Goal: Task Accomplishment & Management: Complete application form

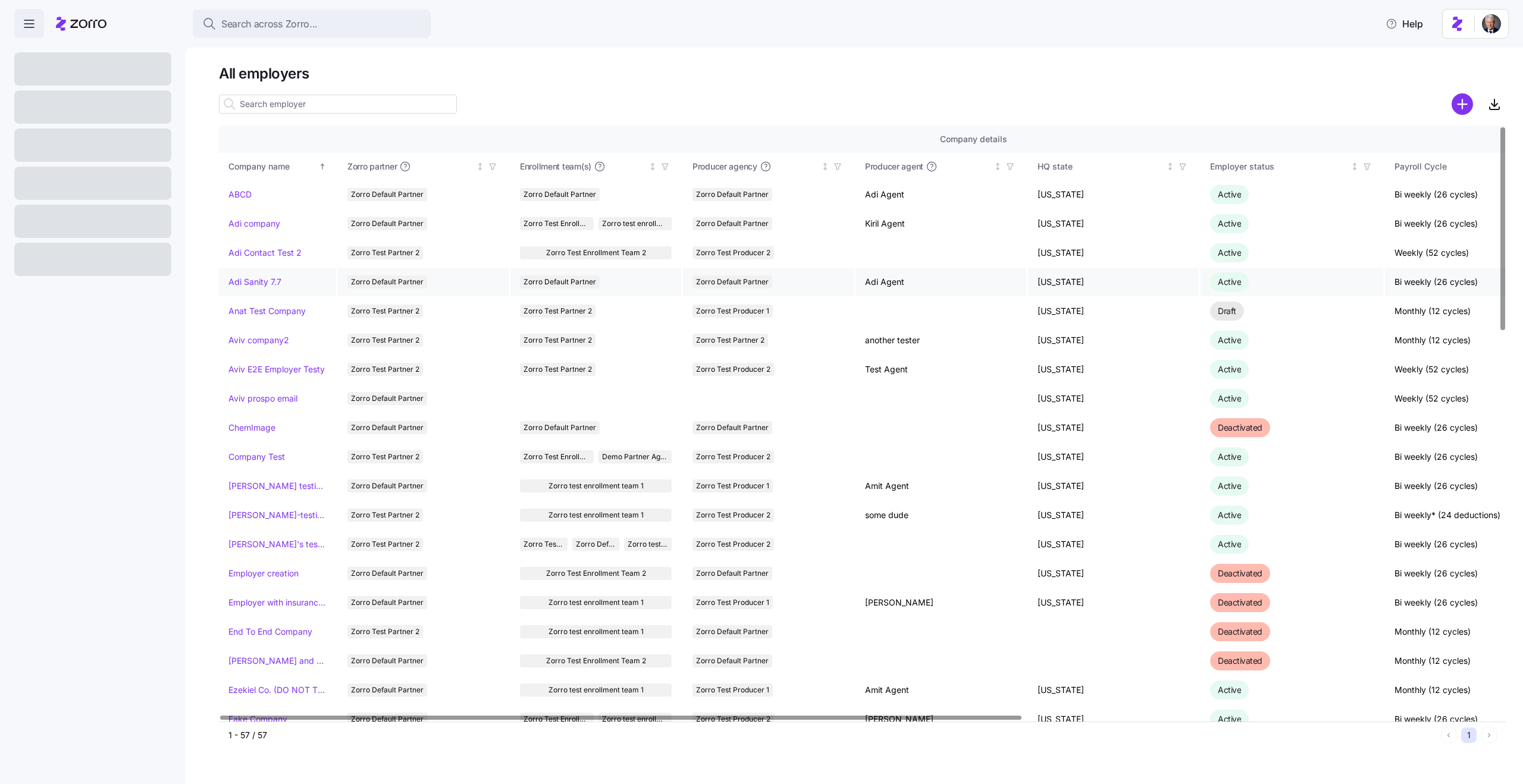
click at [246, 279] on link "Adi Sanity 7.7" at bounding box center [255, 282] width 53 height 12
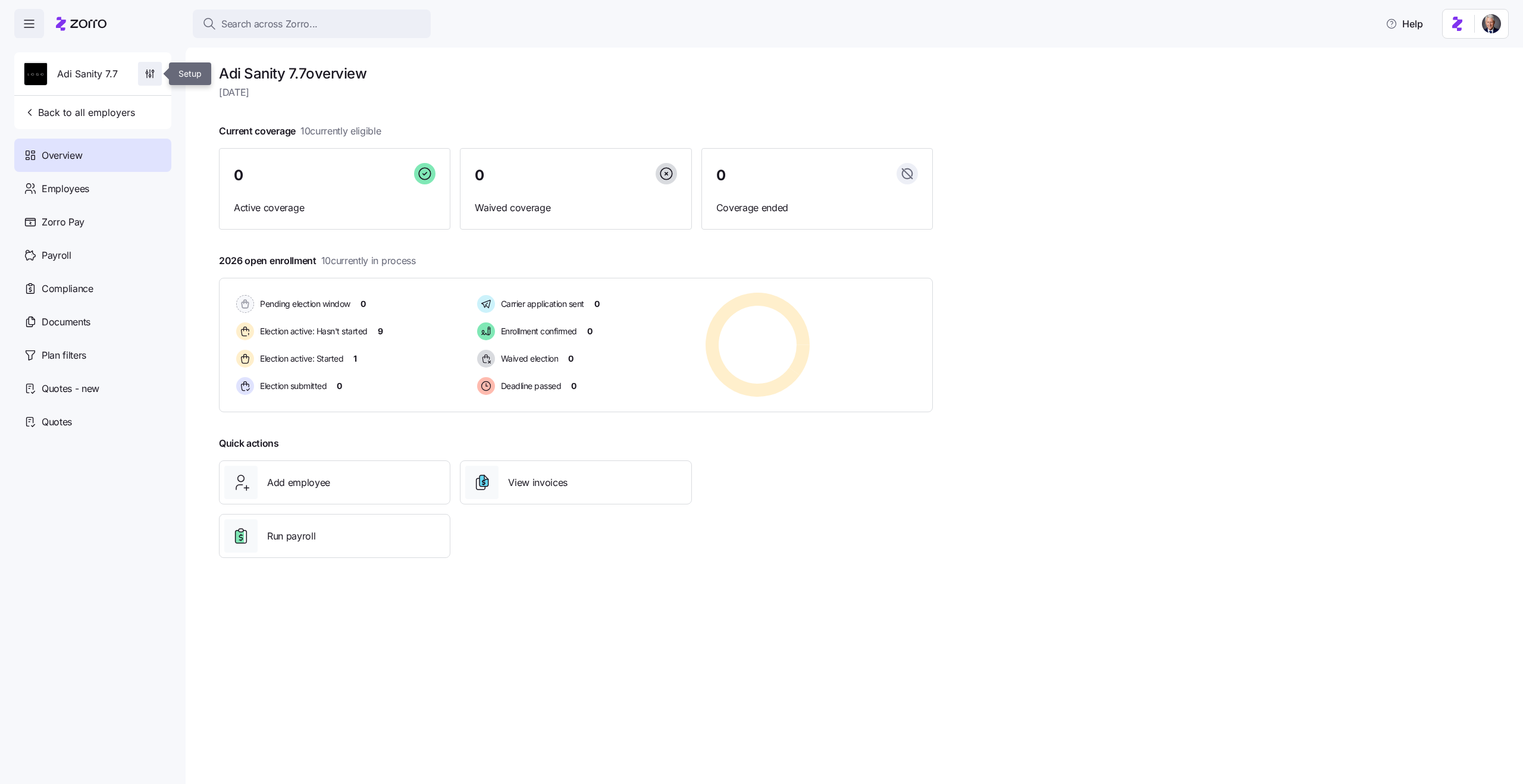
click at [155, 70] on icon "button" at bounding box center [150, 74] width 12 height 12
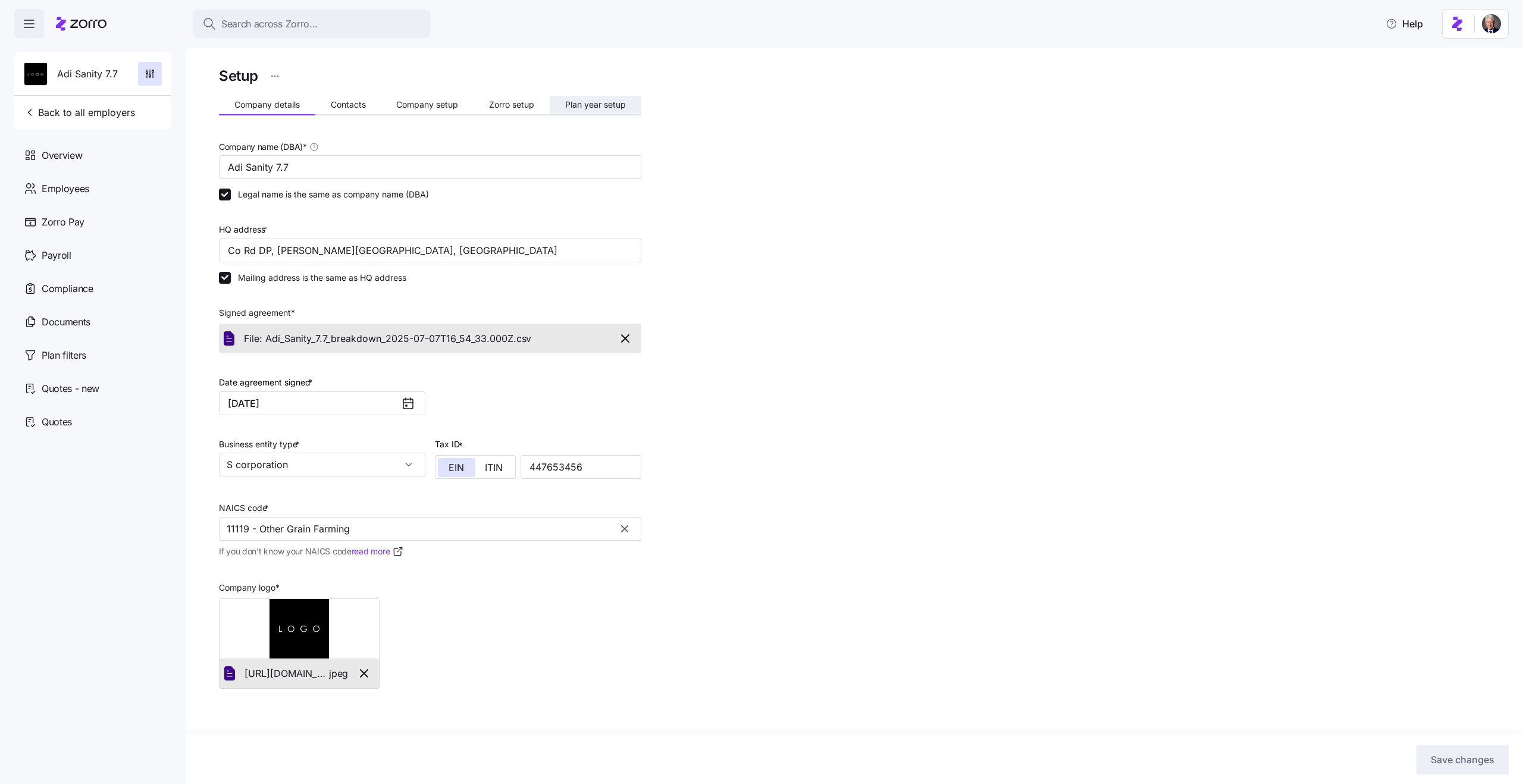
click at [599, 105] on span "Plan year setup" at bounding box center [596, 104] width 61 height 8
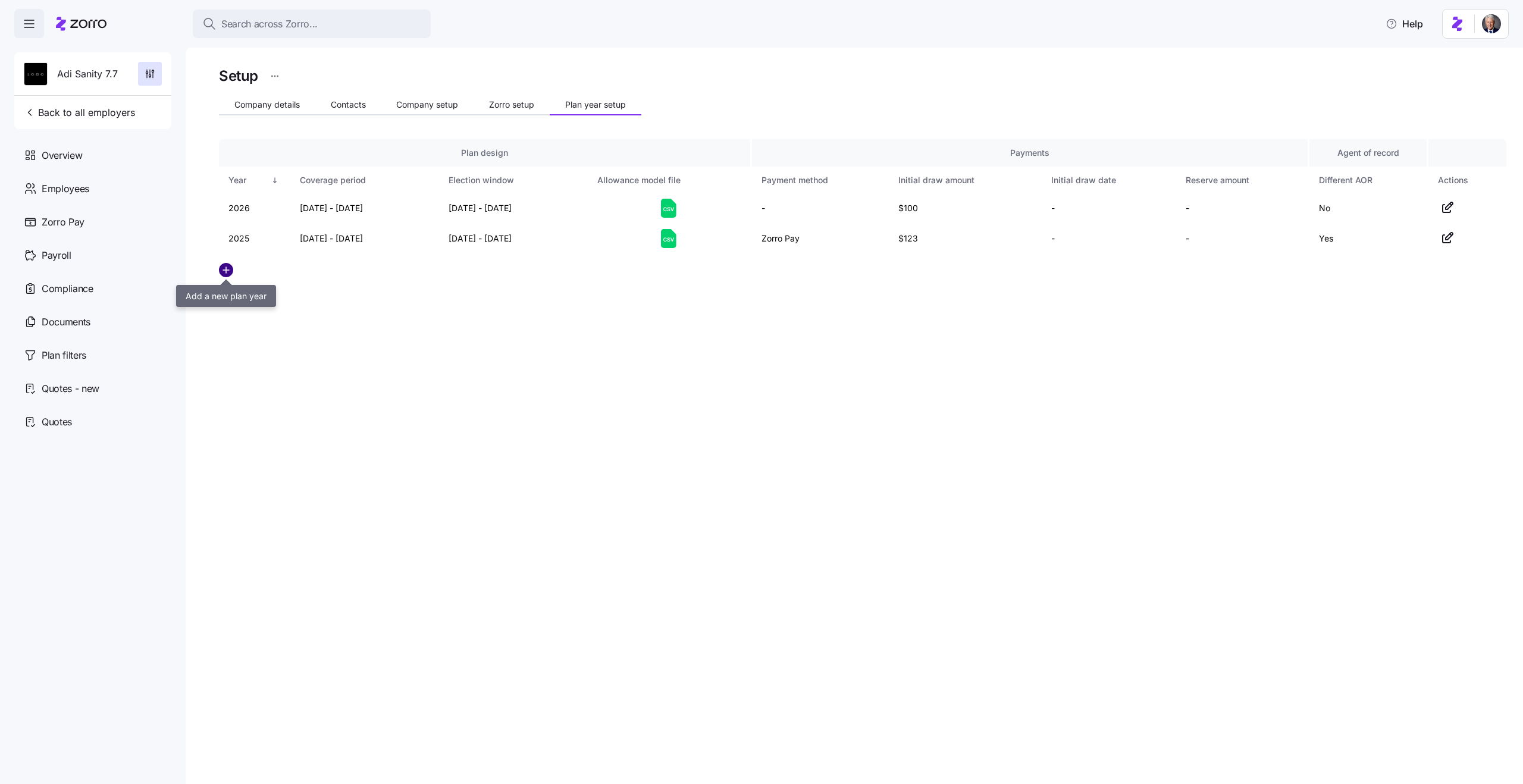
click at [221, 270] on circle "add icon" at bounding box center [226, 270] width 13 height 13
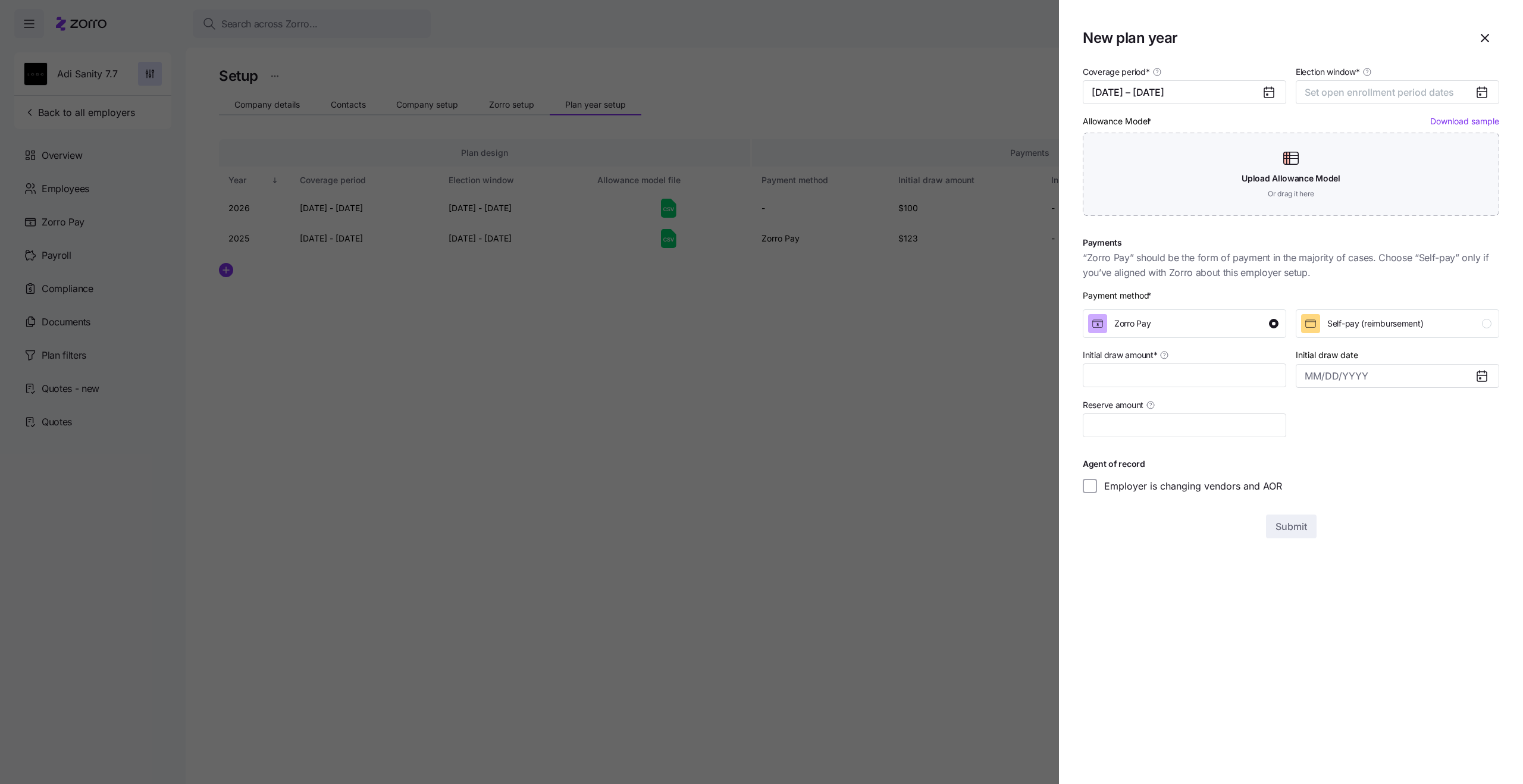
click at [1483, 41] on icon "button" at bounding box center [1485, 37] width 7 height 7
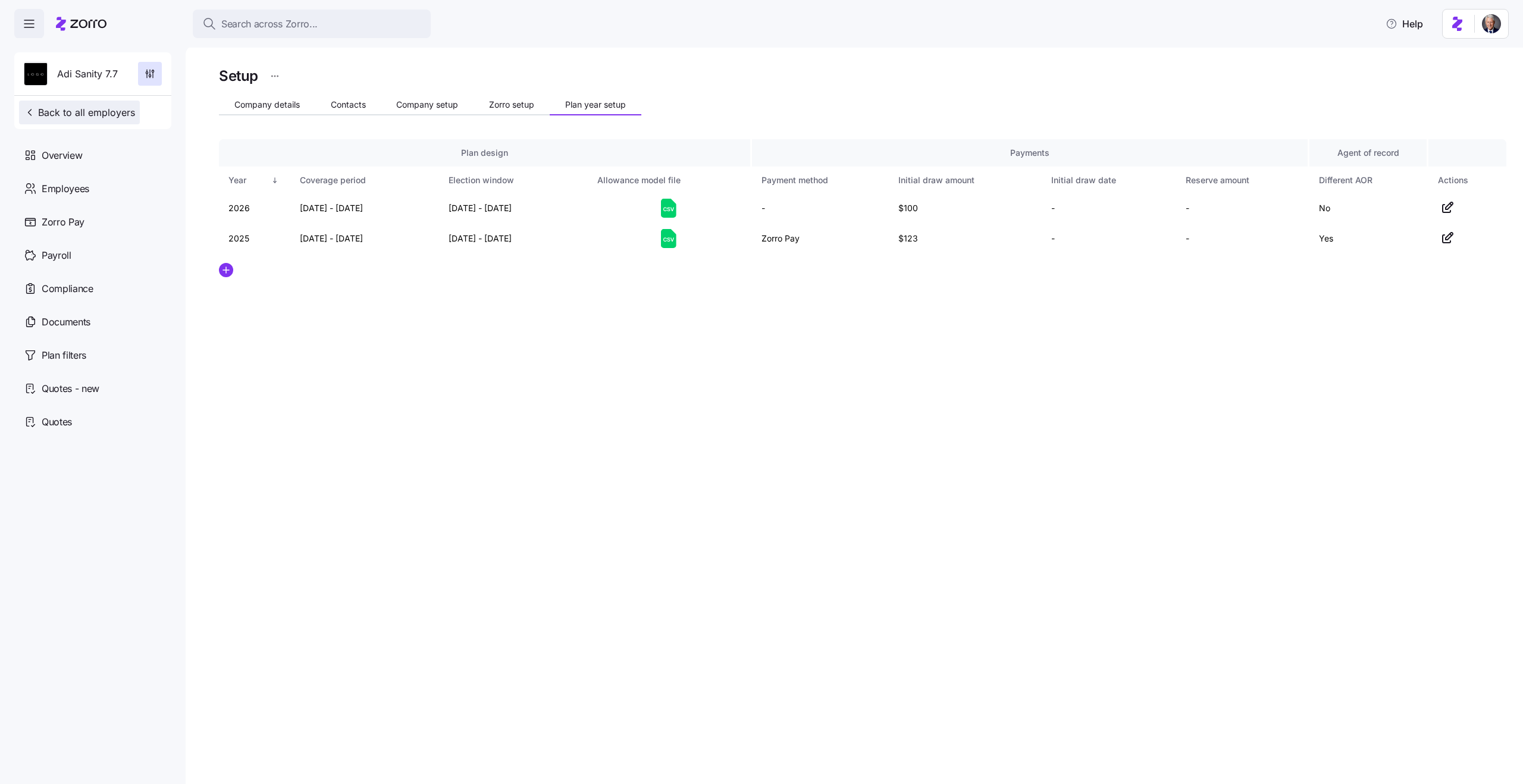
click at [94, 121] on button "Back to all employers" at bounding box center [79, 112] width 121 height 24
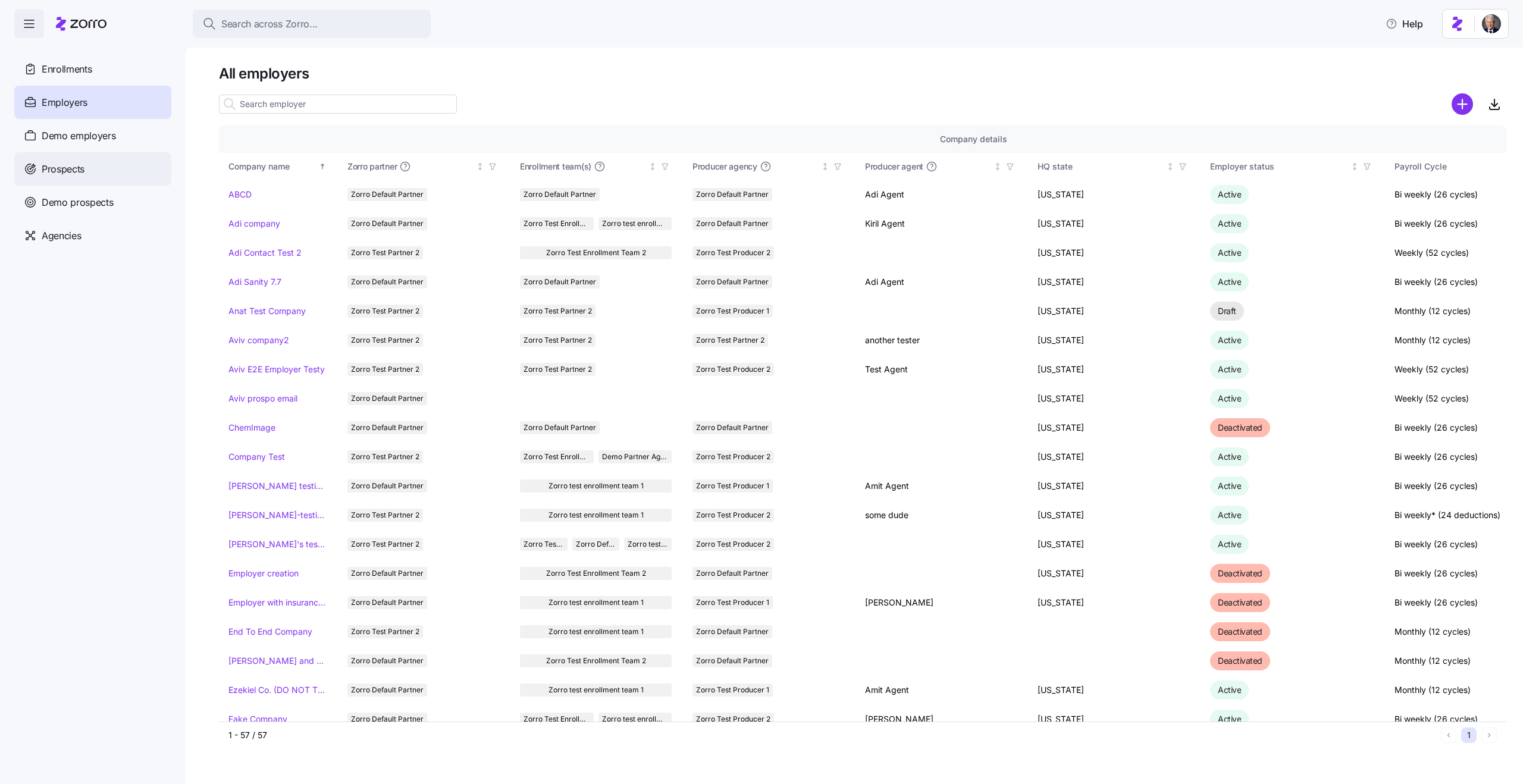
click at [85, 169] on div "Prospects" at bounding box center [92, 169] width 157 height 34
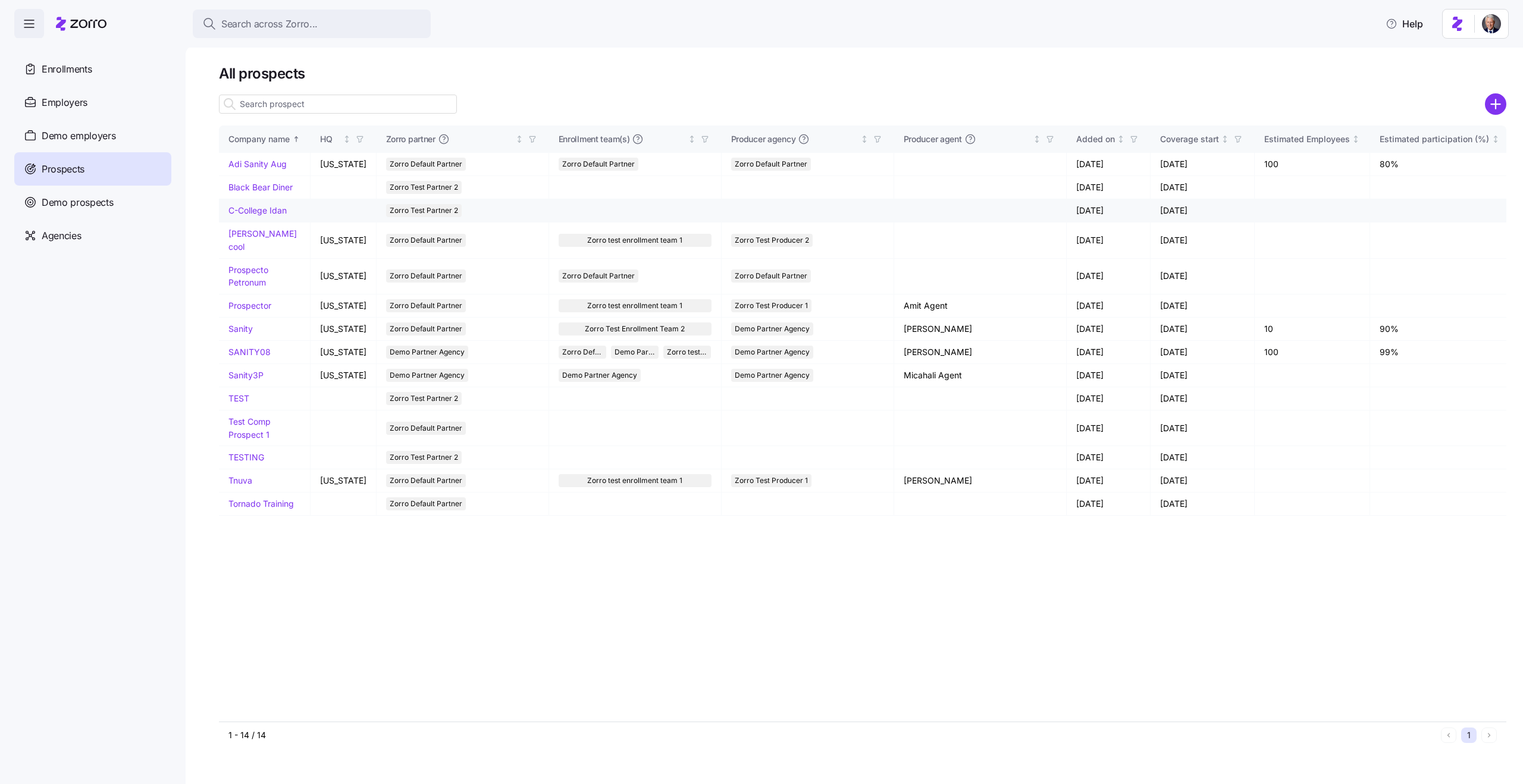
click at [257, 209] on link "C-College Idan" at bounding box center [257, 210] width 58 height 10
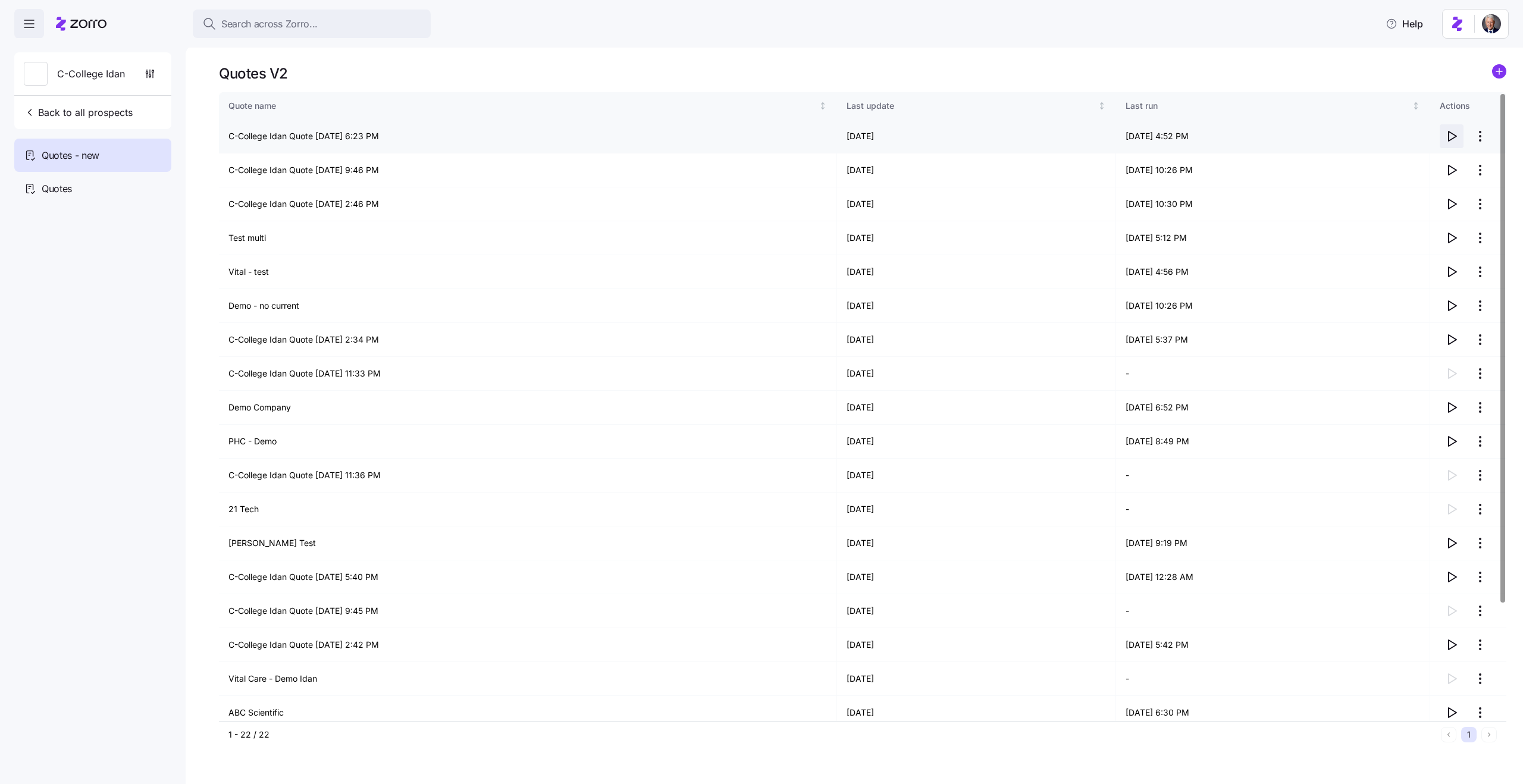
click at [1454, 137] on icon "button" at bounding box center [1452, 136] width 14 height 14
click at [148, 69] on icon "button" at bounding box center [150, 74] width 12 height 12
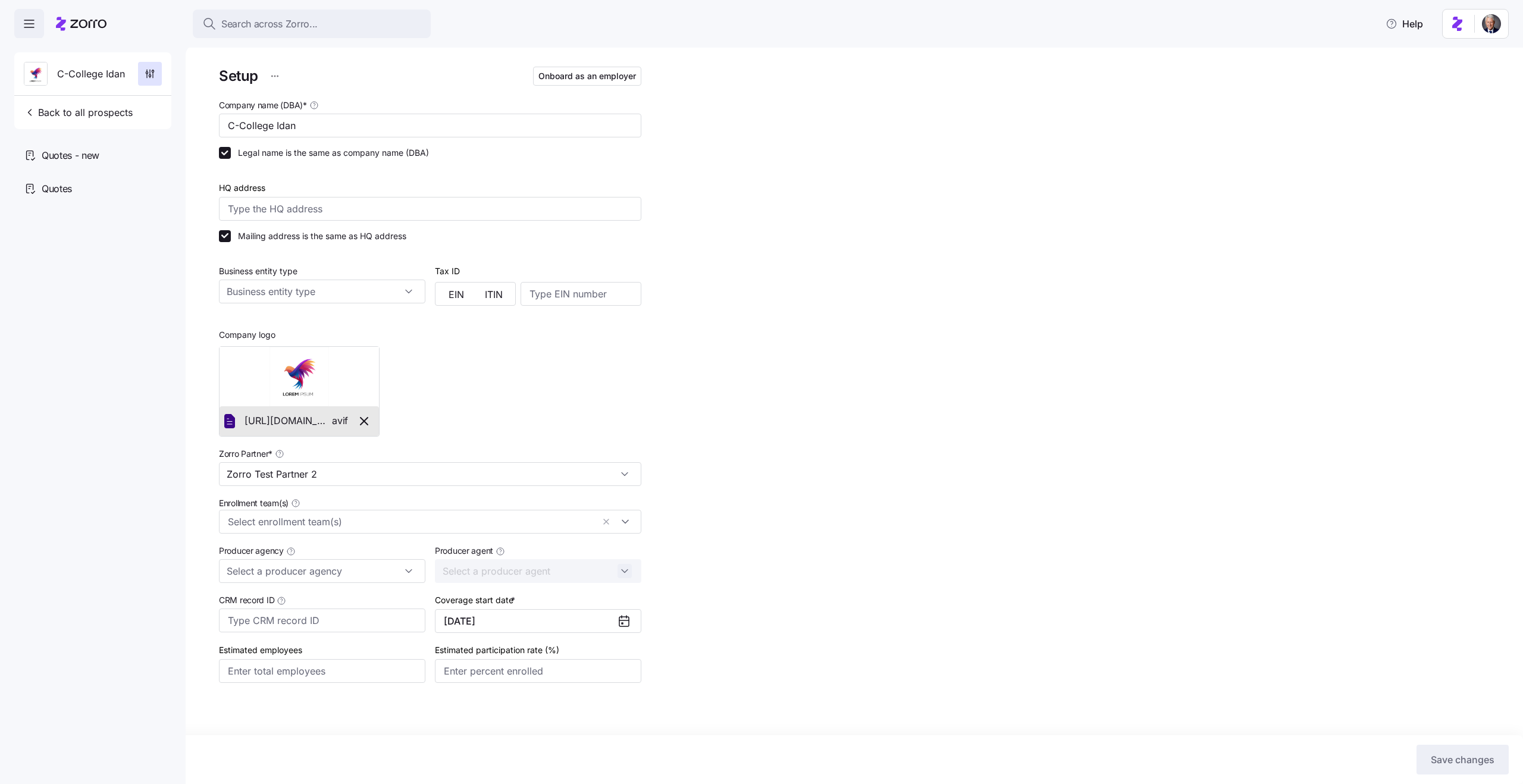
type input "Zorro Test Partner 2"
click at [587, 78] on span "Onboard as an employer" at bounding box center [587, 76] width 98 height 12
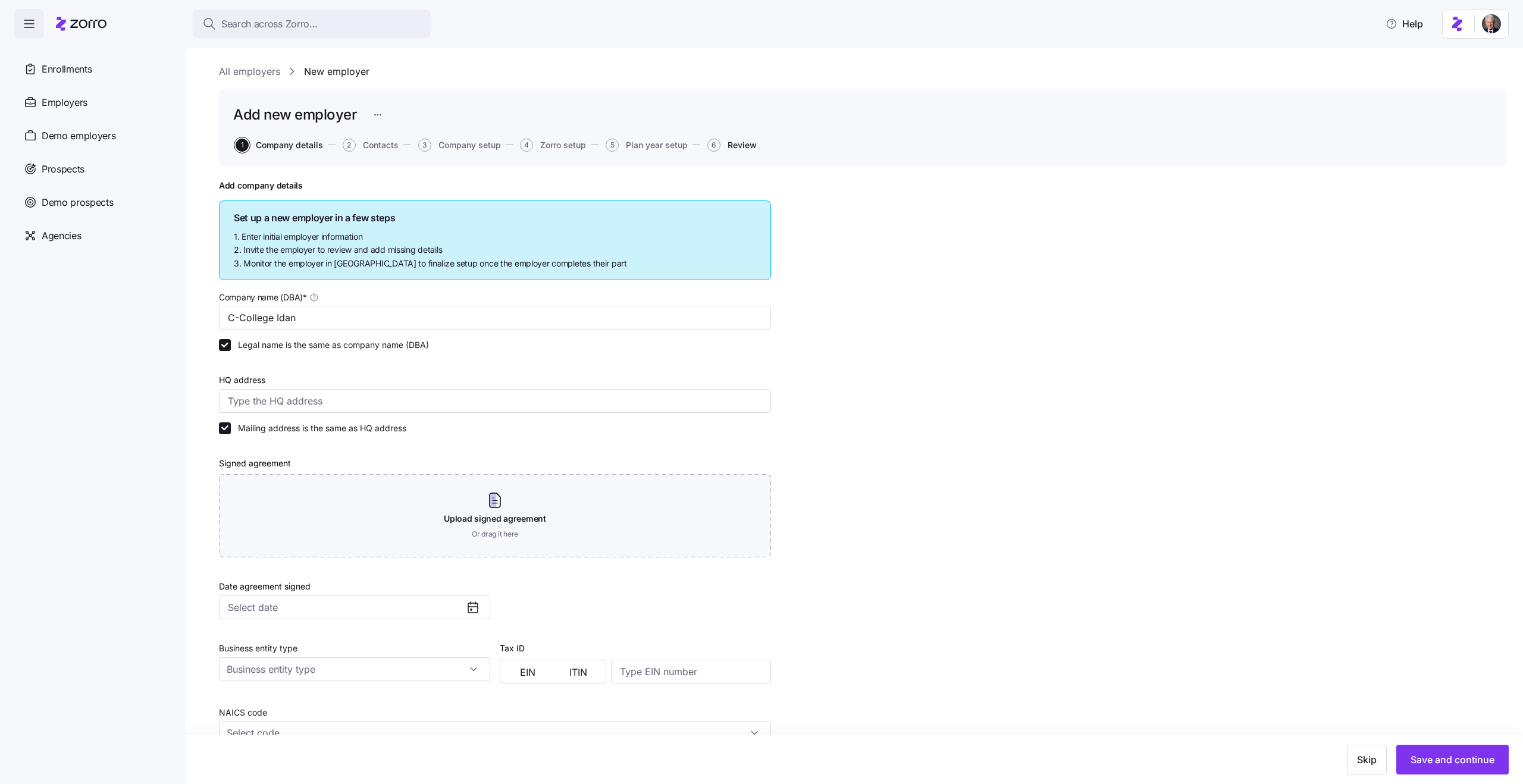
click at [740, 147] on span "Review" at bounding box center [742, 145] width 29 height 8
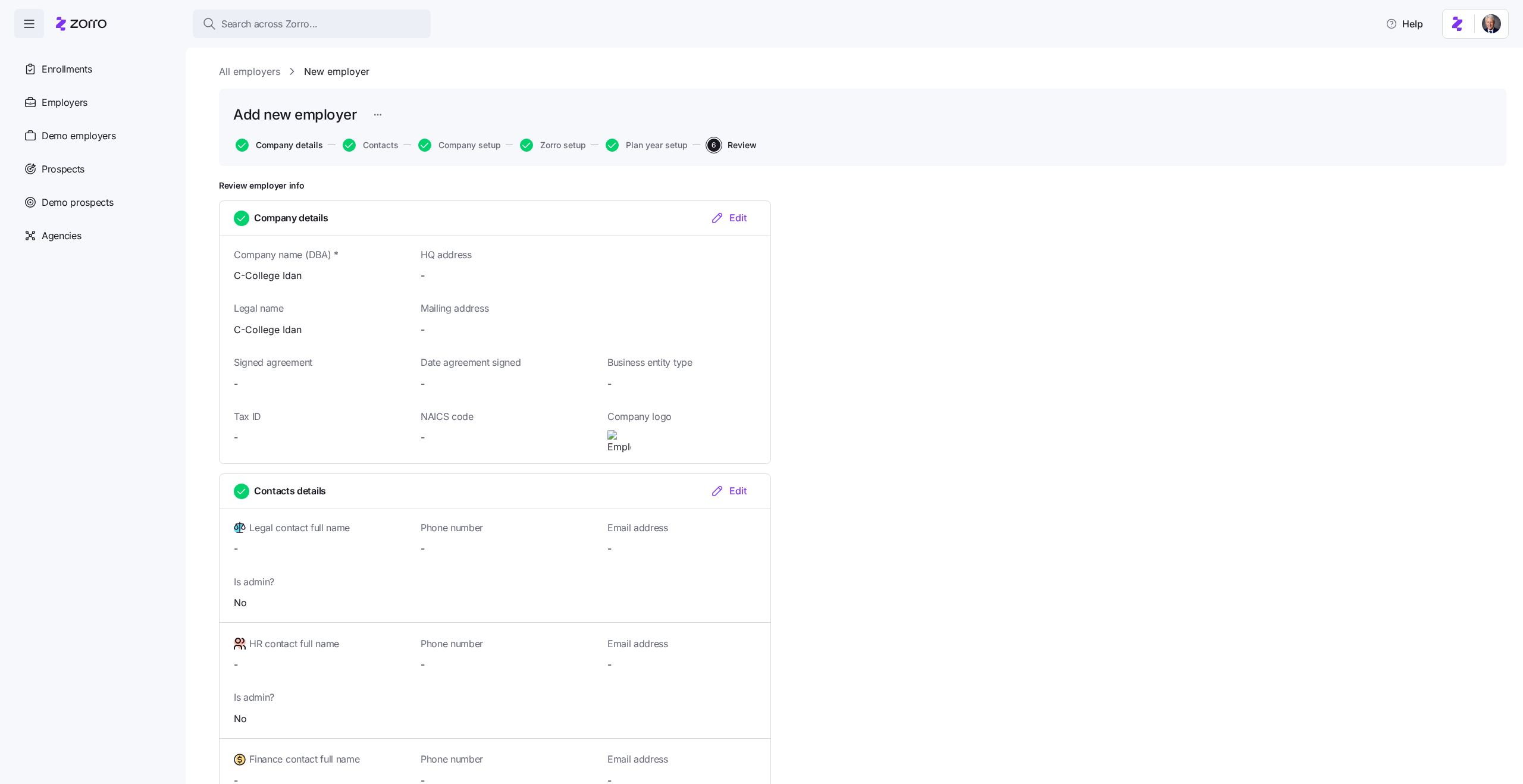
click at [316, 143] on span "Company details" at bounding box center [290, 145] width 67 height 8
click at [120, 310] on nav "Enrollments Employers Demo employers Prospects Demo prospects Agencies" at bounding box center [92, 411] width 186 height 746
click at [293, 143] on span "Company details" at bounding box center [290, 145] width 67 height 8
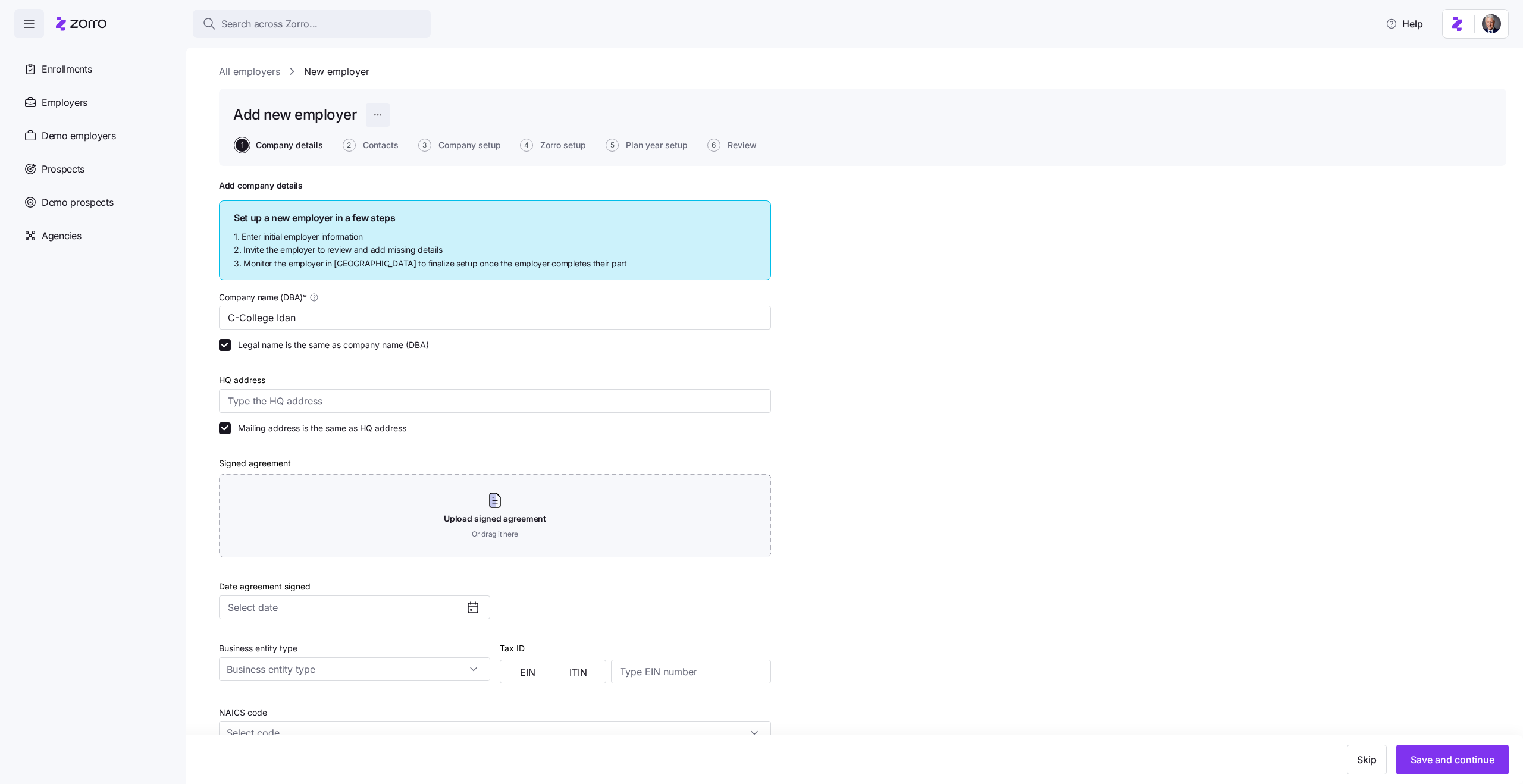
click at [374, 112] on html "Search across Zorro... Help Enrollments Employers Demo employers Prospects Demo…" at bounding box center [761, 388] width 1523 height 777
click at [448, 74] on html "Search across Zorro... Help Enrollments Employers Demo employers Prospects Demo…" at bounding box center [761, 388] width 1523 height 777
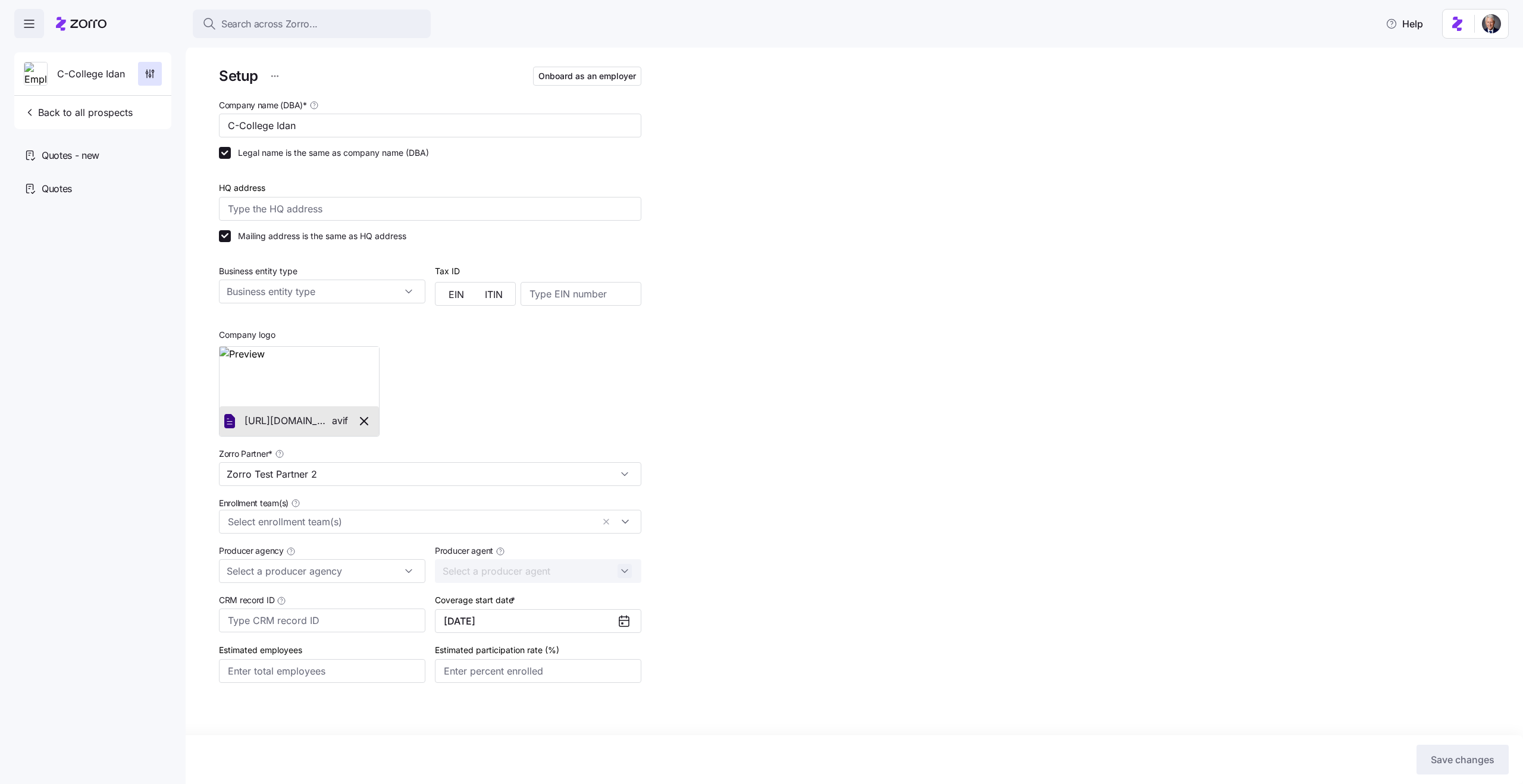
click at [768, 252] on div "Setup Onboard as an employer Company name (DBA) * C-College Idan Legal name is …" at bounding box center [863, 401] width 1288 height 675
click at [586, 70] on button "Onboard as an employer" at bounding box center [587, 76] width 108 height 19
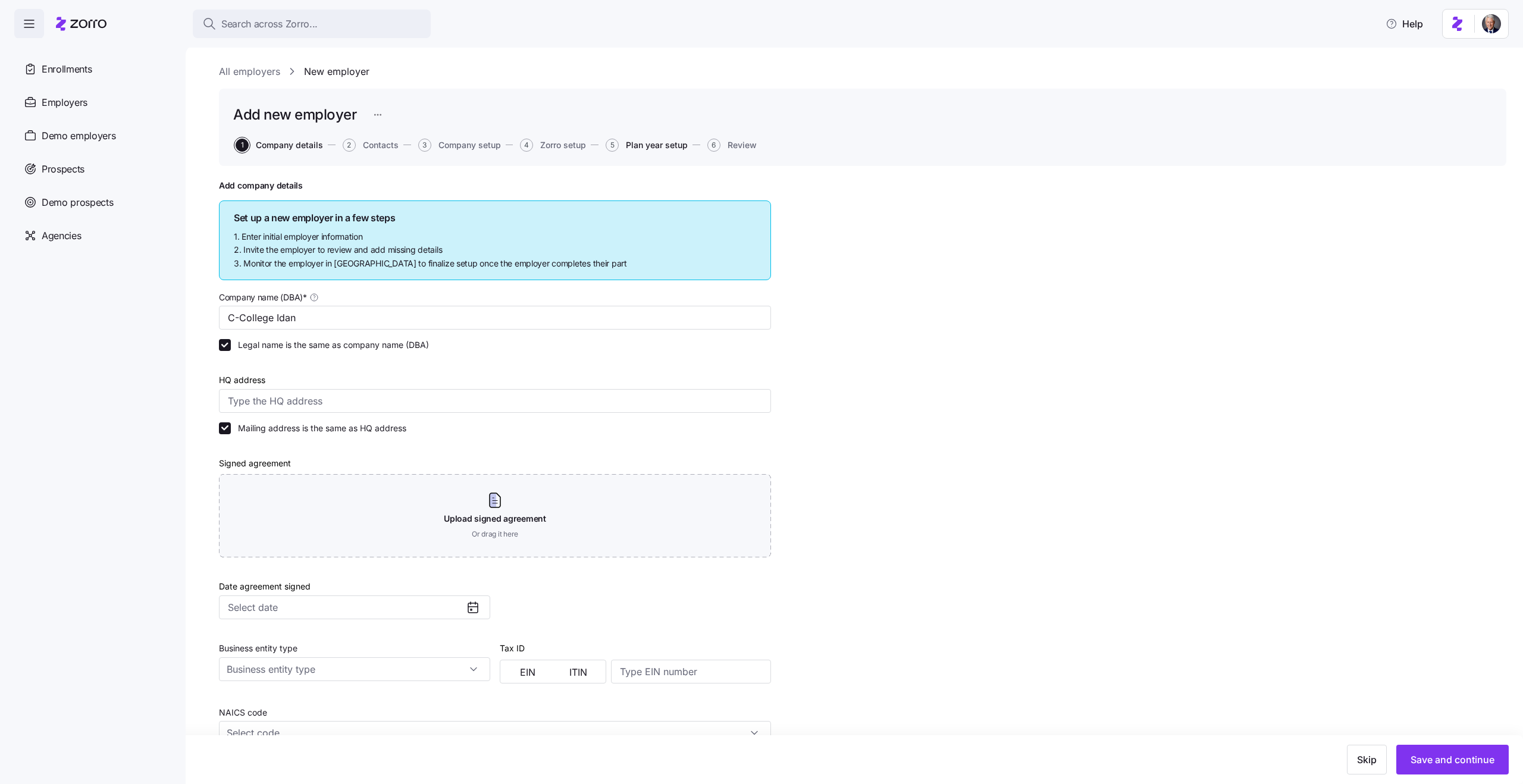
click at [637, 147] on span "Plan year setup" at bounding box center [657, 145] width 62 height 8
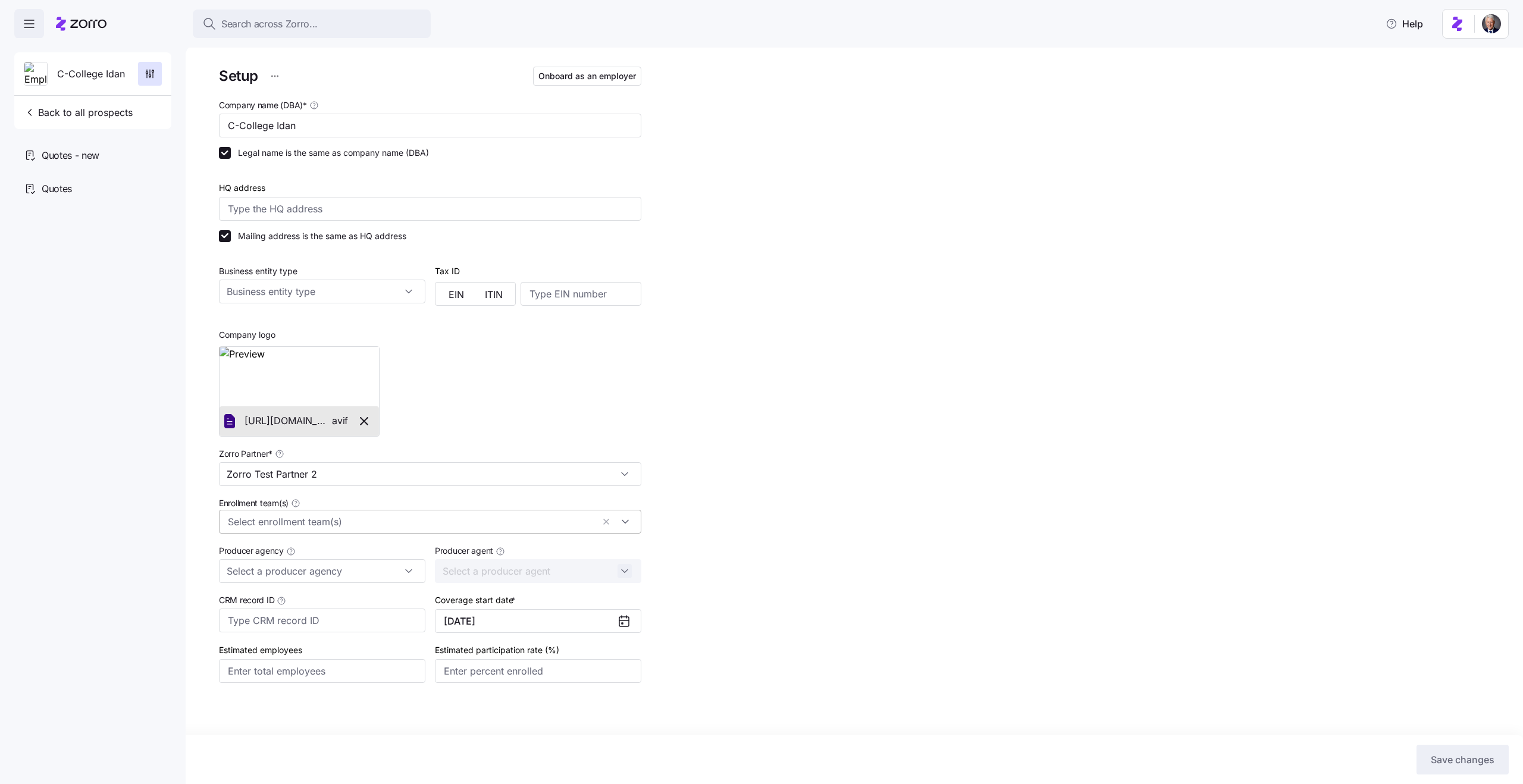
scroll to position [18, 0]
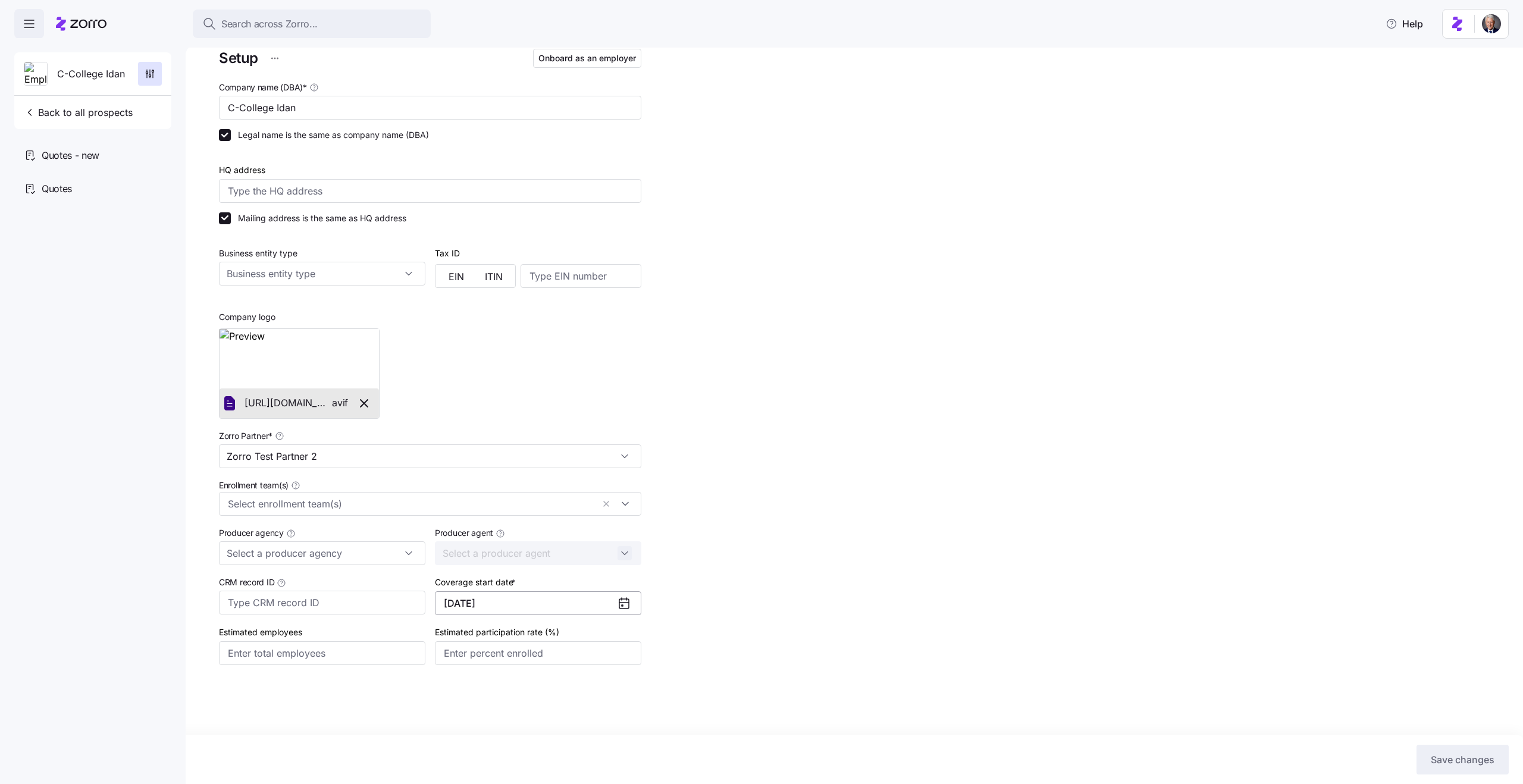
click at [541, 599] on button "10/01/2025" at bounding box center [538, 603] width 206 height 24
click at [615, 639] on icon "button" at bounding box center [612, 640] width 11 height 11
click at [480, 674] on button "Jan" at bounding box center [475, 670] width 59 height 25
click at [1460, 759] on span "Save changes" at bounding box center [1463, 759] width 63 height 14
click at [556, 53] on span "Onboard as an employer" at bounding box center [587, 58] width 98 height 12
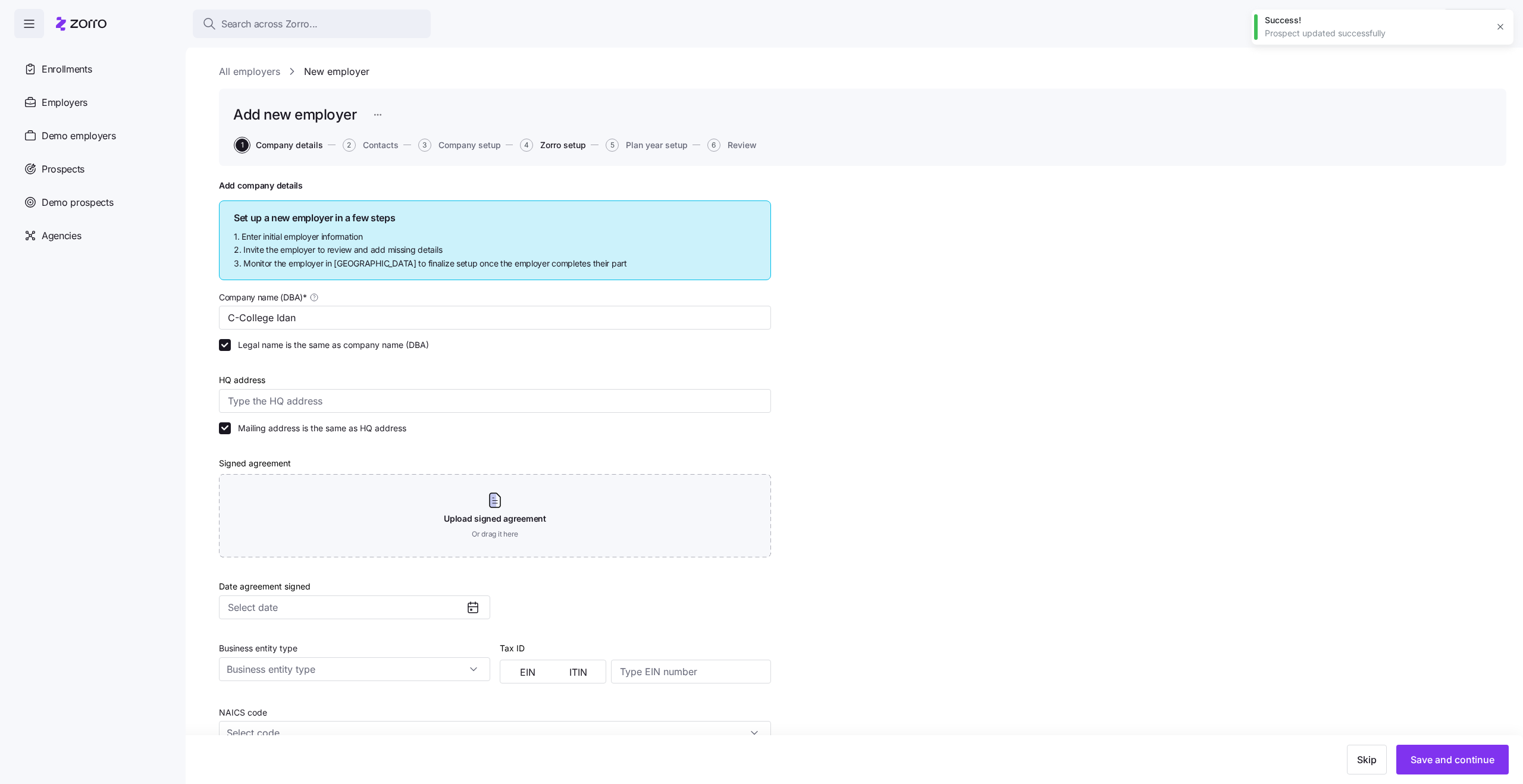
click at [569, 143] on span "Zorro setup" at bounding box center [563, 145] width 46 height 8
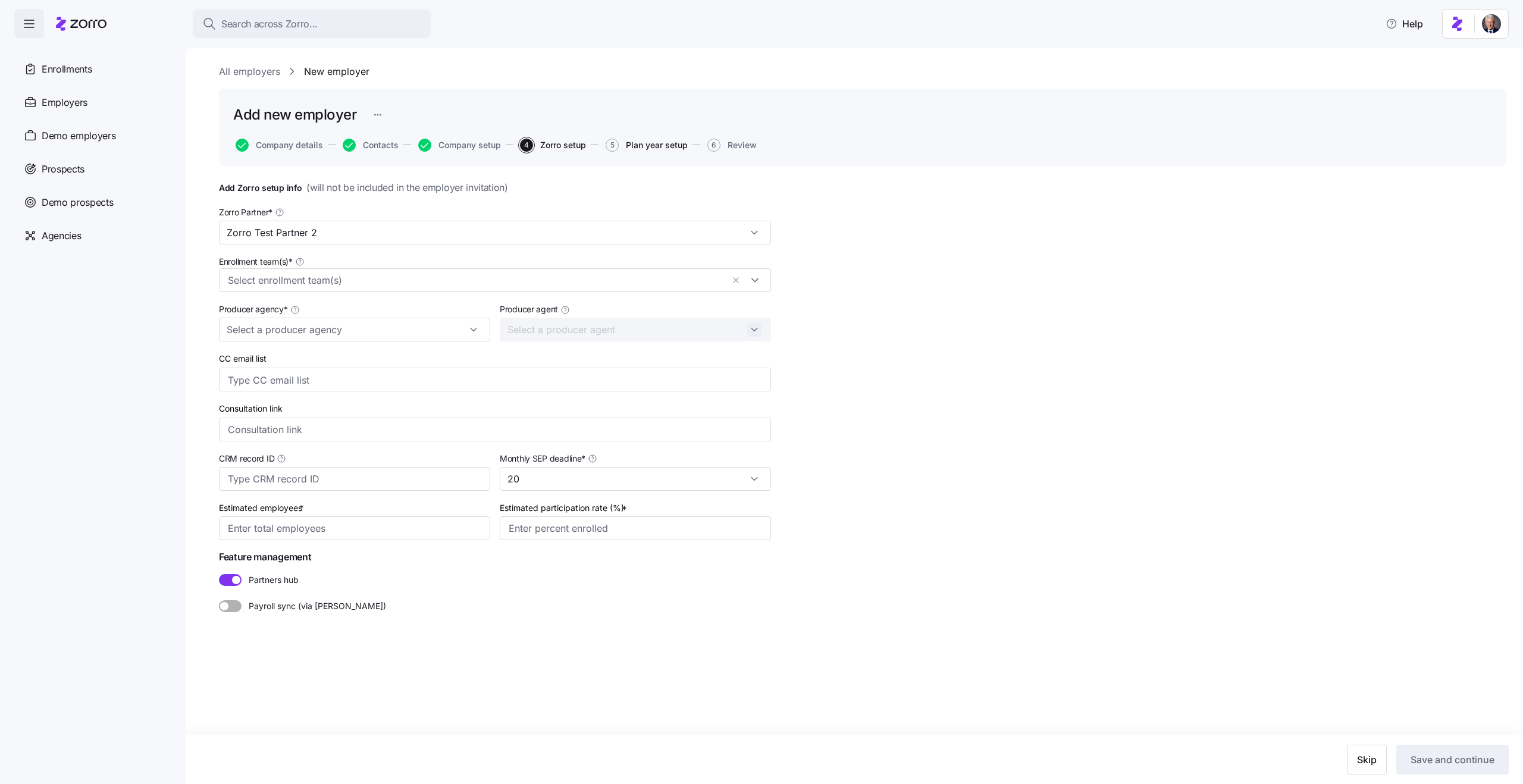
click at [655, 144] on span "Plan year setup" at bounding box center [657, 145] width 62 height 8
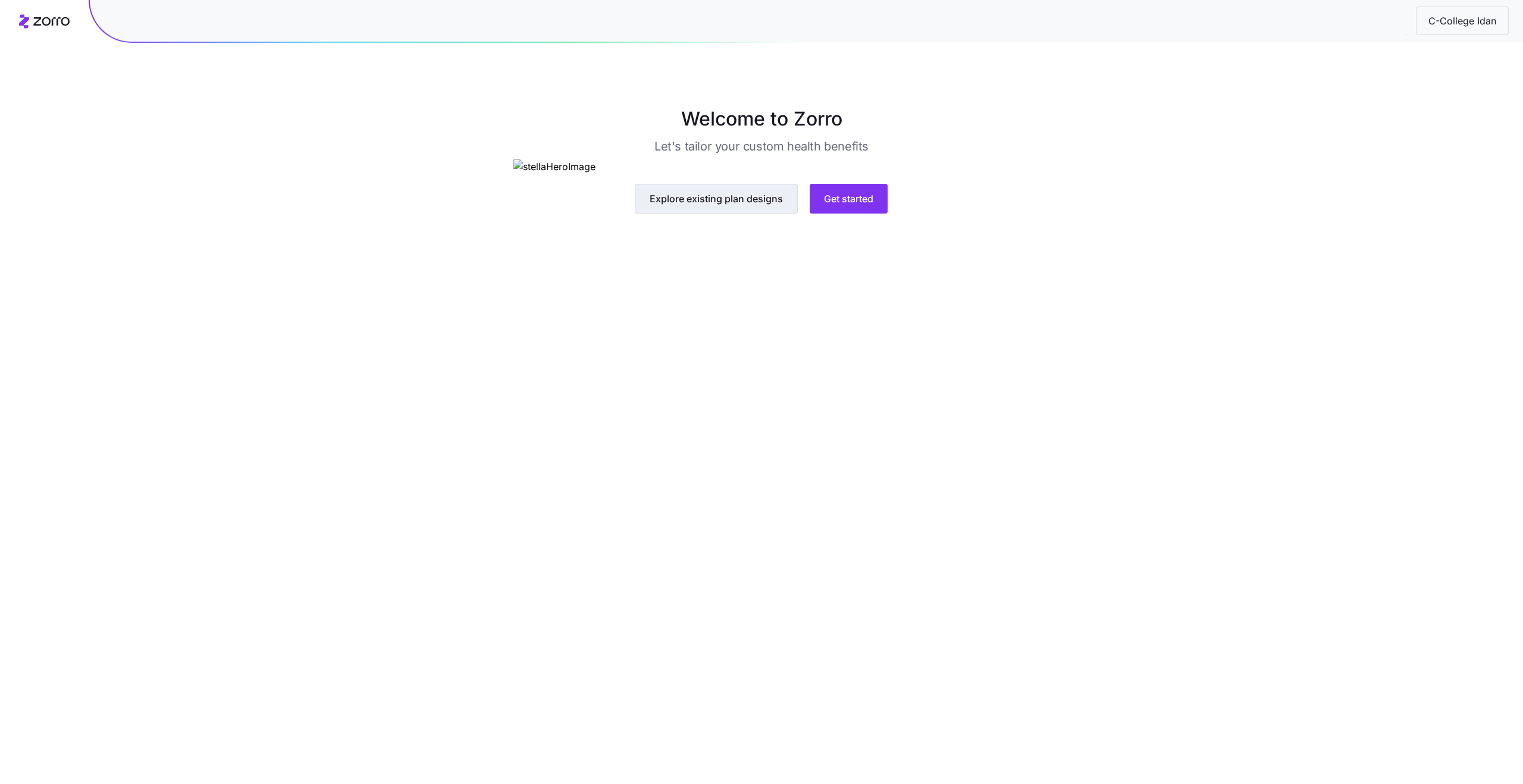
click at [741, 206] on span "Explore existing plan designs" at bounding box center [717, 198] width 133 height 14
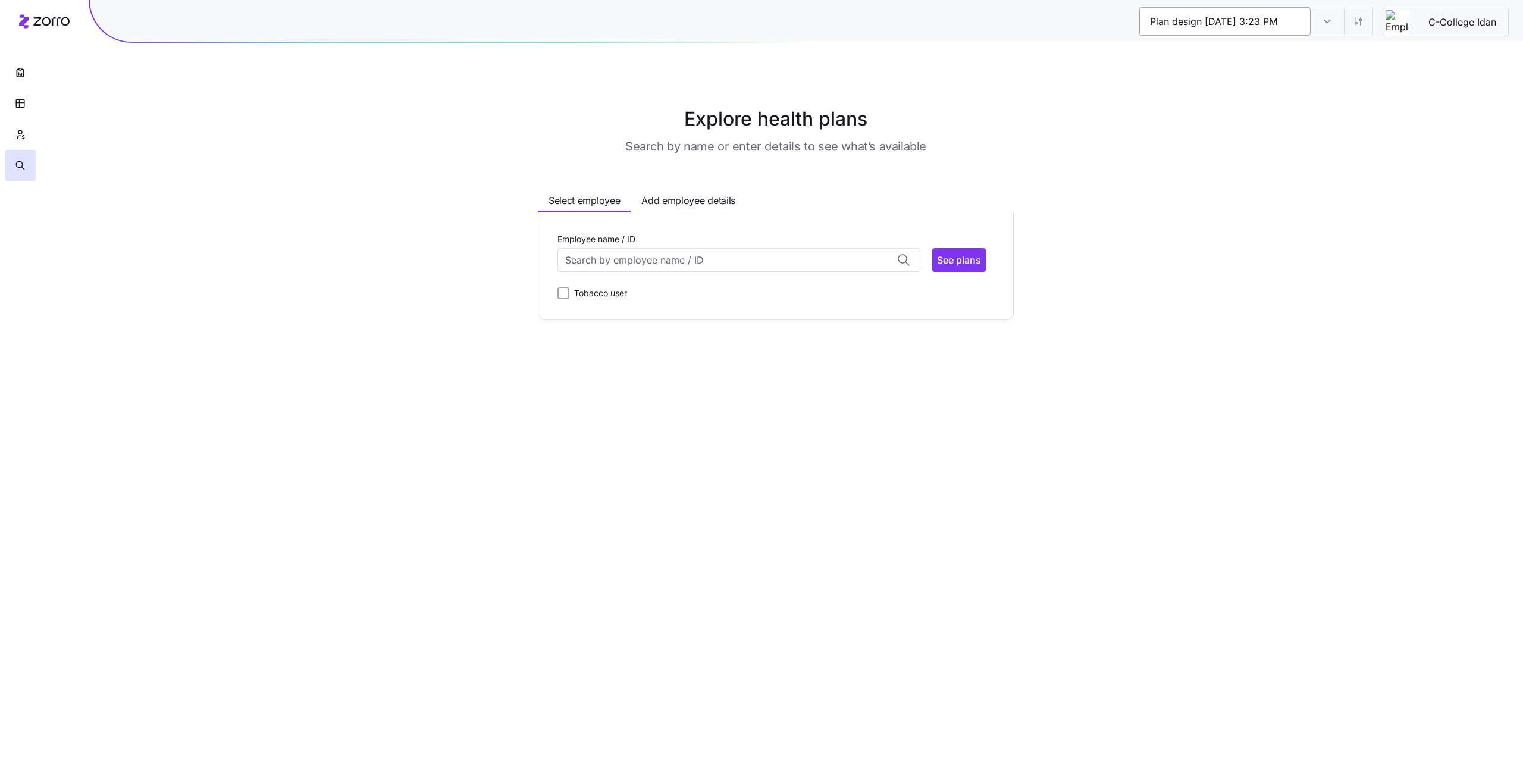
click at [1304, 32] on input "Plan design 09/29/2025 3:23 PM" at bounding box center [1225, 21] width 171 height 28
click at [1322, 26] on input "Plan design 09/29/2025 3:23 PM" at bounding box center [1328, 21] width 34 height 28
click at [1322, 26] on div "Plan design 09/29/2025 3:23 PM" at bounding box center [1328, 21] width 34 height 28
click at [23, 72] on icon "button" at bounding box center [20, 72] width 12 height 12
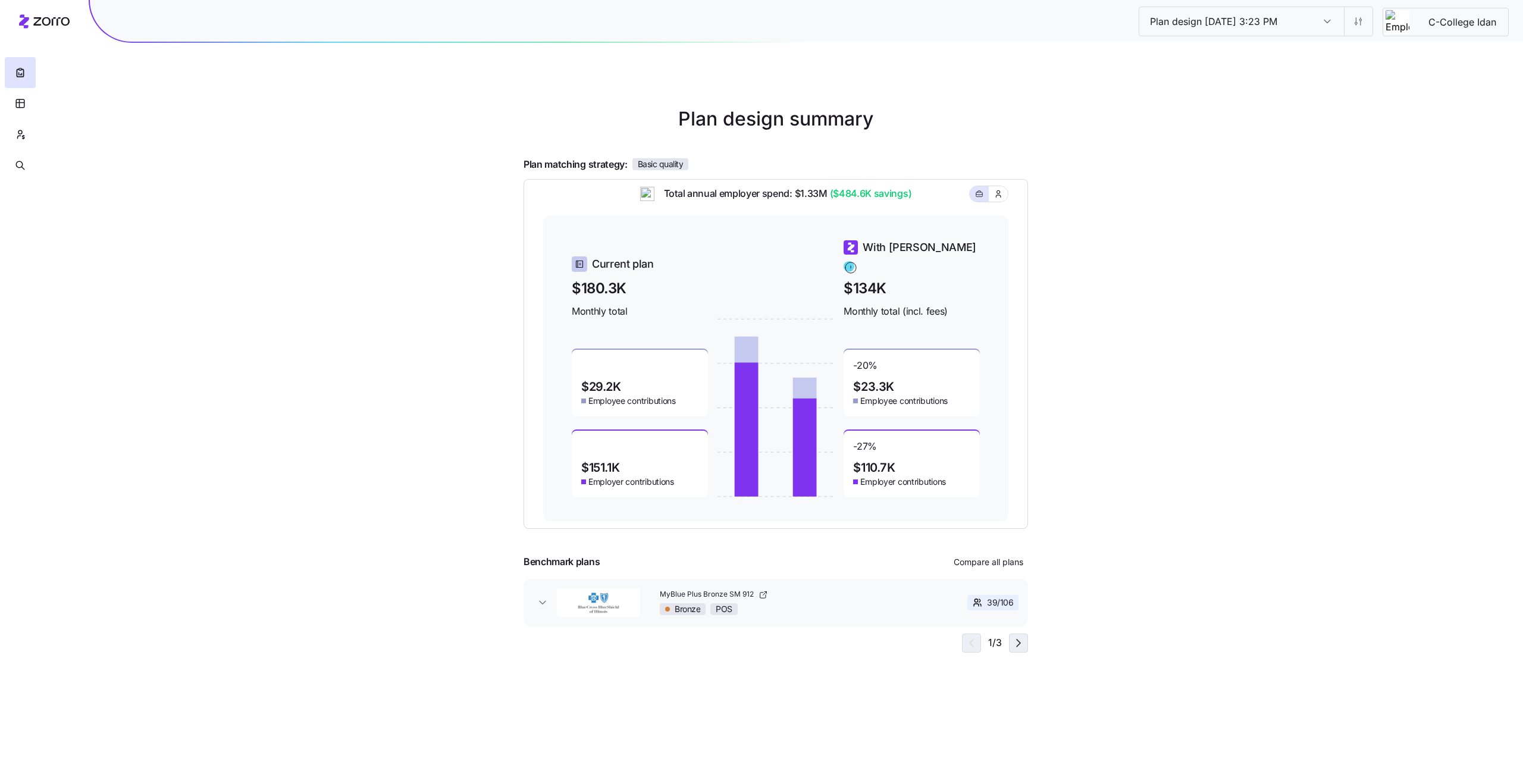
click at [1016, 644] on icon "button" at bounding box center [1019, 643] width 14 height 14
click at [970, 644] on icon "button" at bounding box center [970, 643] width 14 height 14
click at [537, 605] on icon "button" at bounding box center [543, 602] width 12 height 12
click at [537, 603] on icon "button" at bounding box center [543, 602] width 12 height 12
click at [545, 604] on icon "button" at bounding box center [543, 602] width 12 height 12
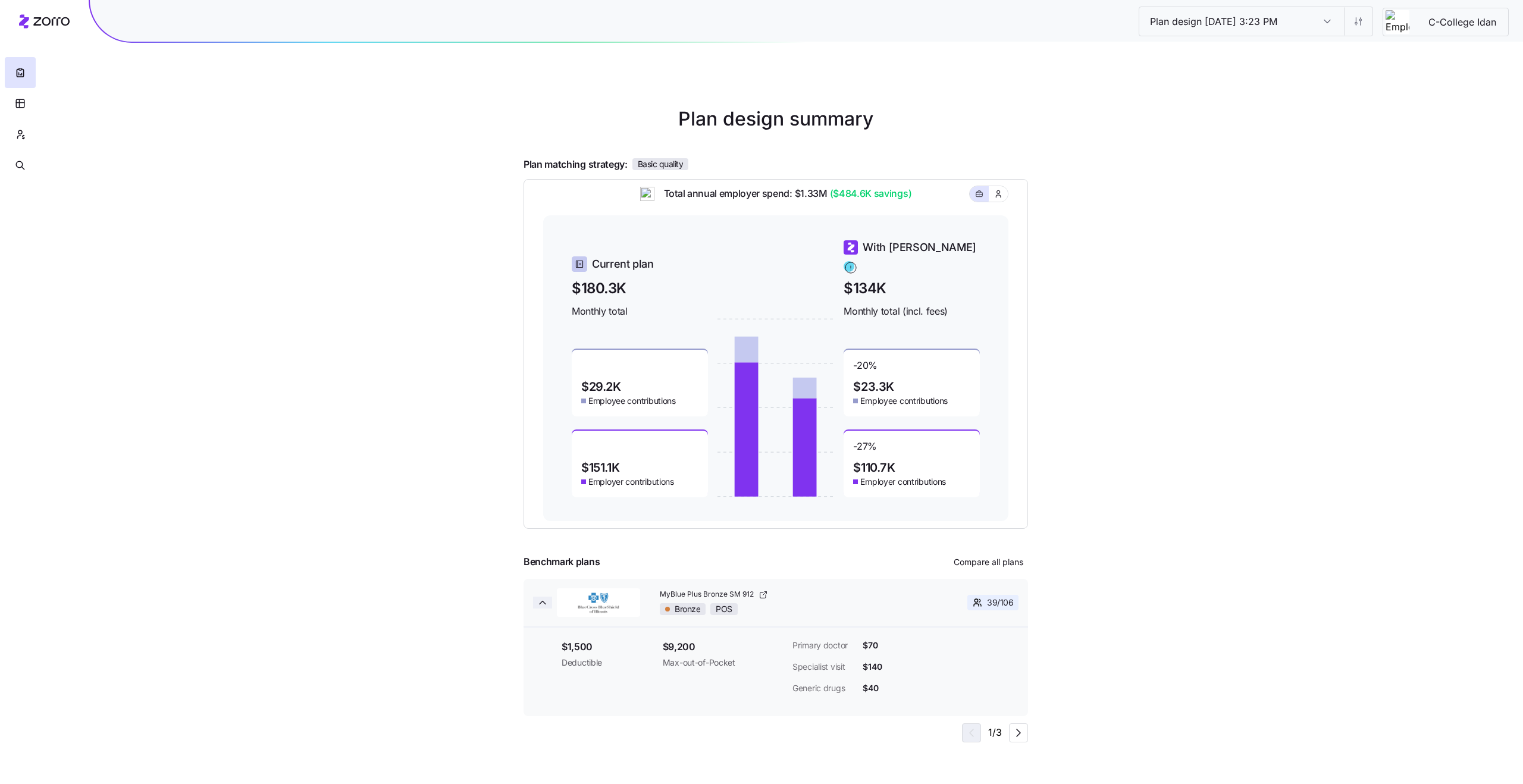
click at [545, 604] on icon "button" at bounding box center [543, 602] width 12 height 12
click at [997, 198] on icon "button" at bounding box center [999, 194] width 10 height 12
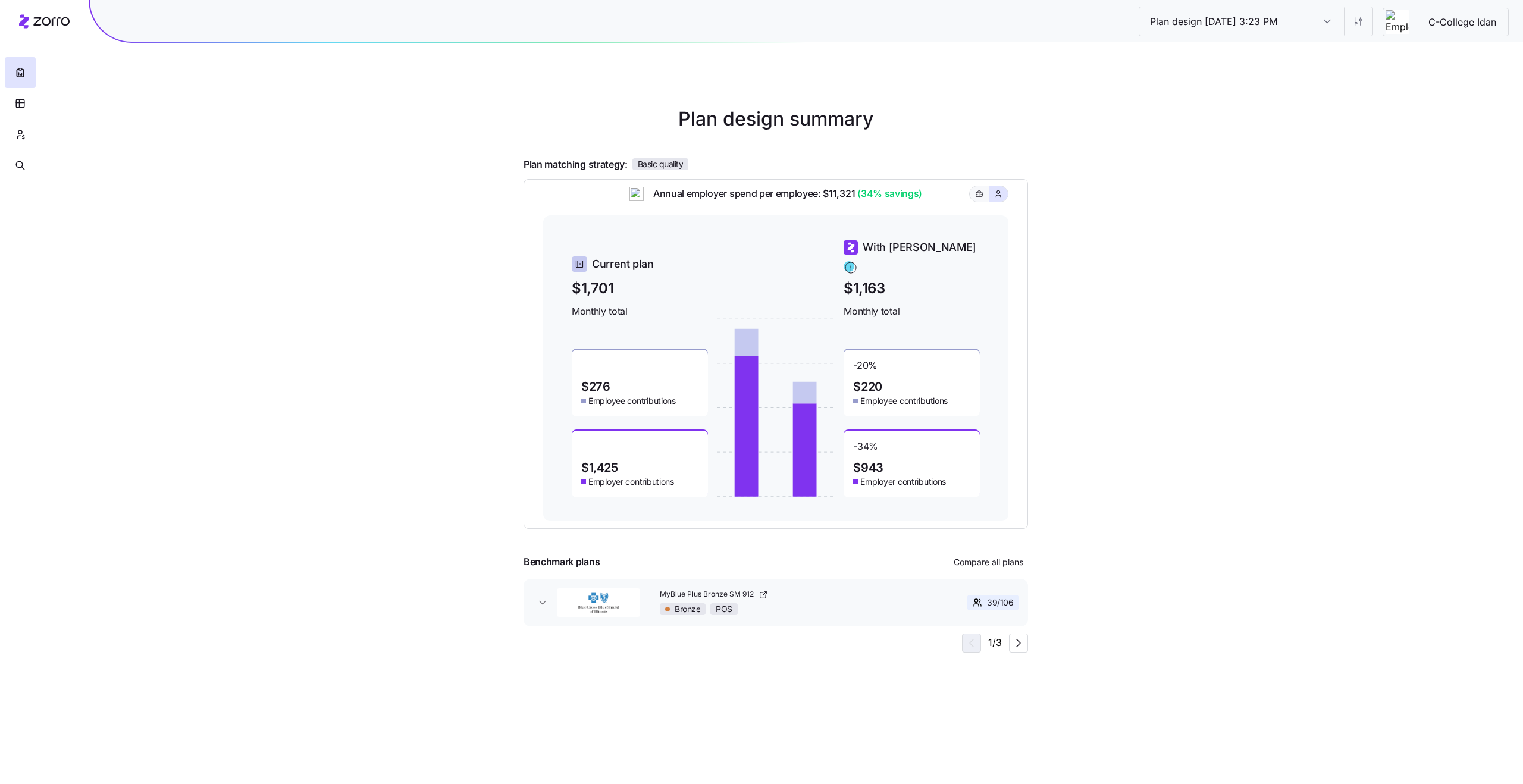
click at [980, 195] on icon "button" at bounding box center [980, 193] width 6 height 4
click at [1001, 198] on icon "button" at bounding box center [999, 194] width 10 height 12
click at [981, 200] on icon "button" at bounding box center [979, 194] width 8 height 14
click at [995, 198] on button "button" at bounding box center [999, 194] width 10 height 10
click at [978, 201] on icon "button" at bounding box center [979, 194] width 8 height 14
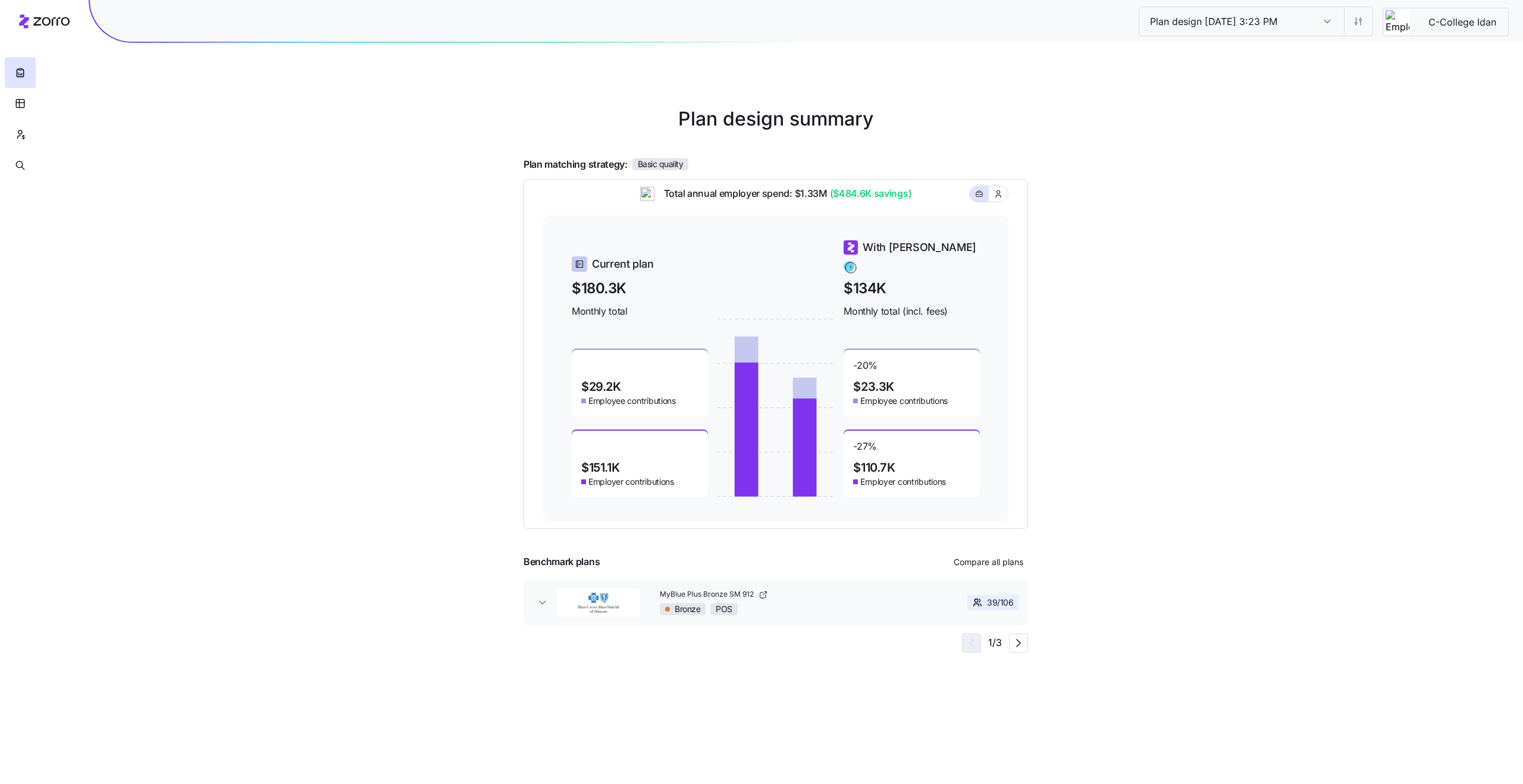
click at [916, 602] on div "MyBlue Plus Bronze SM 912 Bronze POS" at bounding box center [792, 602] width 265 height 26
click at [1015, 635] on span "button" at bounding box center [1019, 643] width 18 height 18
click at [880, 610] on div "Bronze POS" at bounding box center [792, 609] width 265 height 12
click at [1012, 737] on icon "button" at bounding box center [1019, 732] width 14 height 14
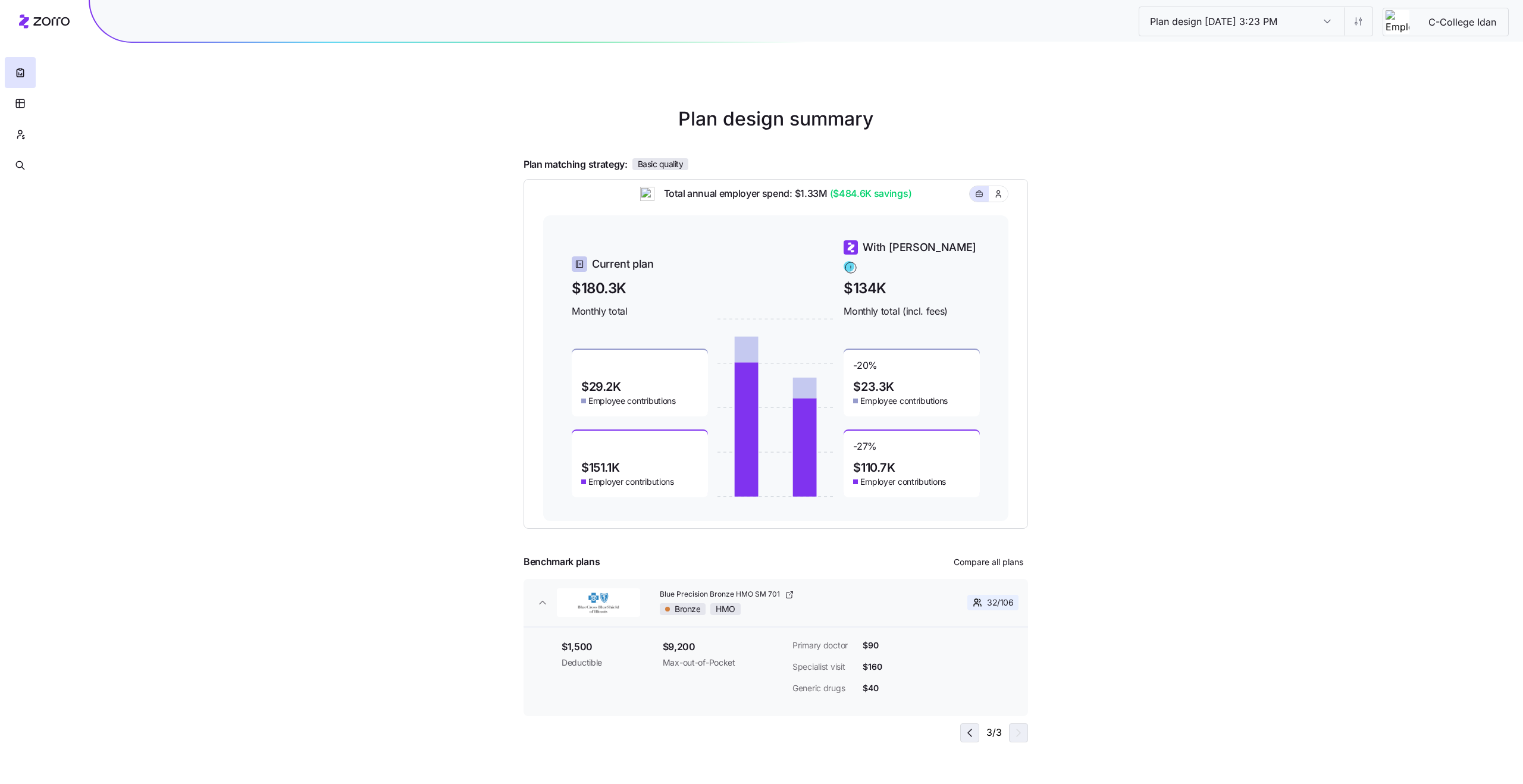
click at [963, 730] on icon "button" at bounding box center [970, 732] width 14 height 14
click at [1013, 734] on icon "button" at bounding box center [1019, 732] width 14 height 14
click at [971, 733] on icon "button" at bounding box center [970, 732] width 14 height 14
click at [1020, 730] on icon "button" at bounding box center [1019, 732] width 14 height 14
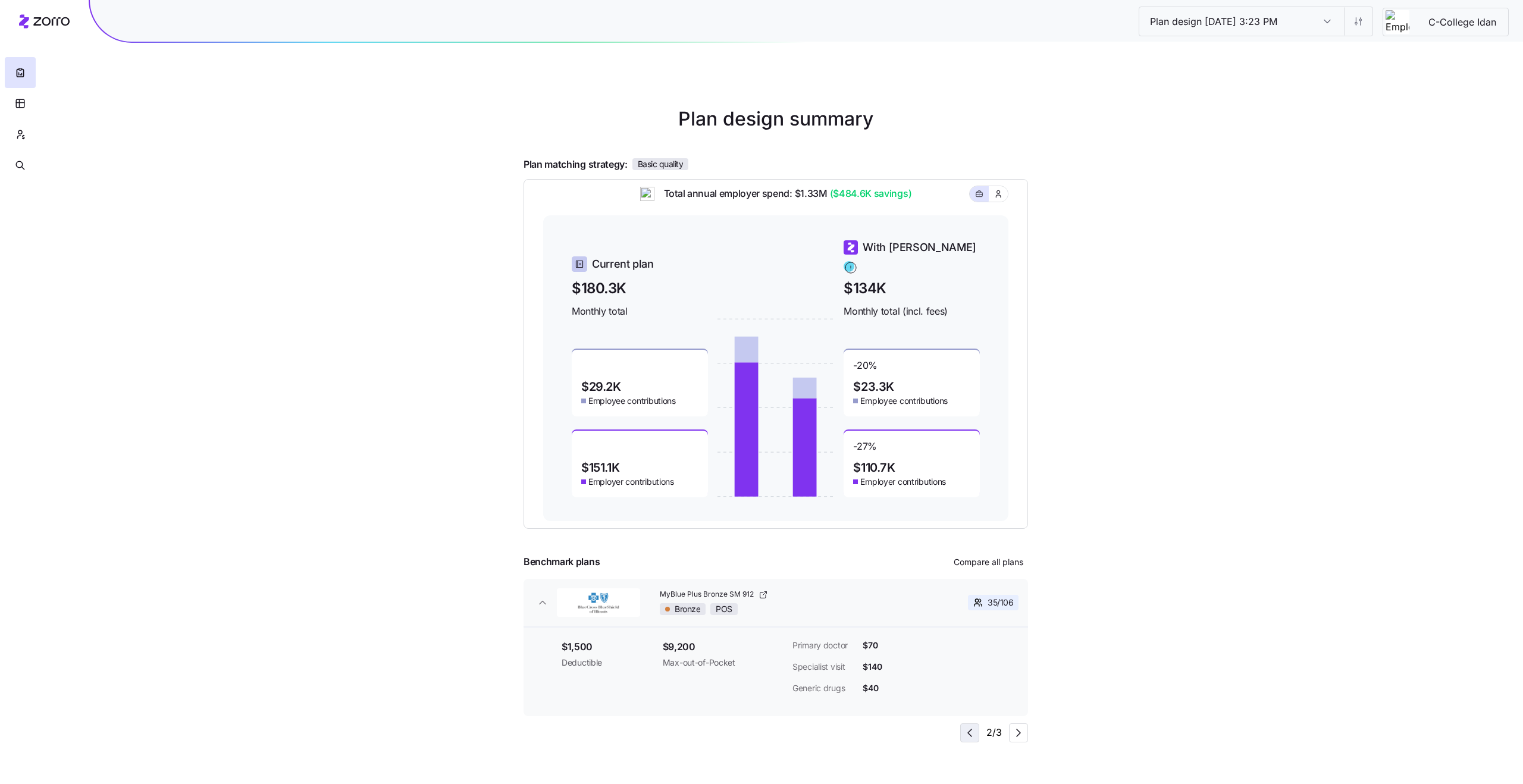
click at [971, 730] on icon "button" at bounding box center [970, 732] width 4 height 7
click at [1014, 733] on icon "button" at bounding box center [1019, 732] width 14 height 14
click at [979, 569] on button "Compare all plans" at bounding box center [989, 562] width 79 height 19
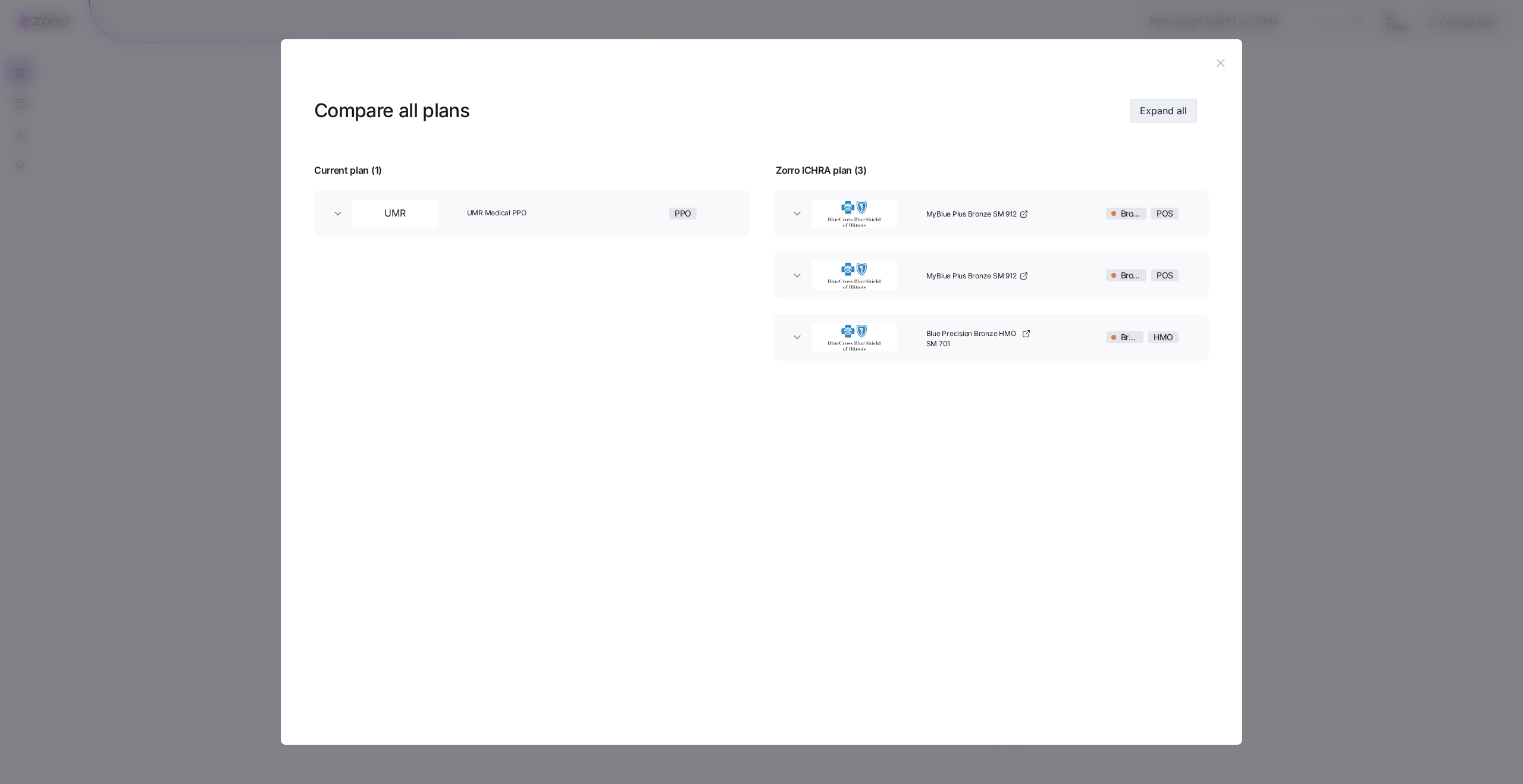
click at [1158, 118] on button "Expand all" at bounding box center [1163, 111] width 67 height 24
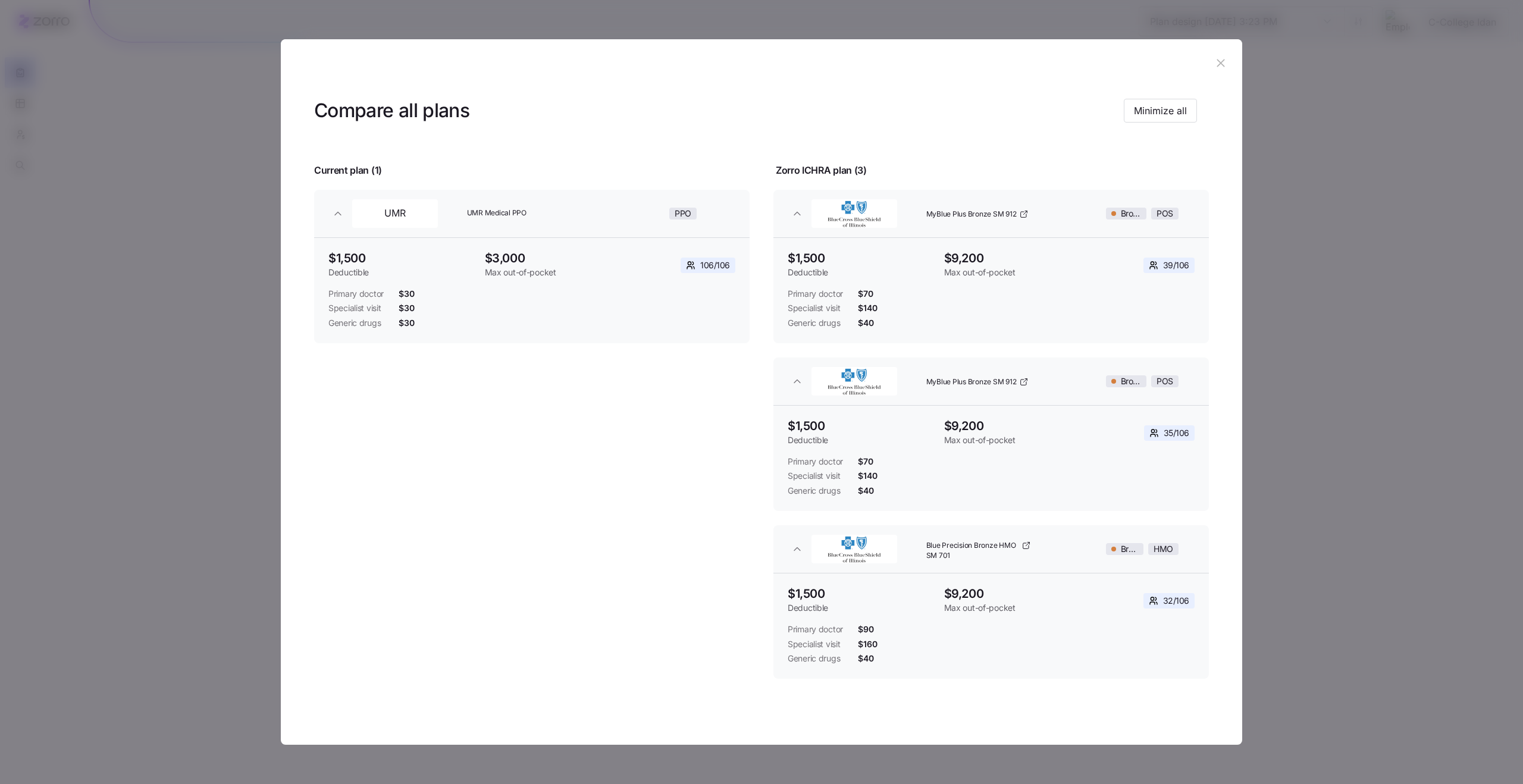
scroll to position [8, 0]
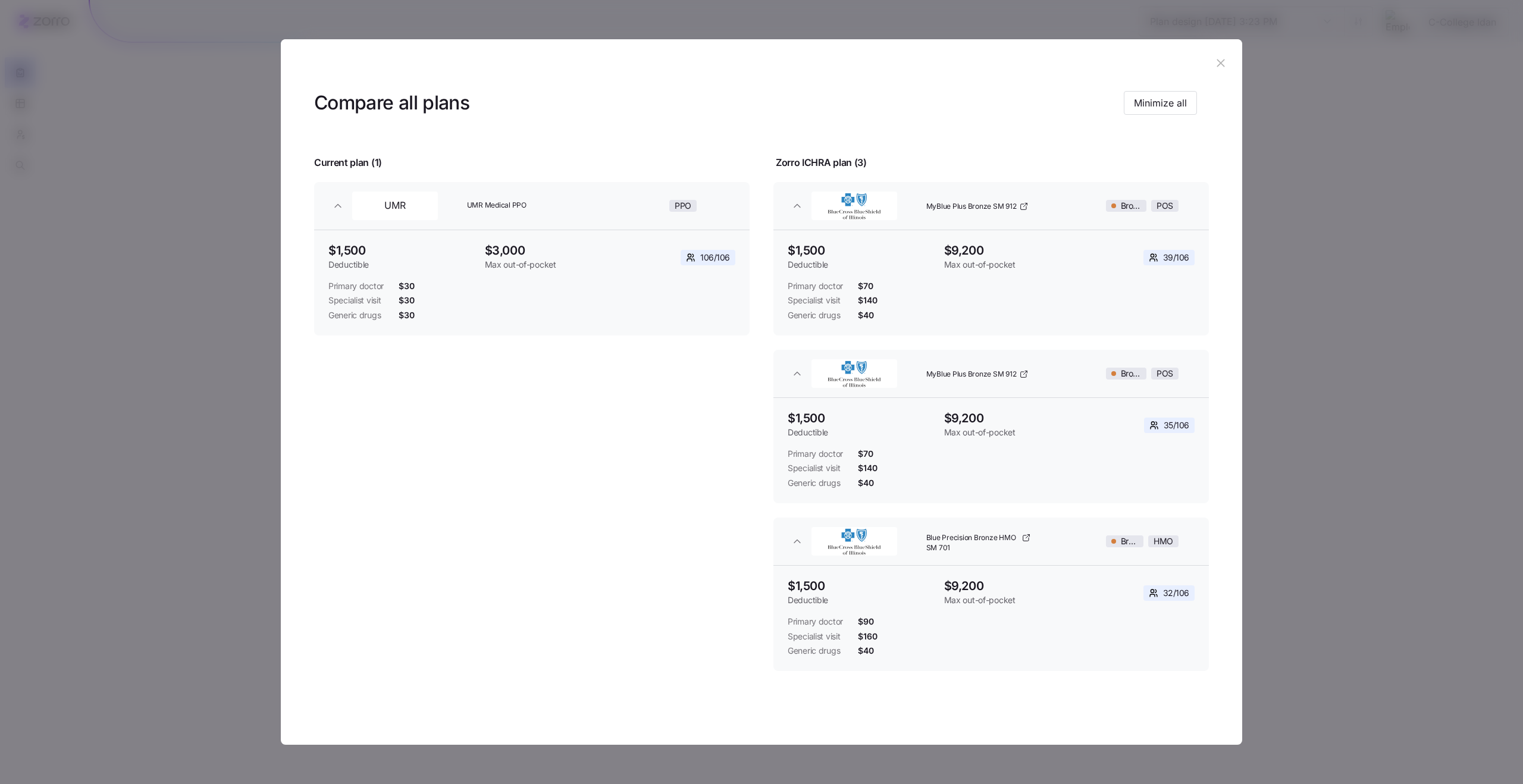
click at [1217, 61] on icon "button" at bounding box center [1221, 63] width 8 height 8
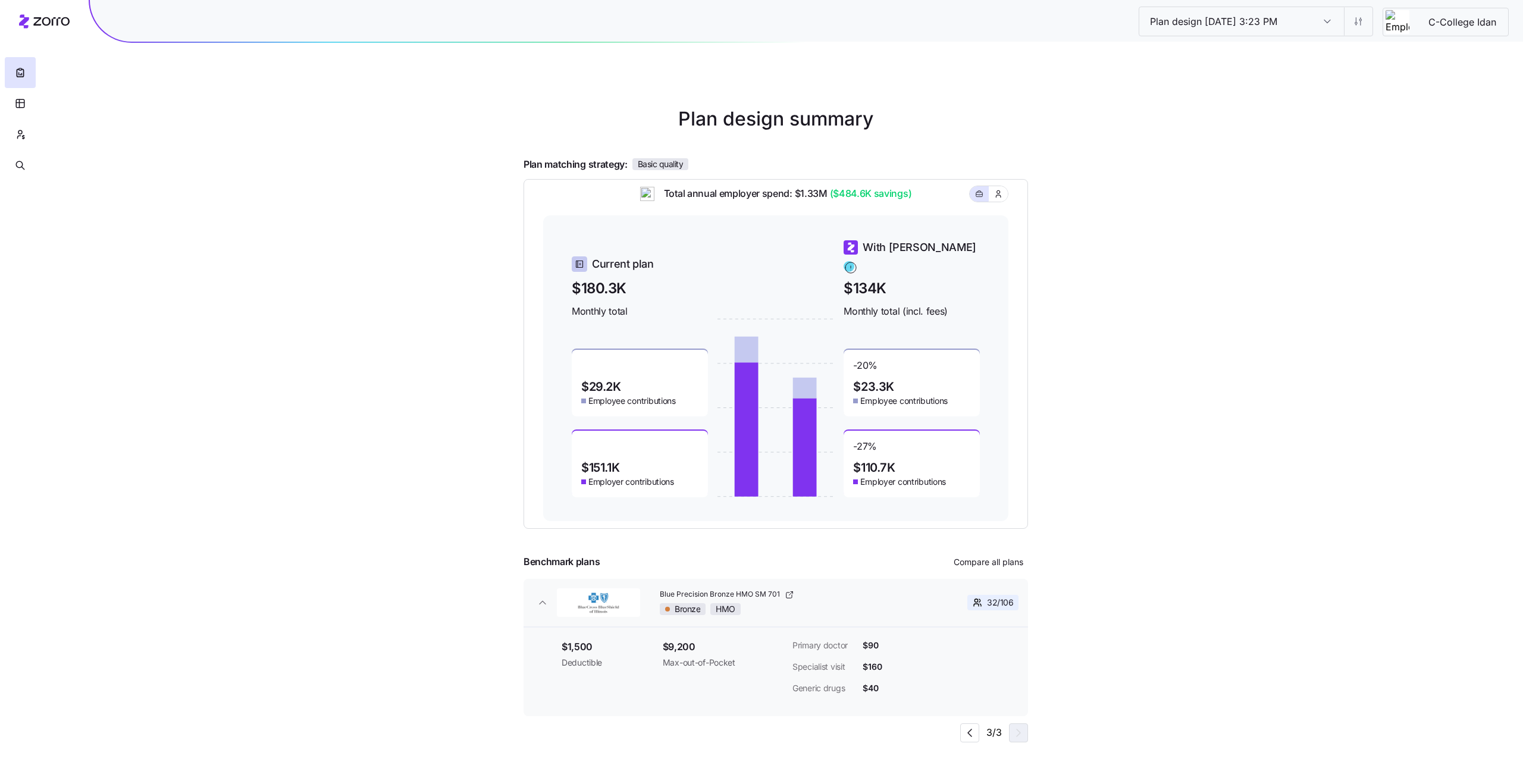
click at [913, 603] on div "Bronze HMO" at bounding box center [792, 609] width 265 height 12
click at [993, 569] on button "Compare all plans" at bounding box center [989, 562] width 79 height 19
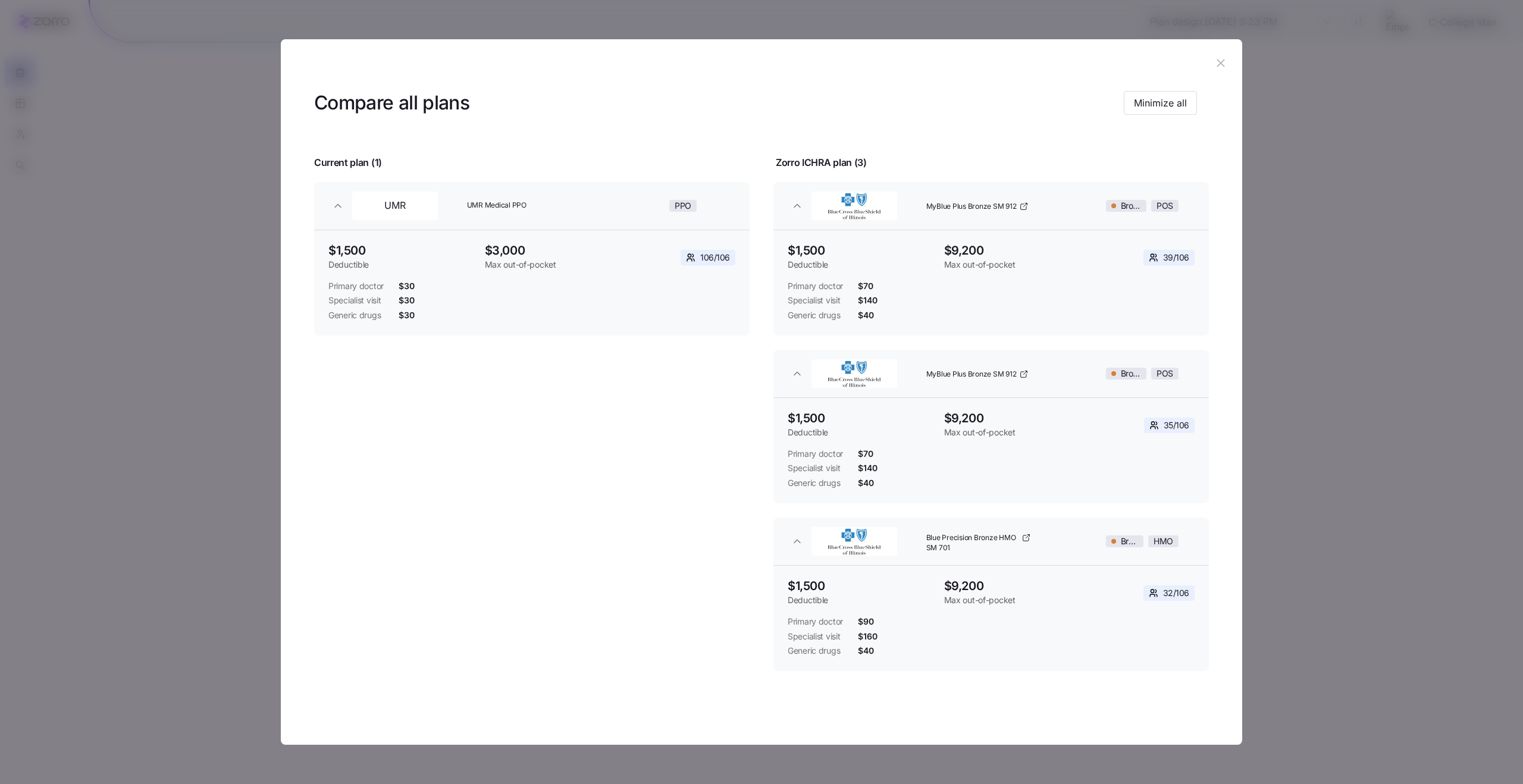
scroll to position [0, 0]
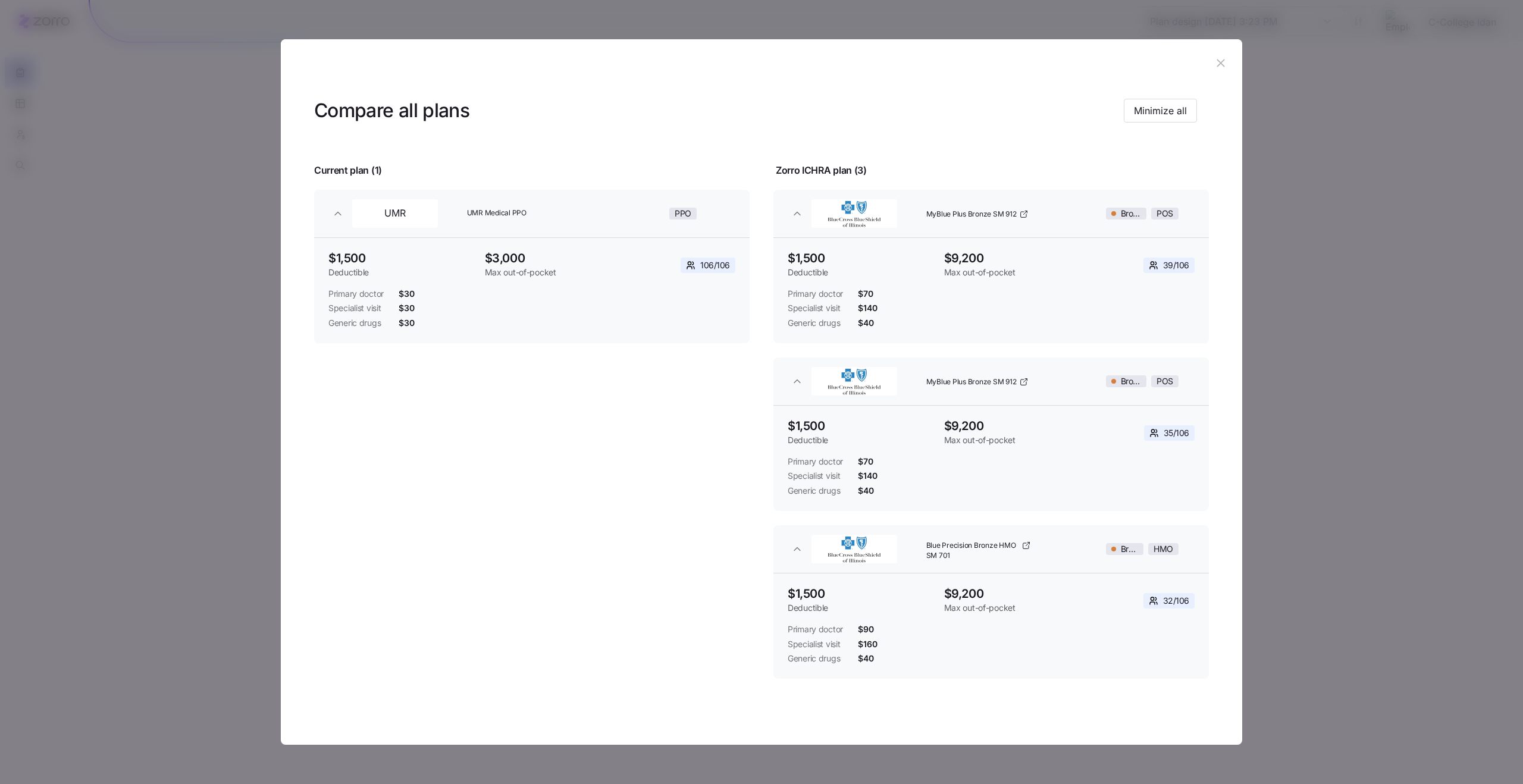
click at [1217, 62] on icon "button" at bounding box center [1221, 63] width 8 height 8
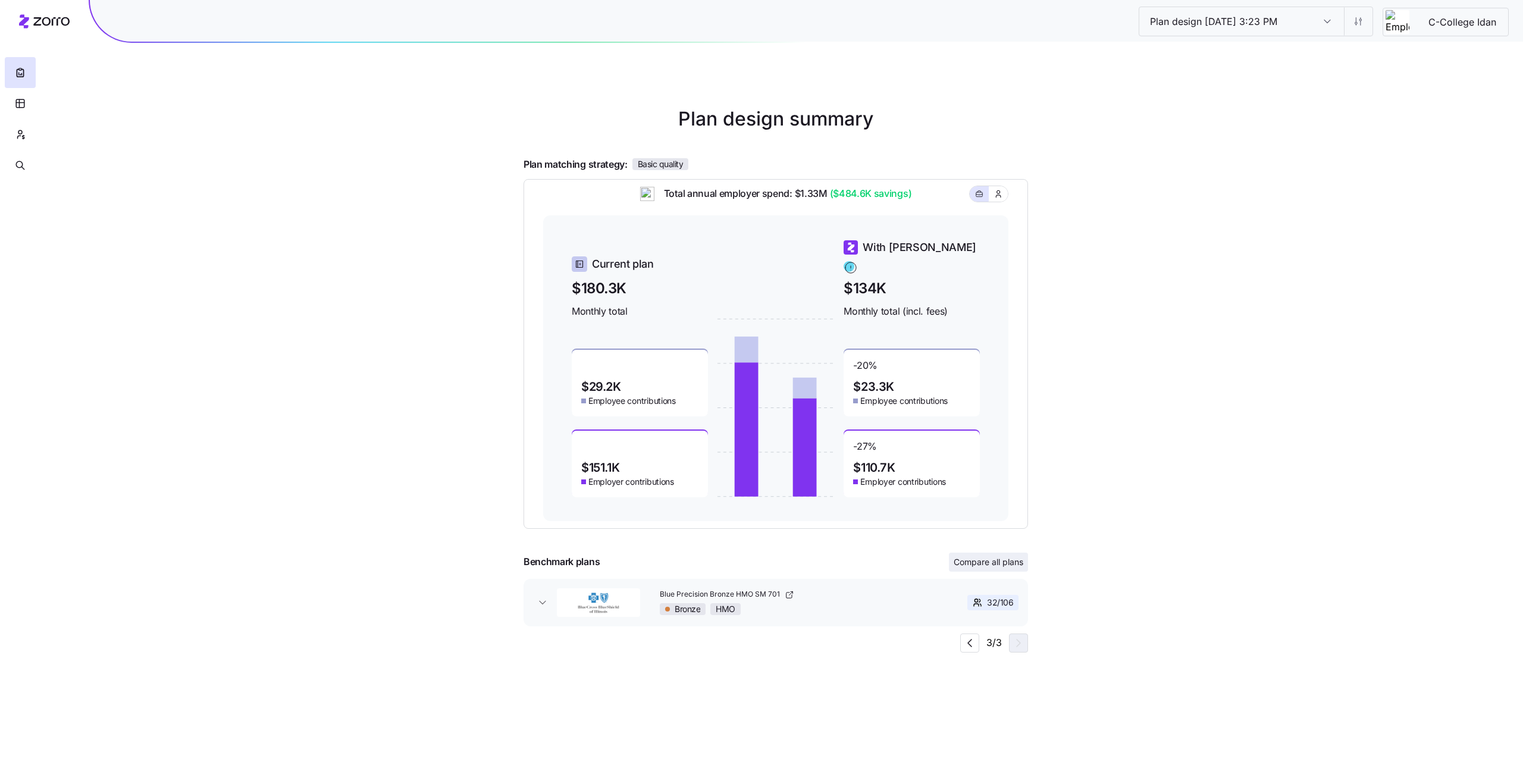
click at [995, 555] on button "Compare all plans" at bounding box center [989, 562] width 79 height 19
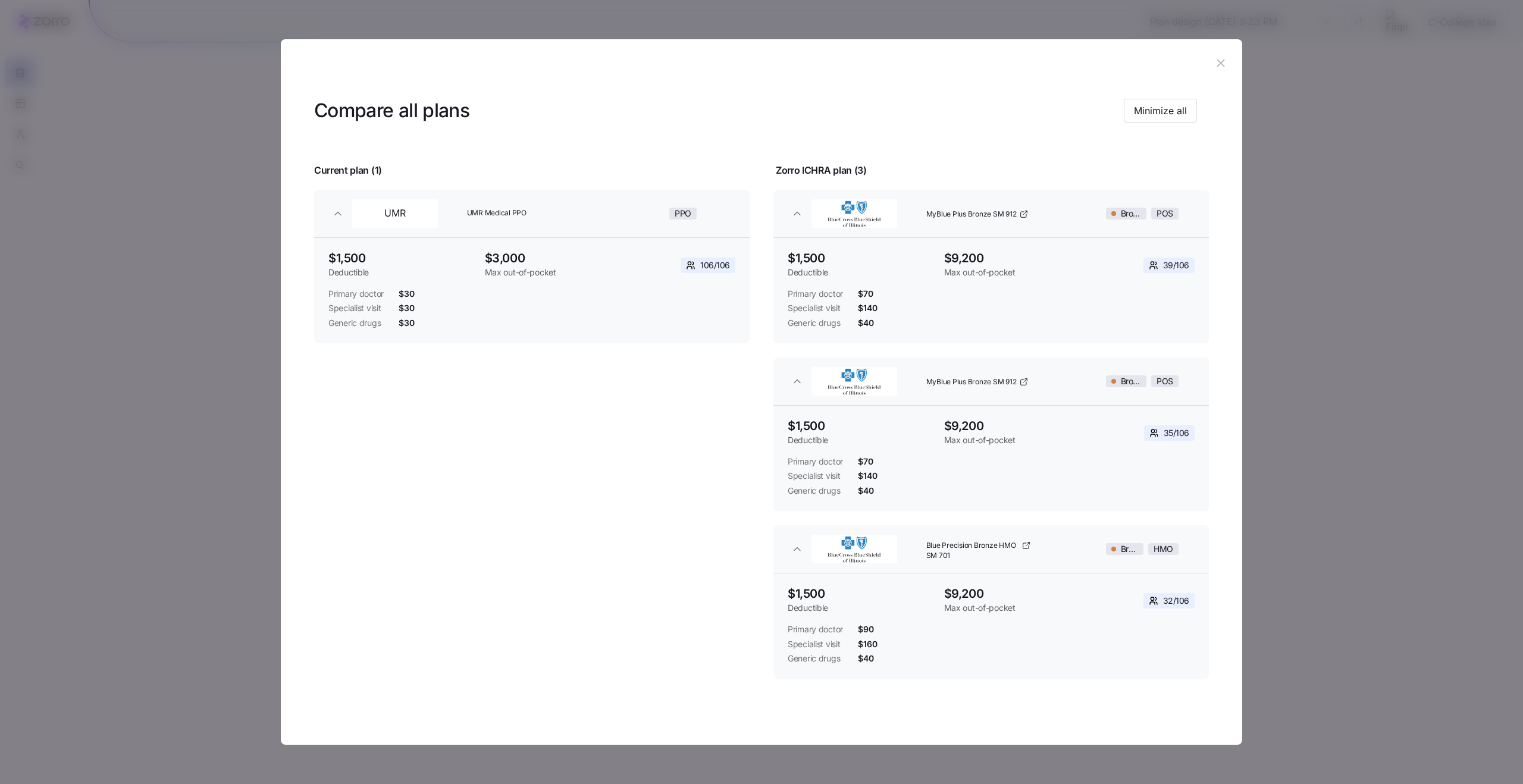
click at [1215, 68] on icon "button" at bounding box center [1221, 63] width 13 height 13
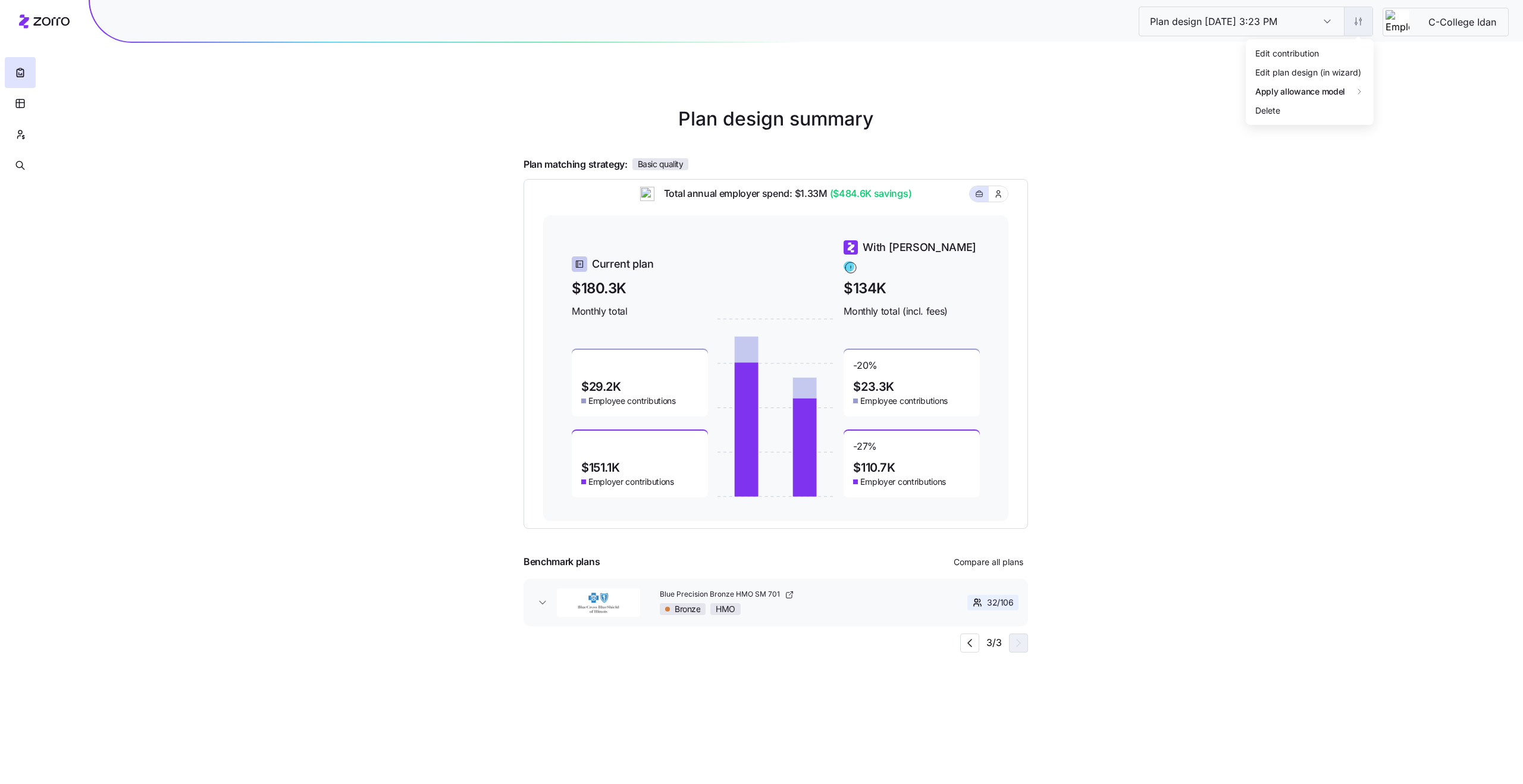
click at [1349, 20] on html "Plan design 09/29/2025 3:23 PM Plan design 09/29/2025 3:23 PM C-College Idan Pl…" at bounding box center [761, 392] width 1523 height 784
click at [1399, 90] on div "2025" at bounding box center [1398, 92] width 50 height 19
click at [1353, 27] on html "Plan design 09/29/2025 3:23 PM Plan design 09/29/2025 3:23 PM C-College Idan Pl…" at bounding box center [761, 392] width 1523 height 784
click at [1398, 111] on div "2026" at bounding box center [1398, 111] width 50 height 19
click at [1500, 28] on icon "button" at bounding box center [1500, 26] width 10 height 10
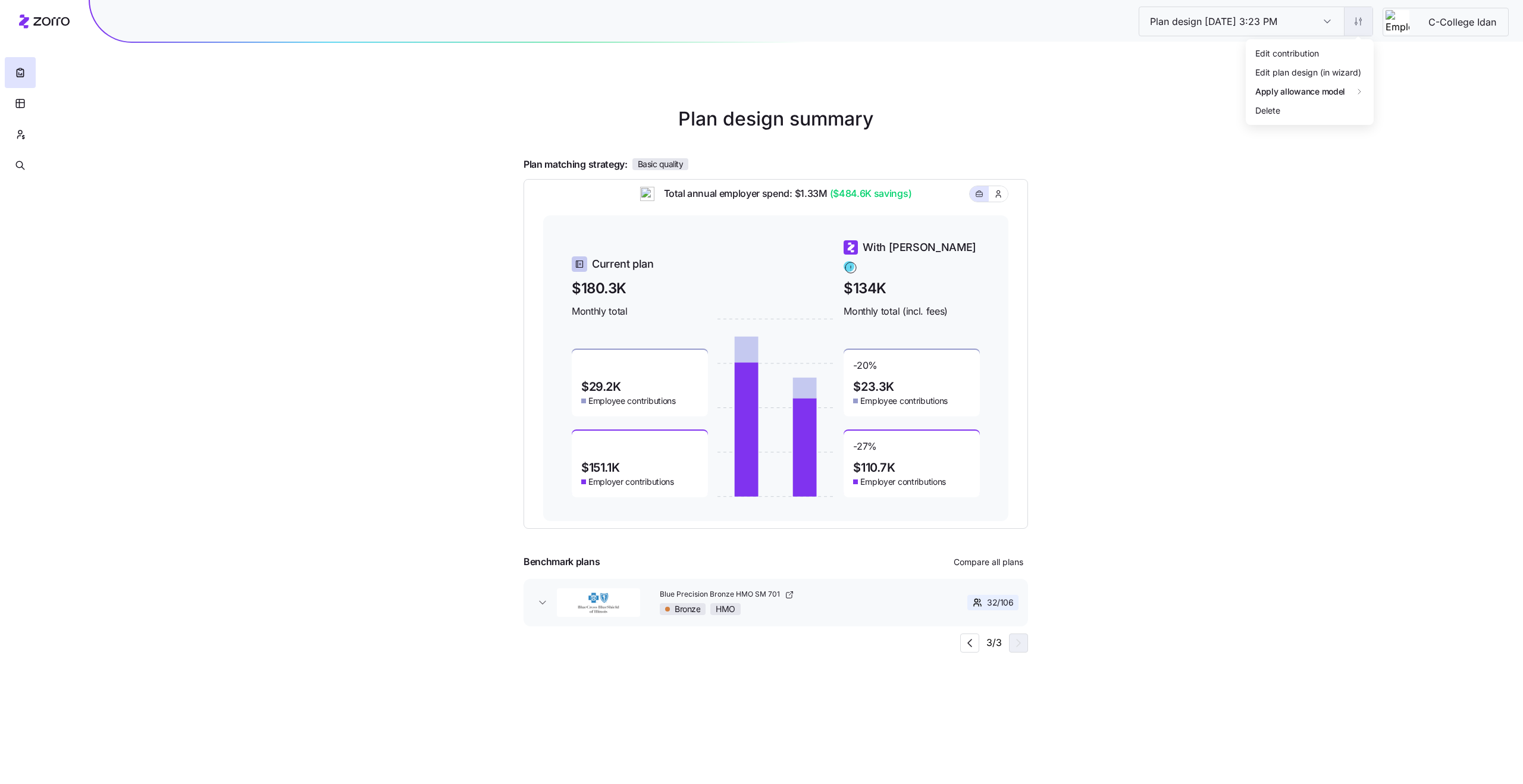
click at [1361, 19] on html "Plan design 09/29/2025 3:23 PM Plan design 09/29/2025 3:23 PM C-College Idan Pl…" at bounding box center [761, 392] width 1523 height 784
click at [1385, 108] on div "2026" at bounding box center [1388, 111] width 21 height 13
click at [1498, 28] on icon "button" at bounding box center [1500, 26] width 10 height 10
click at [1323, 25] on input "Plan design 09/29/2025 3:23 PM" at bounding box center [1328, 21] width 34 height 28
click at [1323, 25] on div "Plan design 09/29/2025 3:23 PM" at bounding box center [1328, 21] width 34 height 28
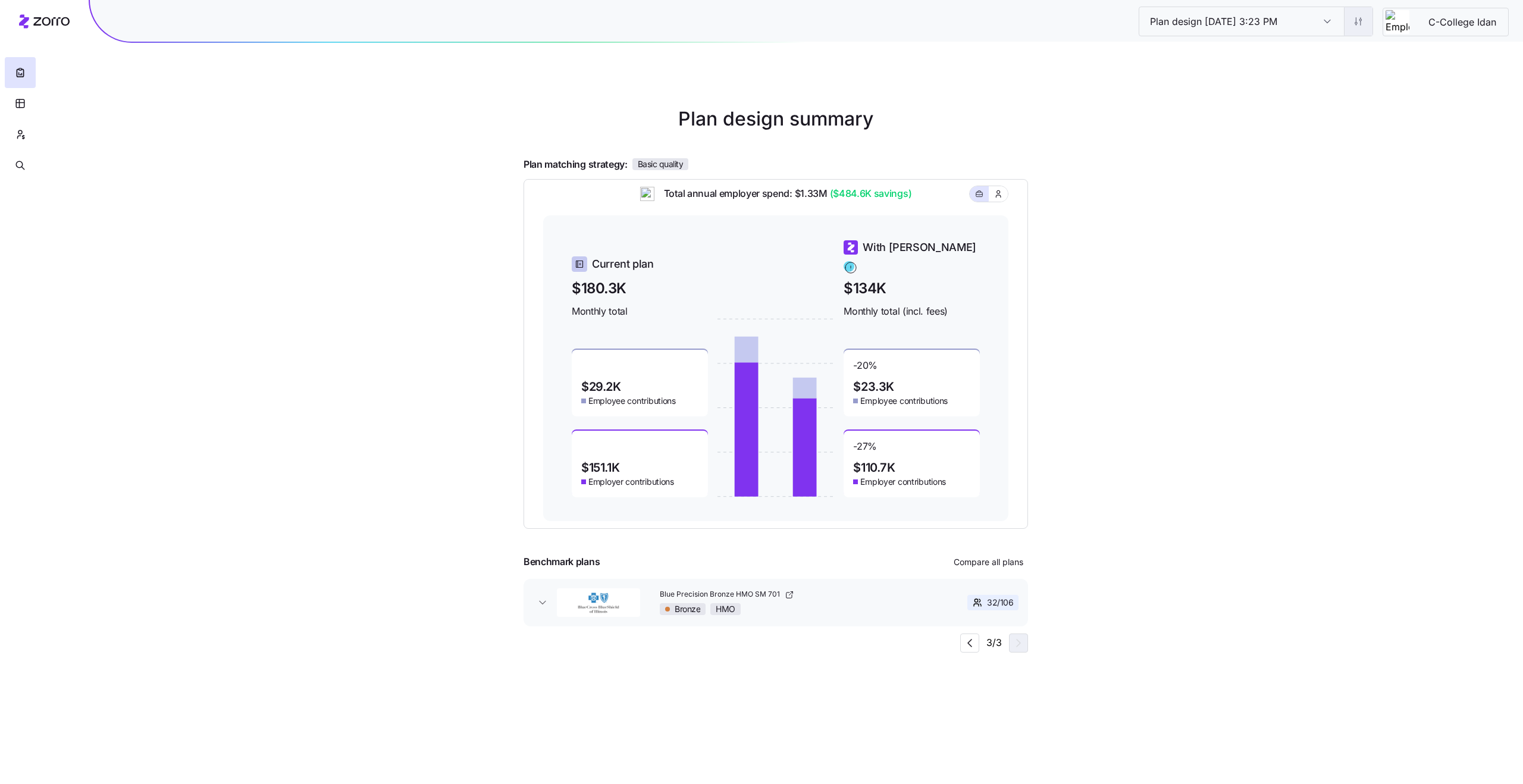
click at [1361, 26] on html "Plan design 09/29/2025 3:23 PM Plan design 09/29/2025 3:23 PM C-College Idan Pl…" at bounding box center [761, 392] width 1523 height 784
click at [1300, 248] on html "Plan design 09/29/2025 3:23 PM Plan design 09/29/2025 3:23 PM C-College Idan Pl…" at bounding box center [761, 392] width 1523 height 784
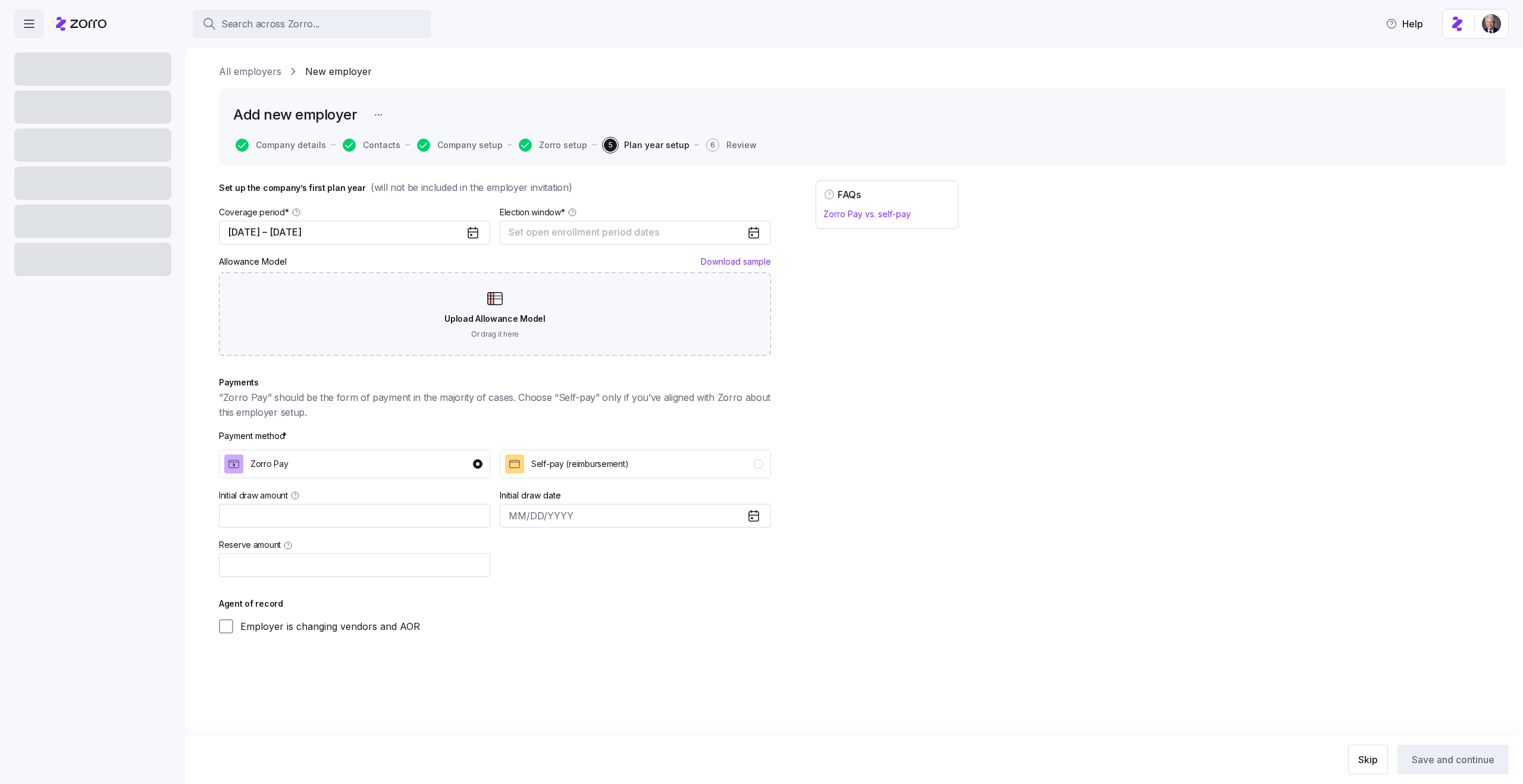
type input "$10,000"
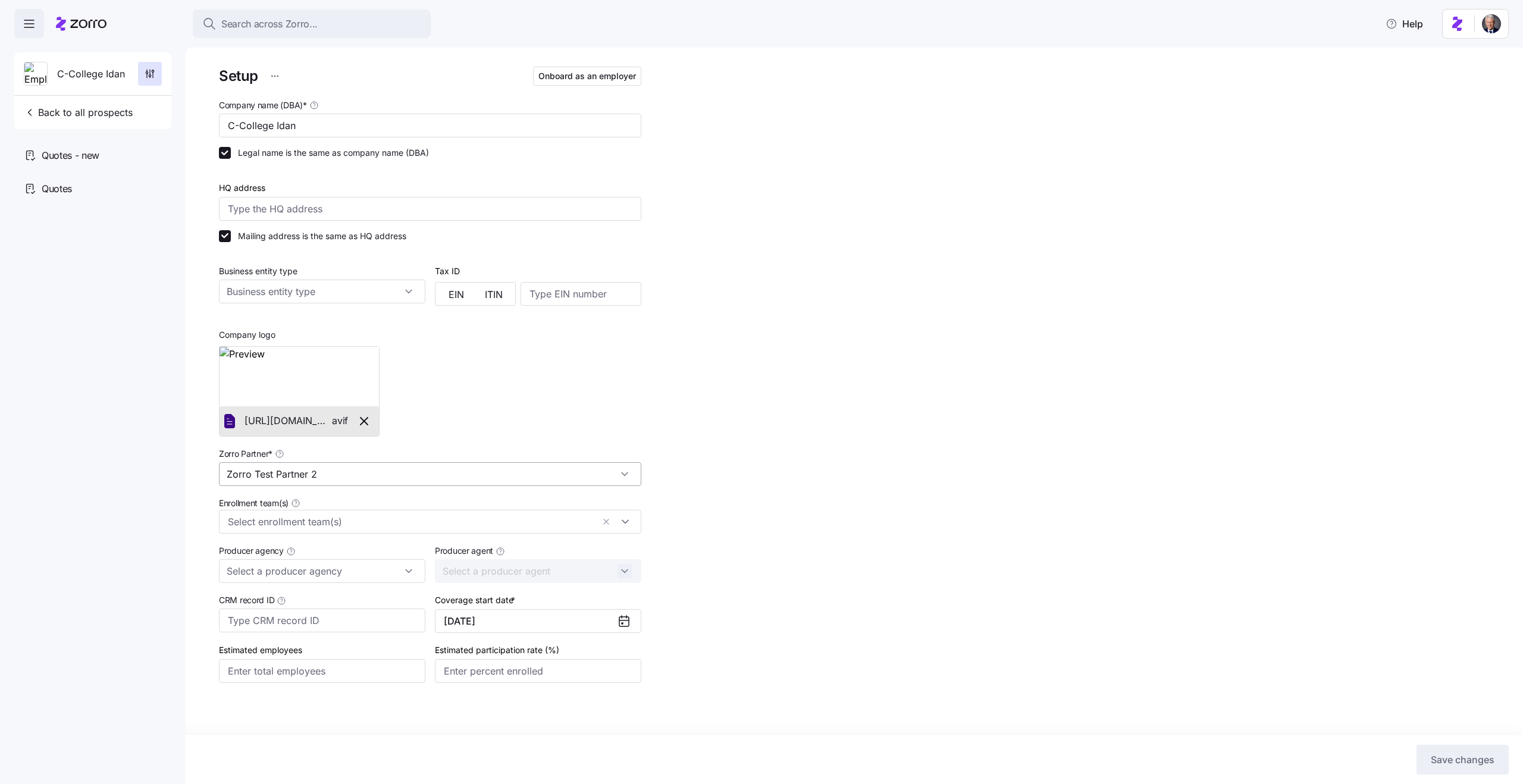
scroll to position [18, 0]
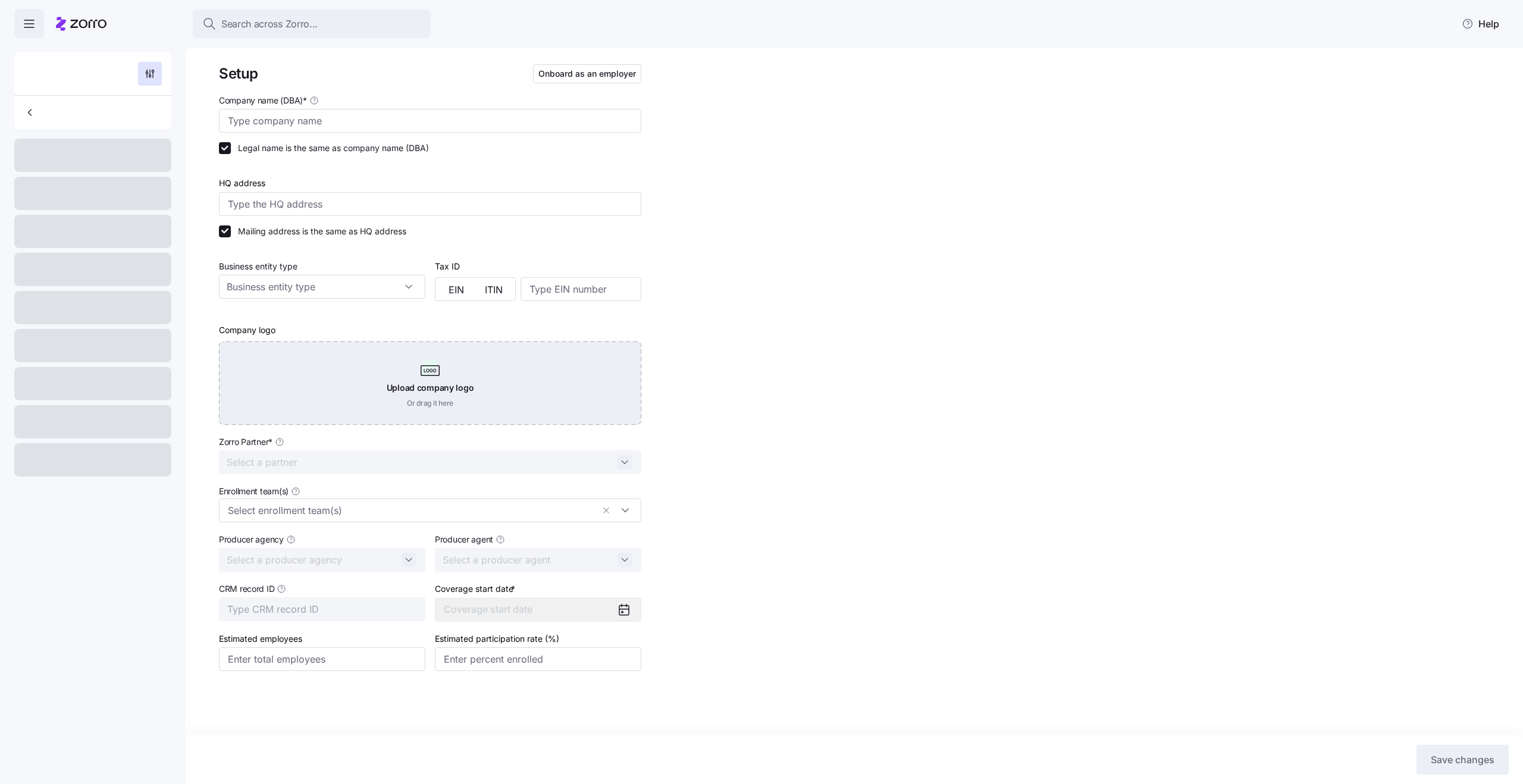
type input "C-College Idan"
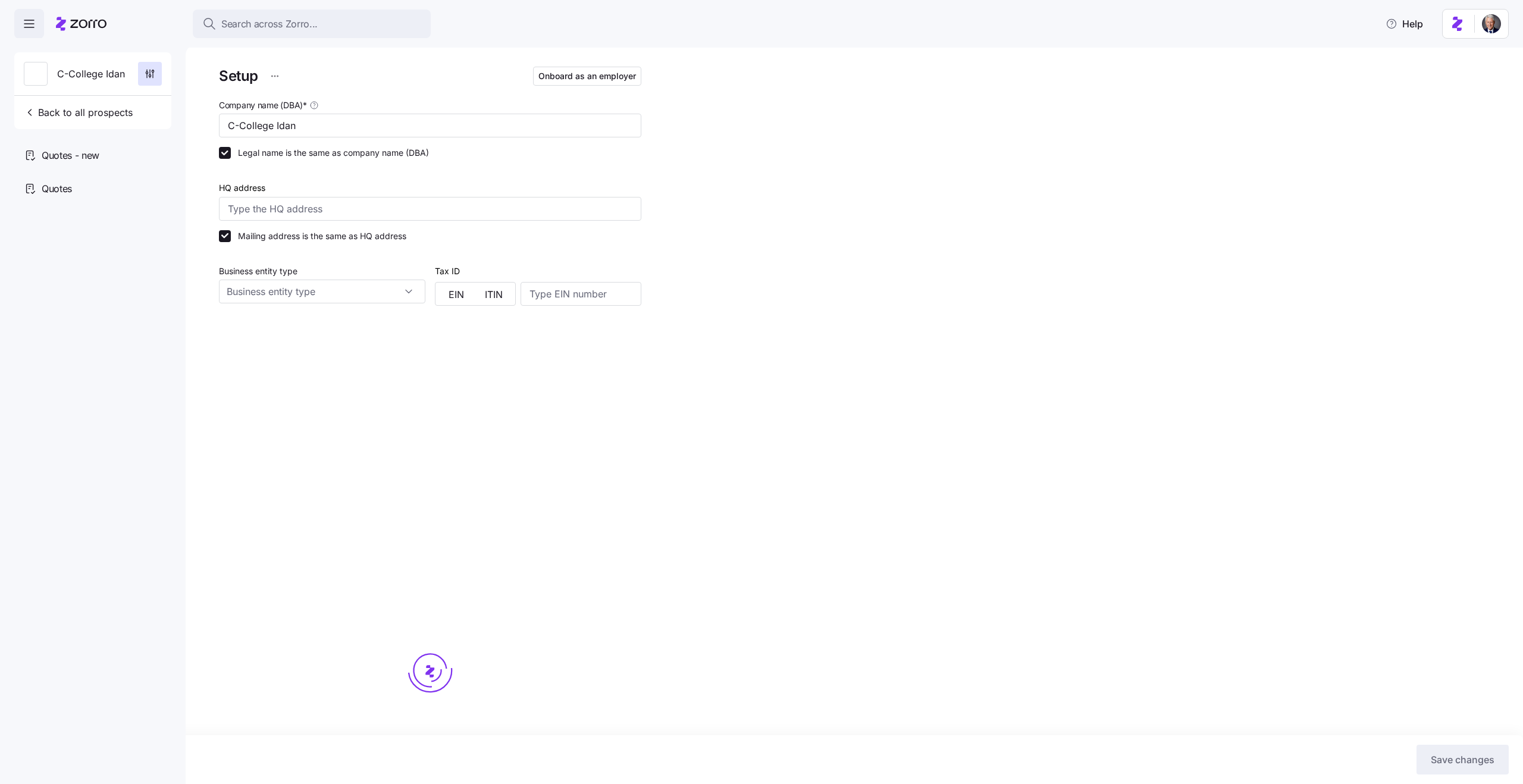
type input "Zorro Test Partner 2"
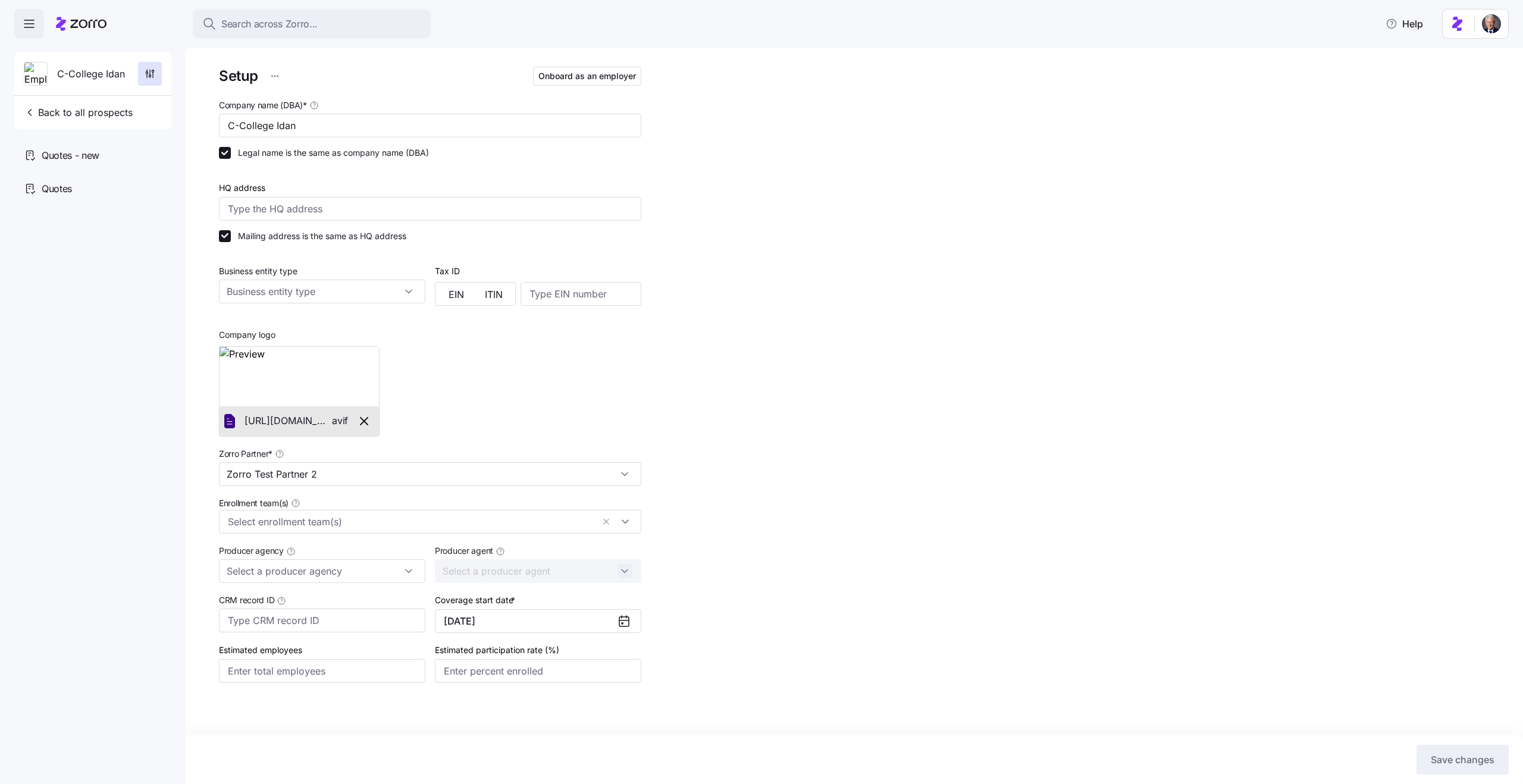
scroll to position [18, 0]
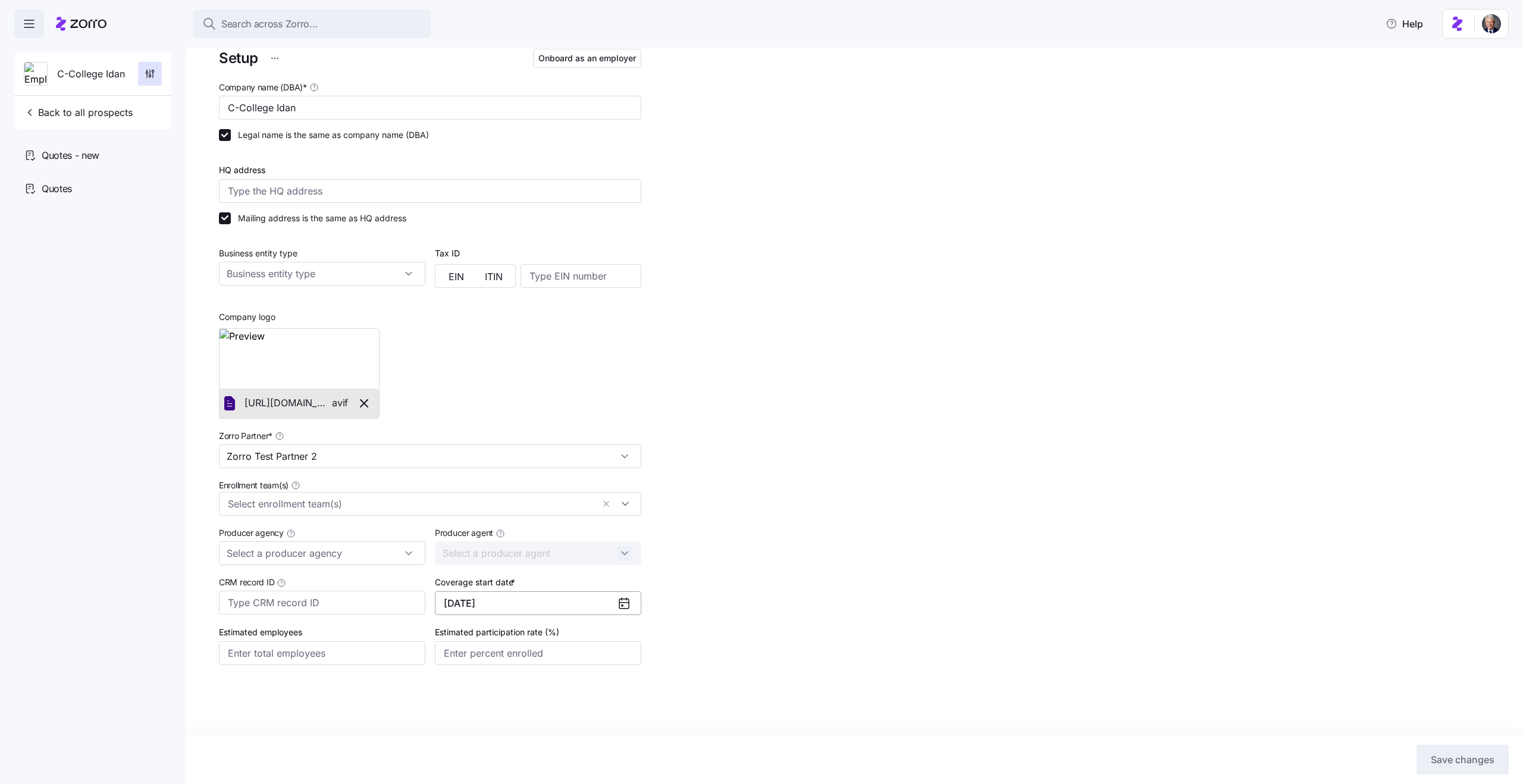
click at [554, 608] on button "[DATE]" at bounding box center [538, 603] width 206 height 24
click at [768, 619] on div "Setup Onboard as an employer Company name (DBA) * C-College Idan Legal name is …" at bounding box center [863, 384] width 1288 height 675
click at [480, 597] on button "[DATE]" at bounding box center [538, 603] width 206 height 24
click at [465, 632] on button "button" at bounding box center [457, 640] width 25 height 25
click at [612, 641] on icon "button" at bounding box center [613, 639] width 4 height 6
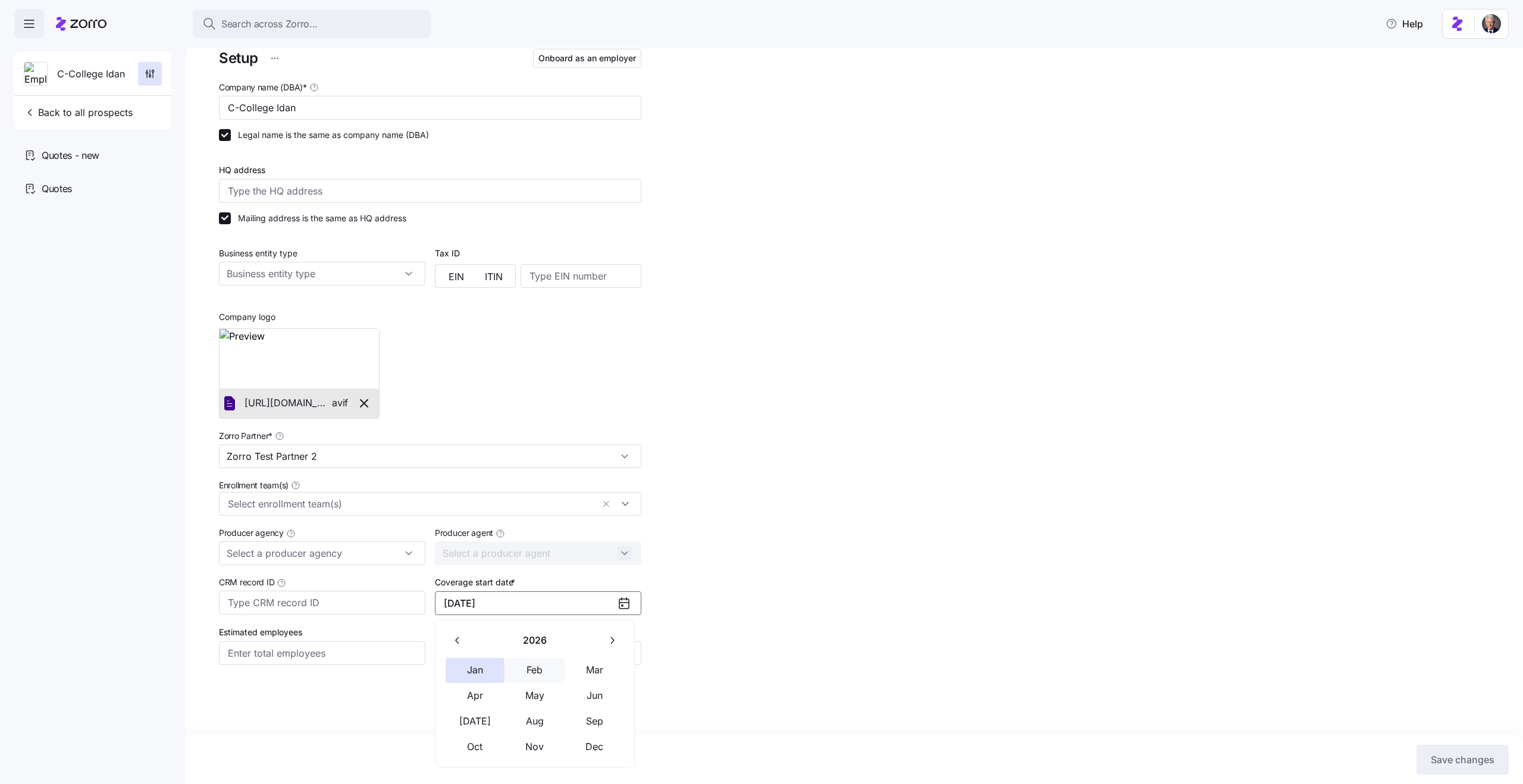
click at [532, 664] on button "Feb" at bounding box center [535, 670] width 59 height 25
click at [1463, 764] on span "Save changes" at bounding box center [1463, 759] width 63 height 14
click at [497, 604] on button "02/01/2026" at bounding box center [538, 603] width 206 height 24
click at [477, 669] on button "Jan" at bounding box center [475, 670] width 59 height 25
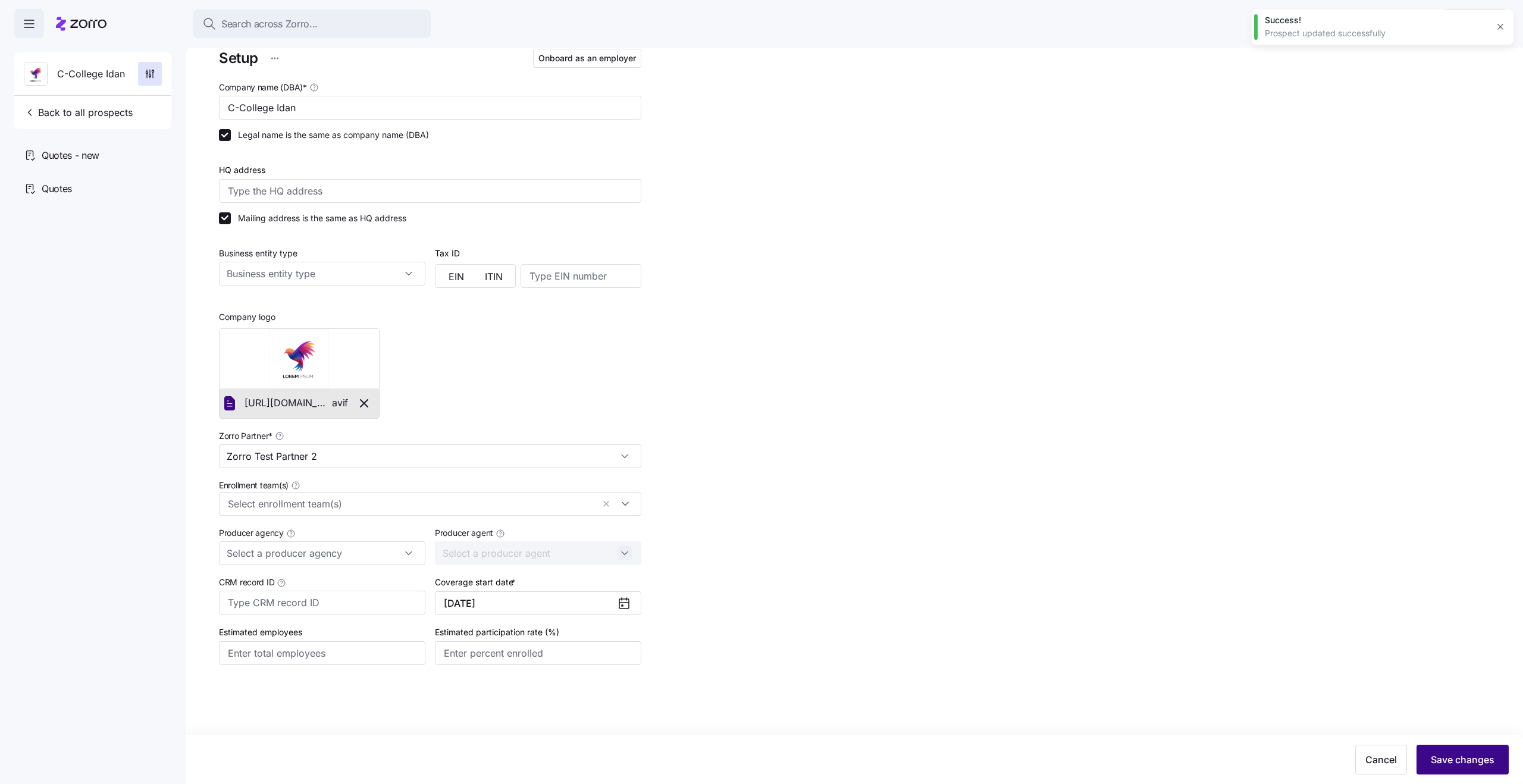
click at [1477, 760] on span "Save changes" at bounding box center [1463, 759] width 63 height 14
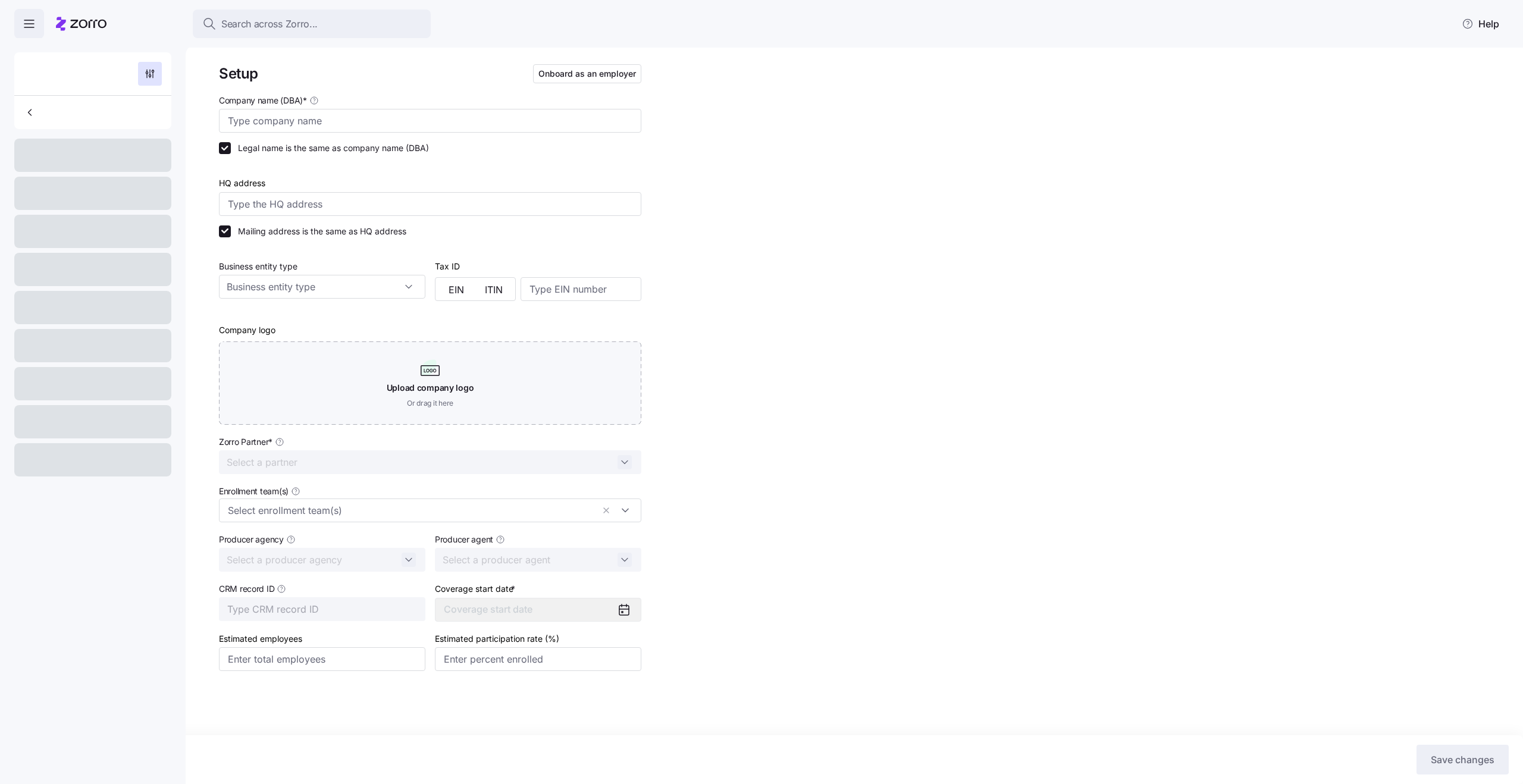
type input "C-College Idan"
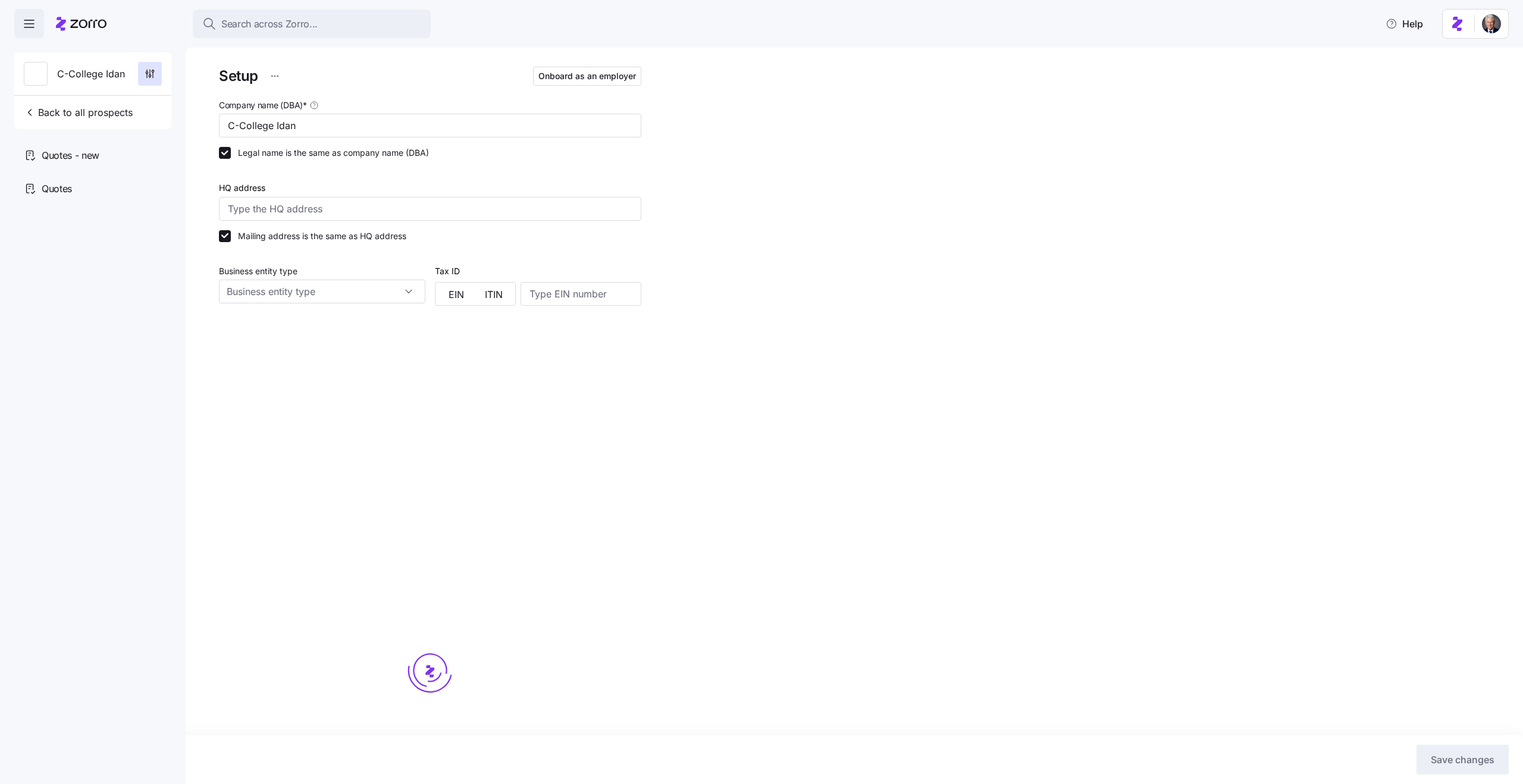
type input "Zorro Test Partner 2"
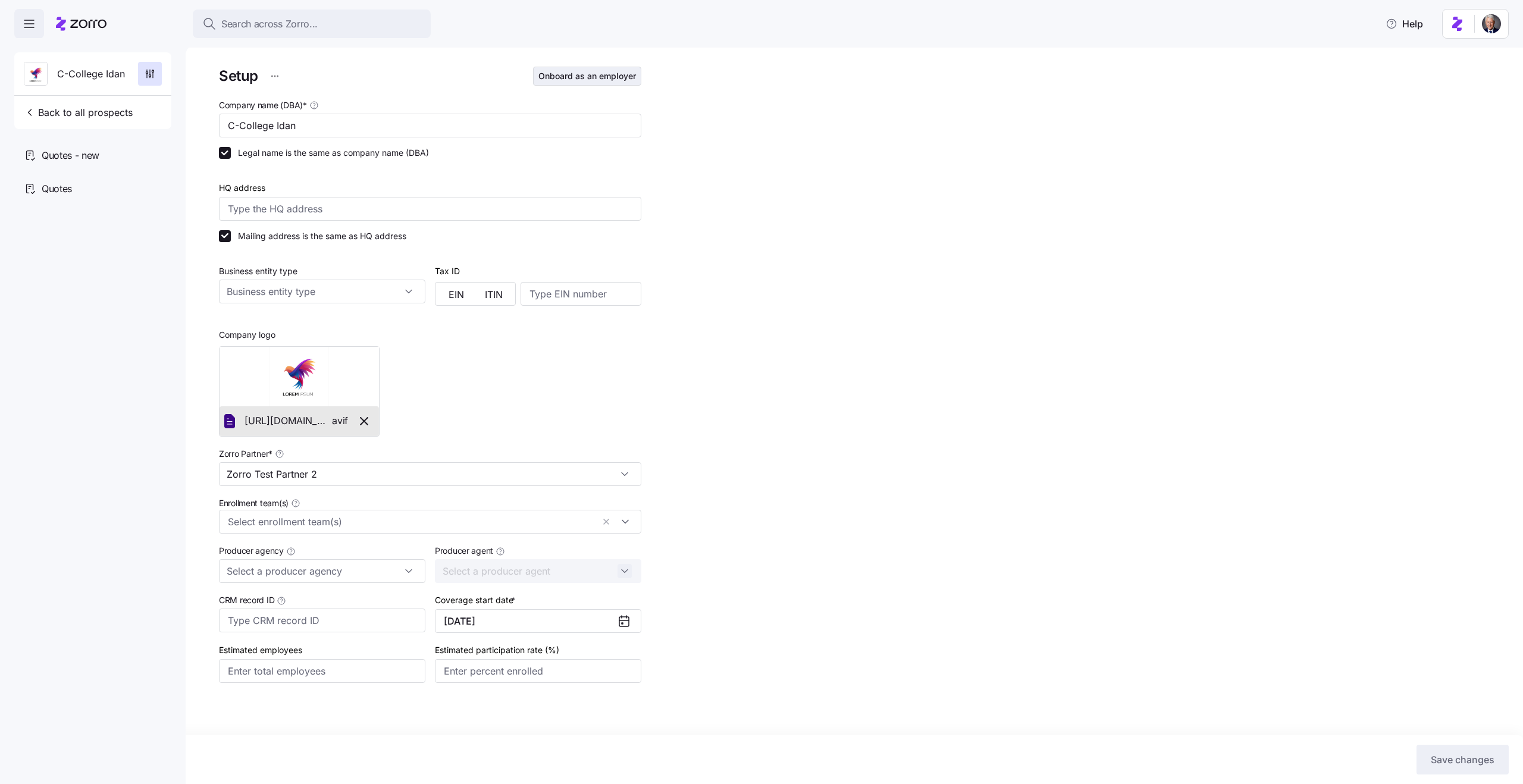
click at [582, 83] on button "Onboard as an employer" at bounding box center [587, 76] width 108 height 19
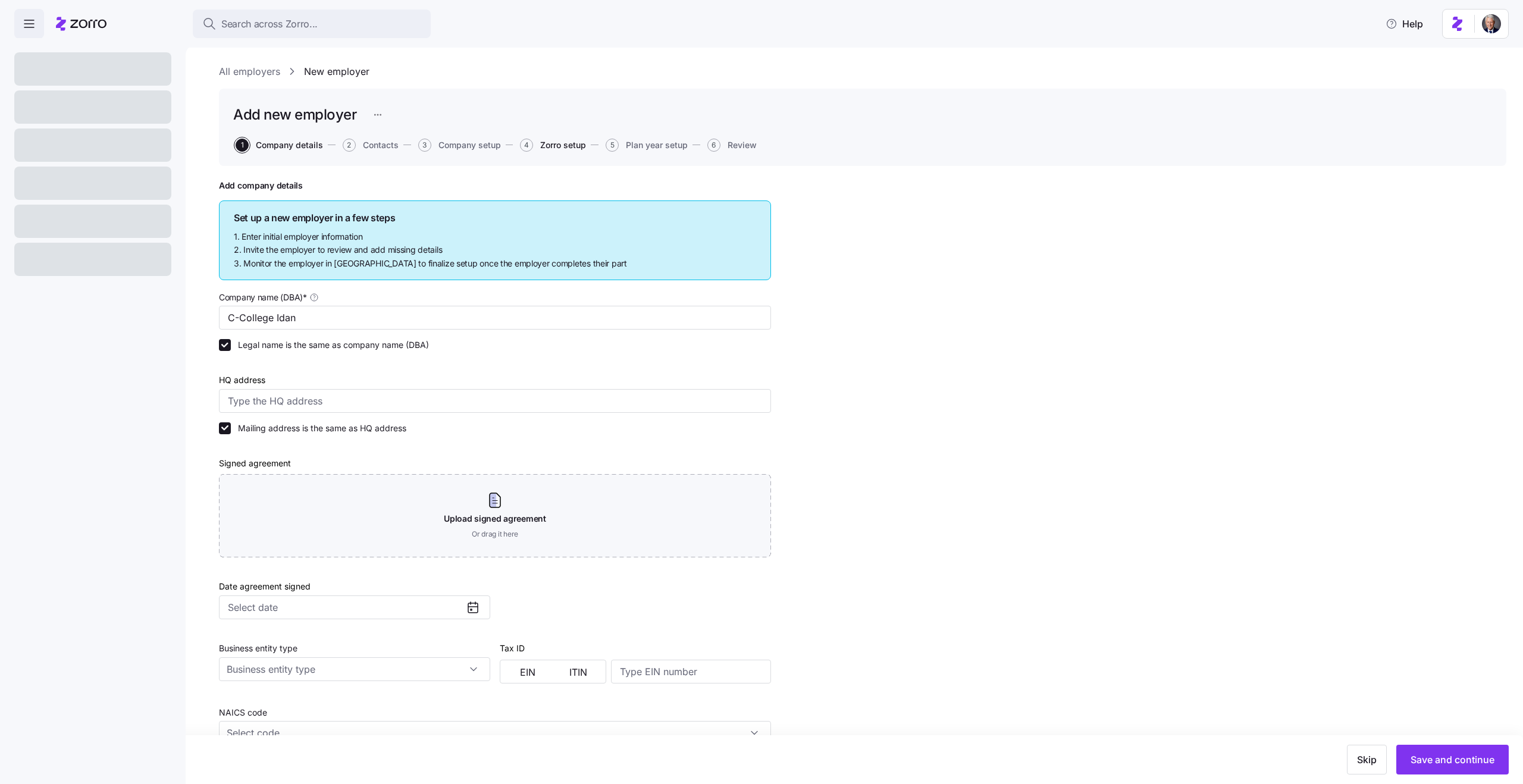
click at [572, 142] on span "Zorro setup" at bounding box center [563, 145] width 46 height 8
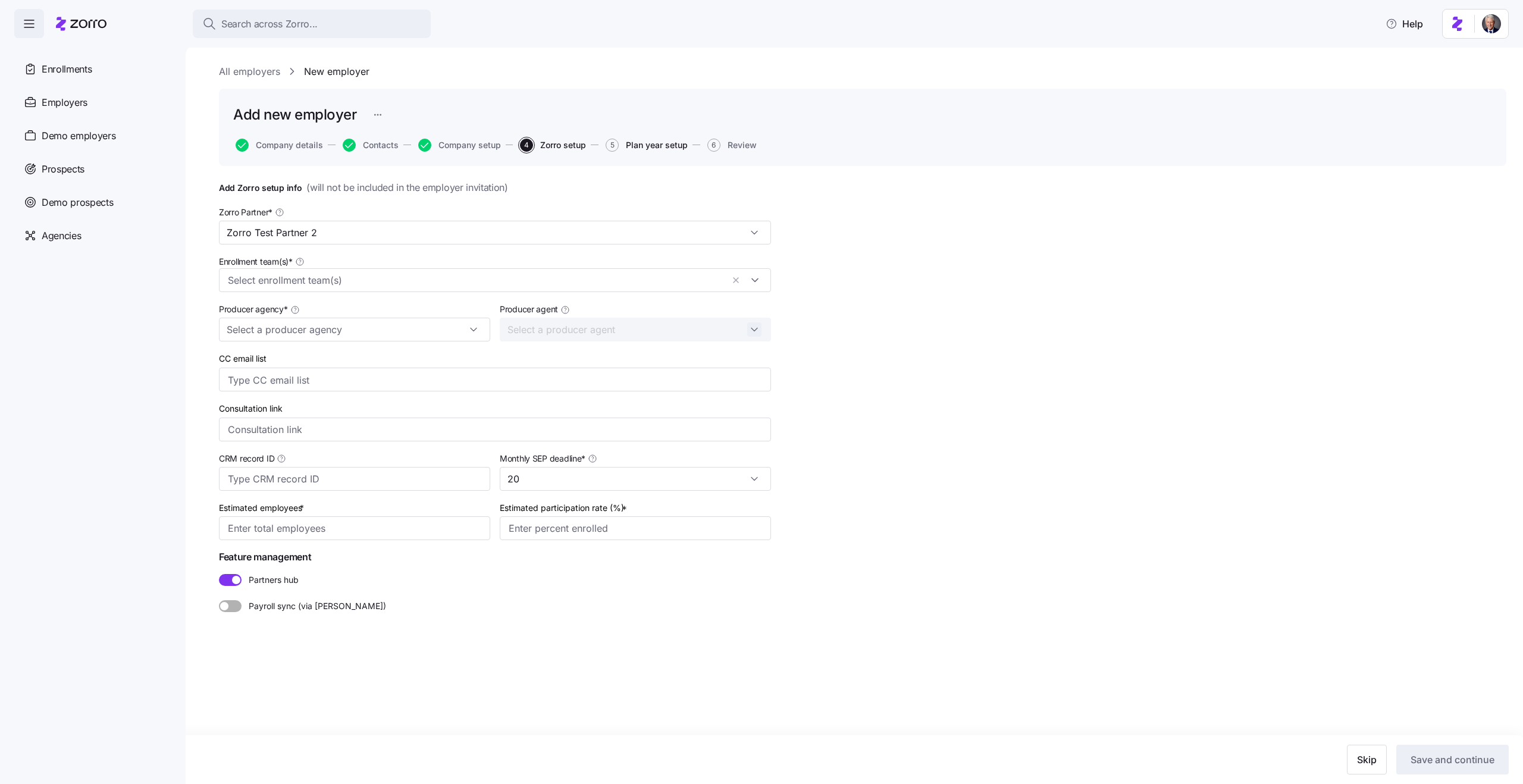
click at [653, 144] on span "Plan year setup" at bounding box center [657, 145] width 62 height 8
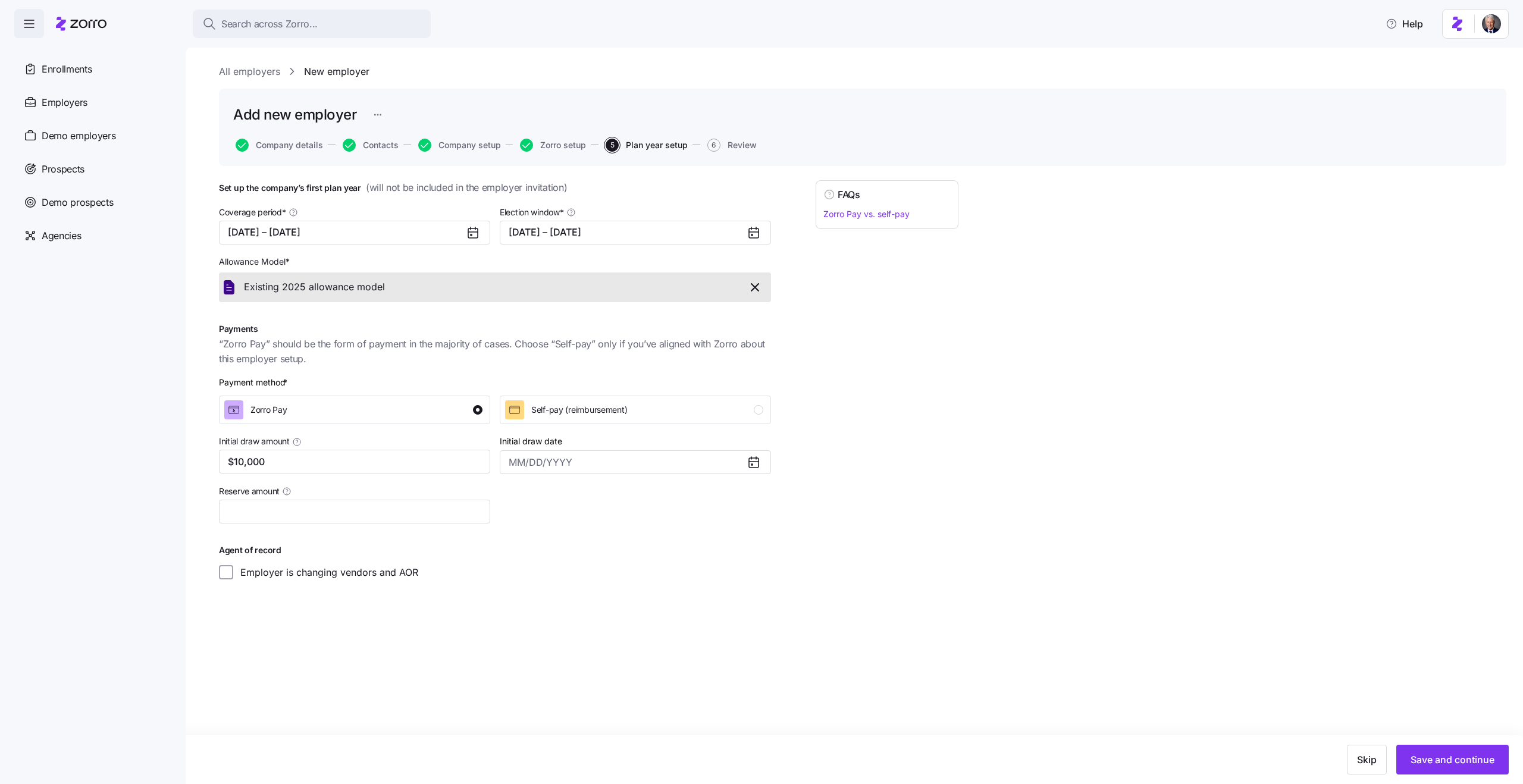
click at [246, 78] on link "All employers" at bounding box center [250, 71] width 61 height 15
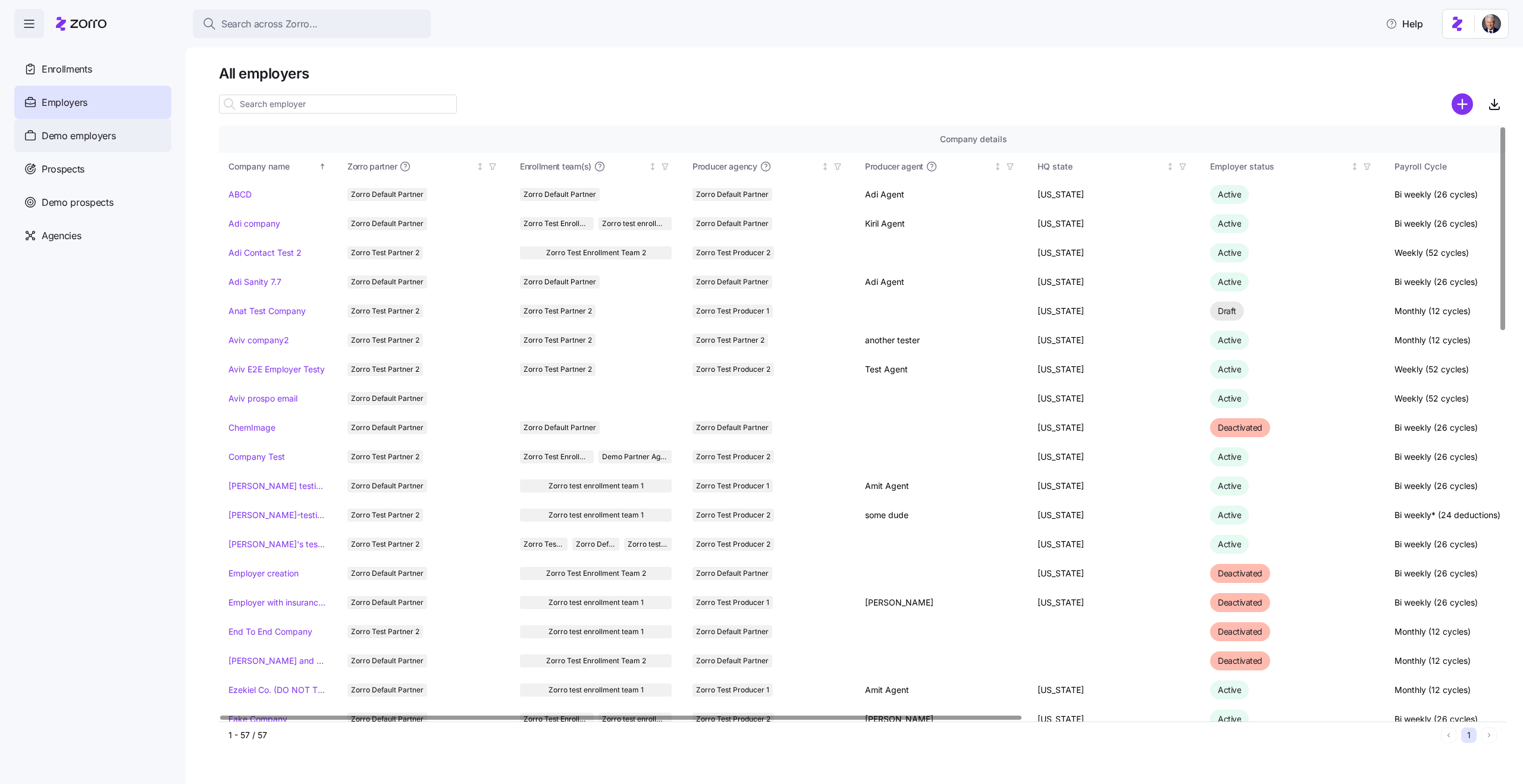
click at [92, 134] on span "Demo employers" at bounding box center [78, 136] width 74 height 15
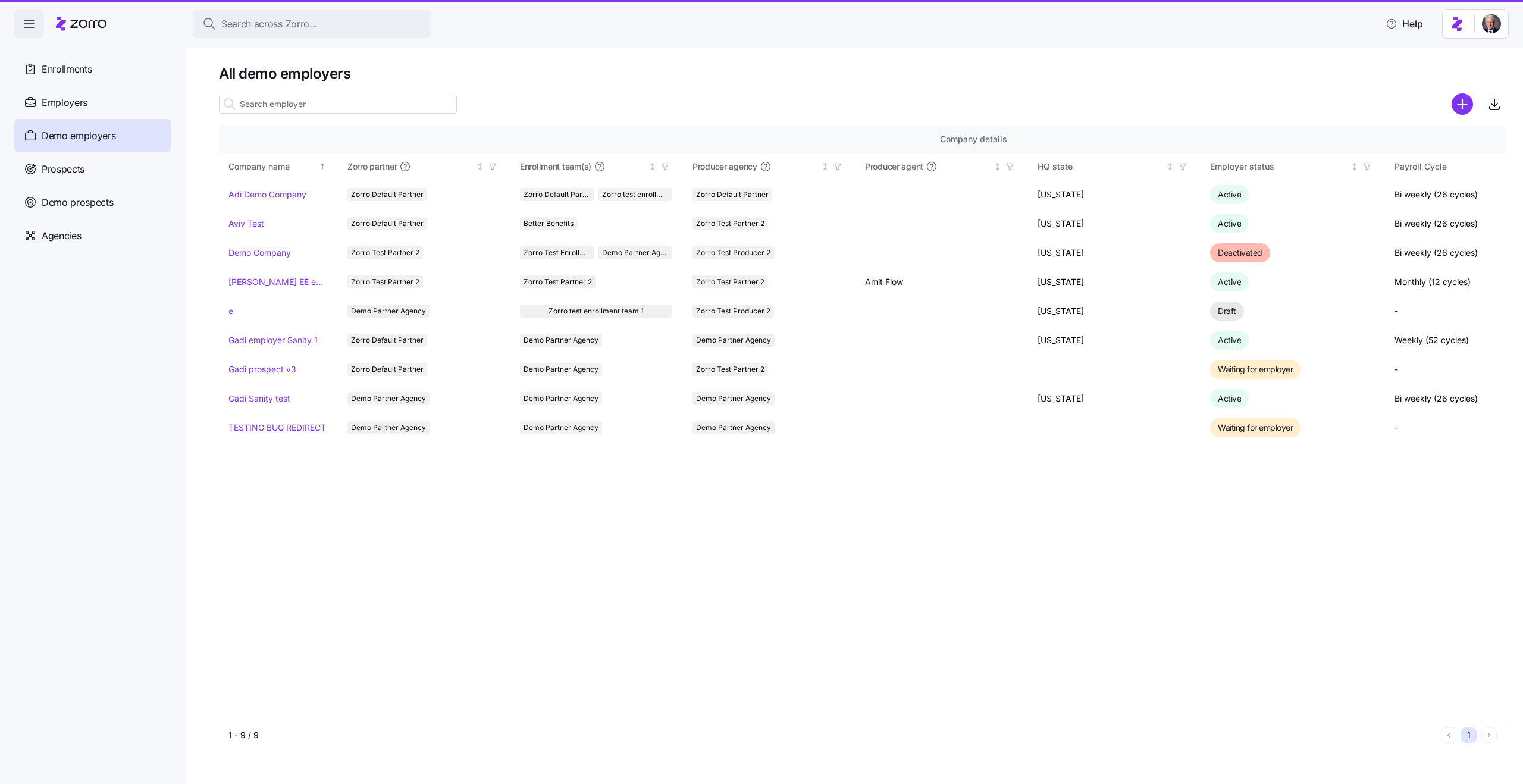
click at [118, 184] on div "Prospects" at bounding box center [92, 169] width 157 height 34
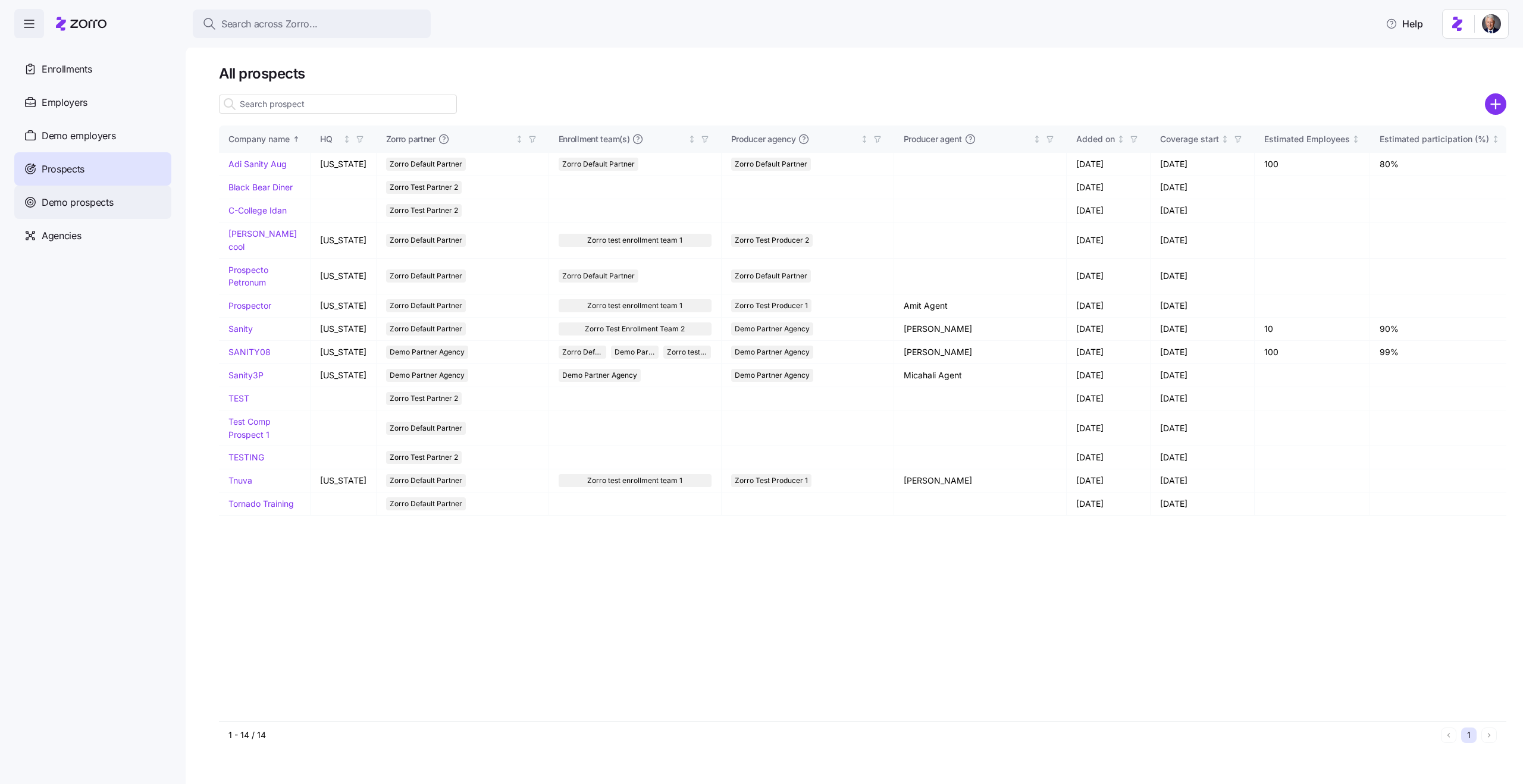
click at [92, 208] on span "Demo prospects" at bounding box center [77, 202] width 72 height 15
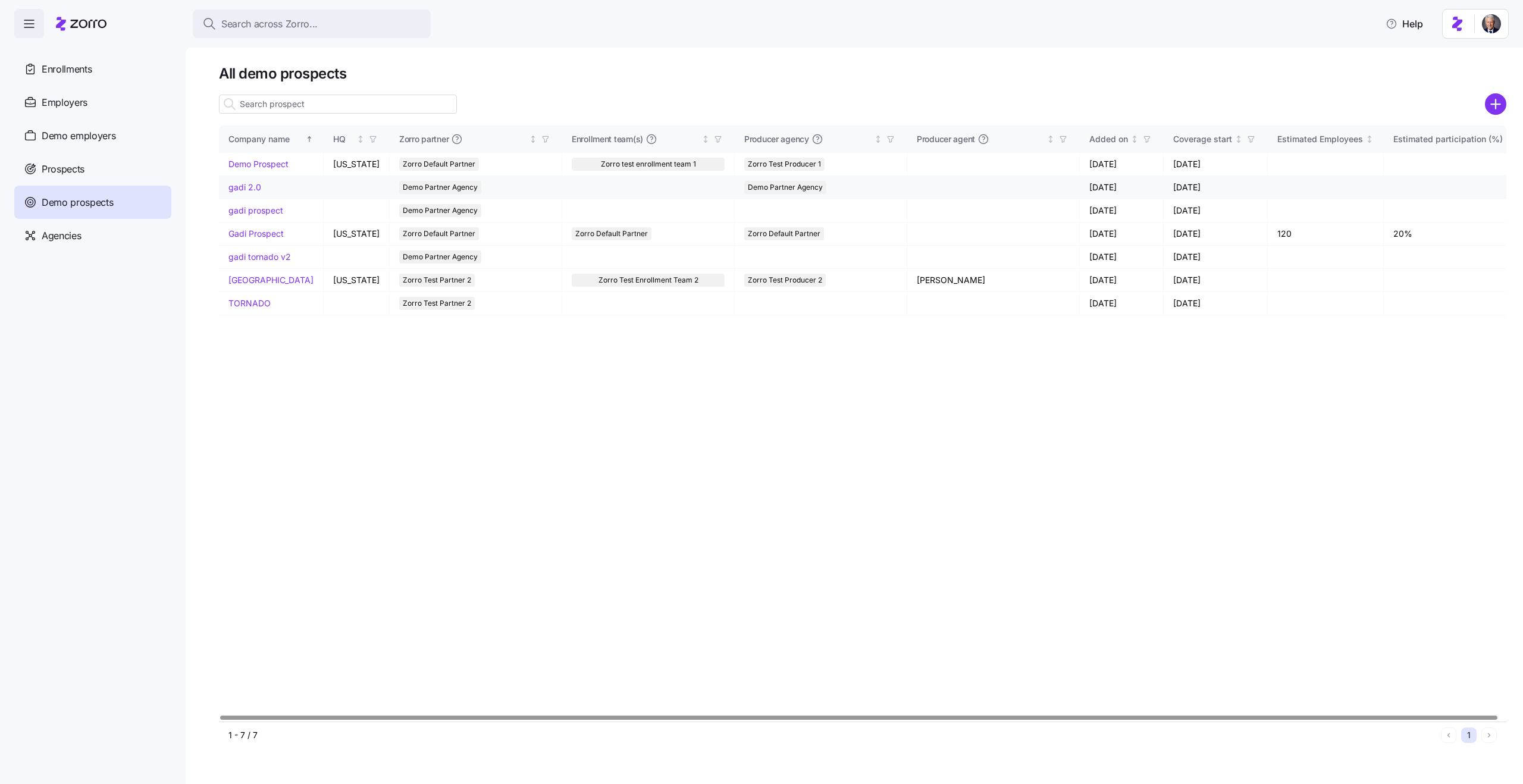
click at [243, 184] on link "gadi 2.0" at bounding box center [244, 187] width 33 height 10
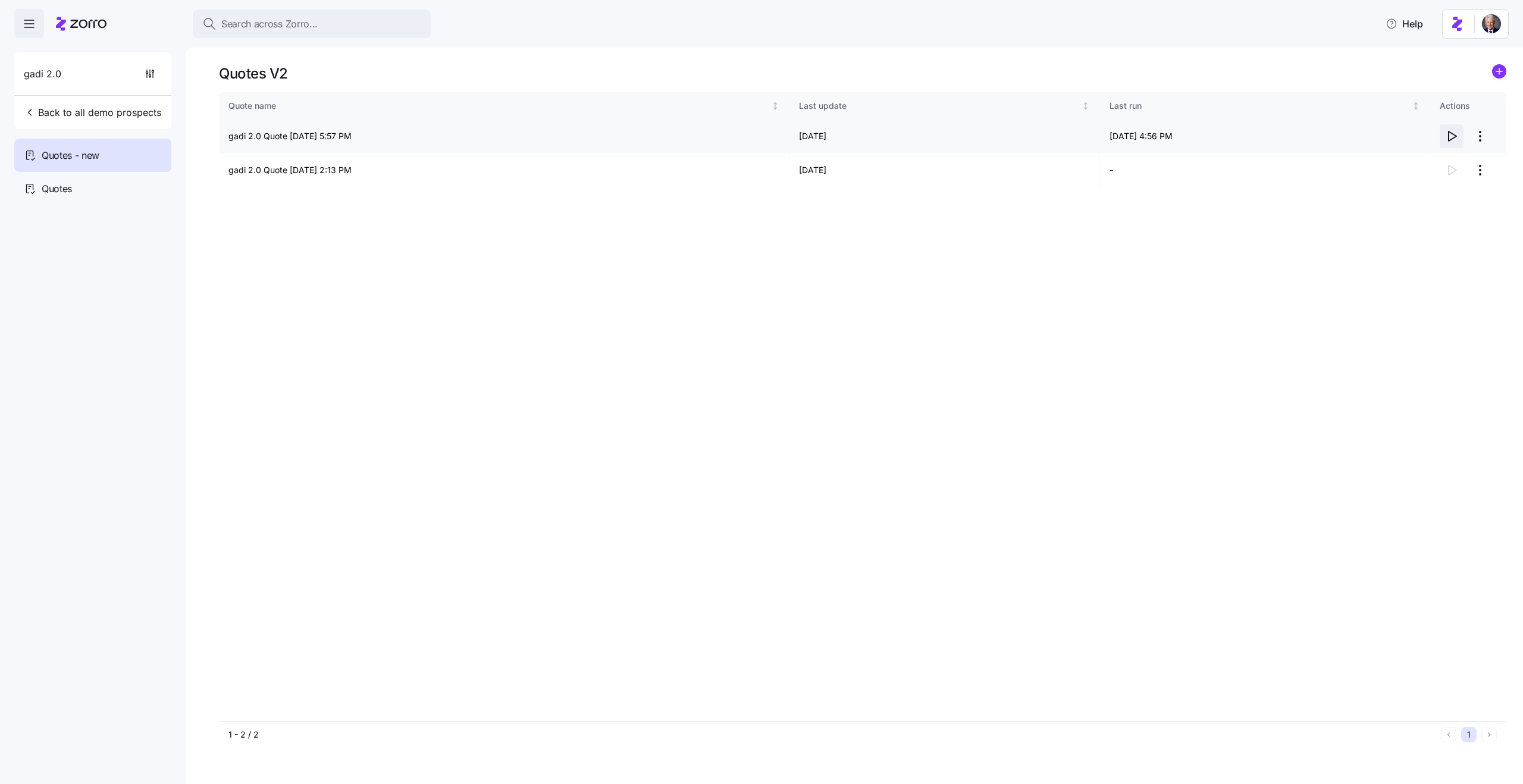
click at [1454, 140] on icon "button" at bounding box center [1452, 136] width 14 height 14
click at [152, 76] on icon "button" at bounding box center [150, 74] width 12 height 12
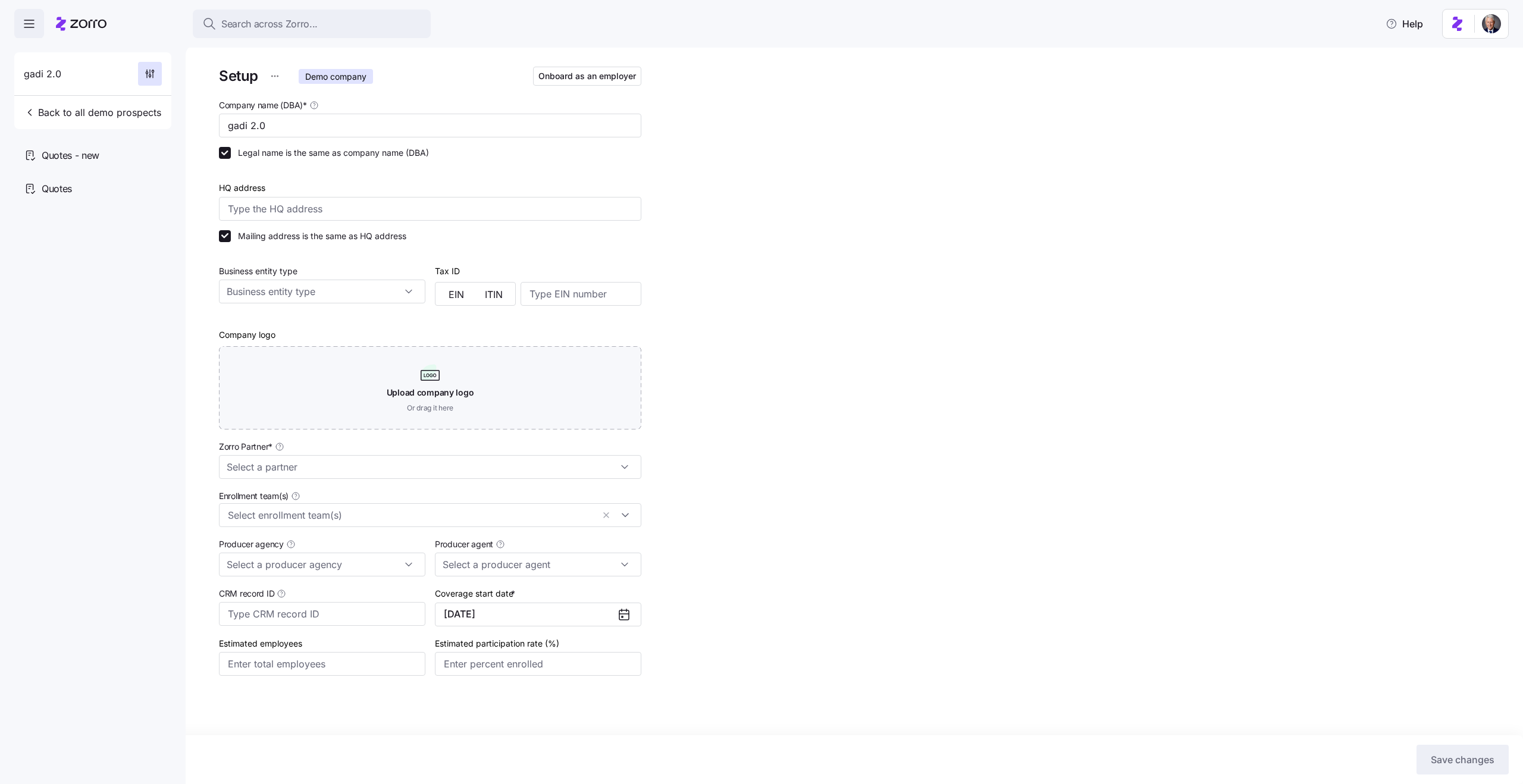
type input "Demo Partner Agency"
click at [510, 621] on button "01/01/2025" at bounding box center [538, 614] width 206 height 24
click at [835, 588] on div "Setup Demo company Onboard as an employer Company name (DBA) * gadi 2.0 Legal n…" at bounding box center [863, 398] width 1288 height 668
click at [540, 81] on span "Onboard as an employer" at bounding box center [587, 76] width 98 height 12
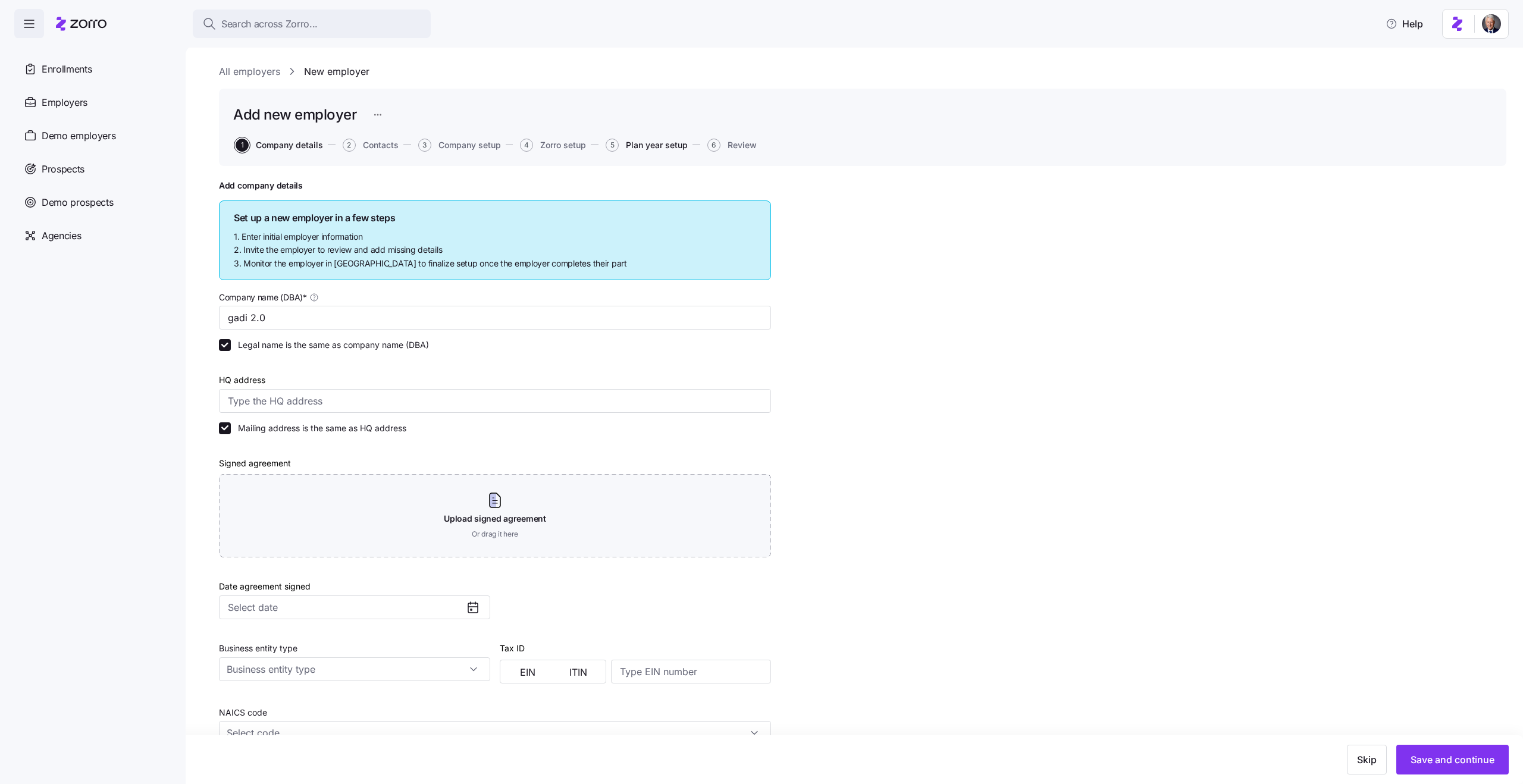
click at [650, 143] on span "Plan year setup" at bounding box center [657, 145] width 62 height 8
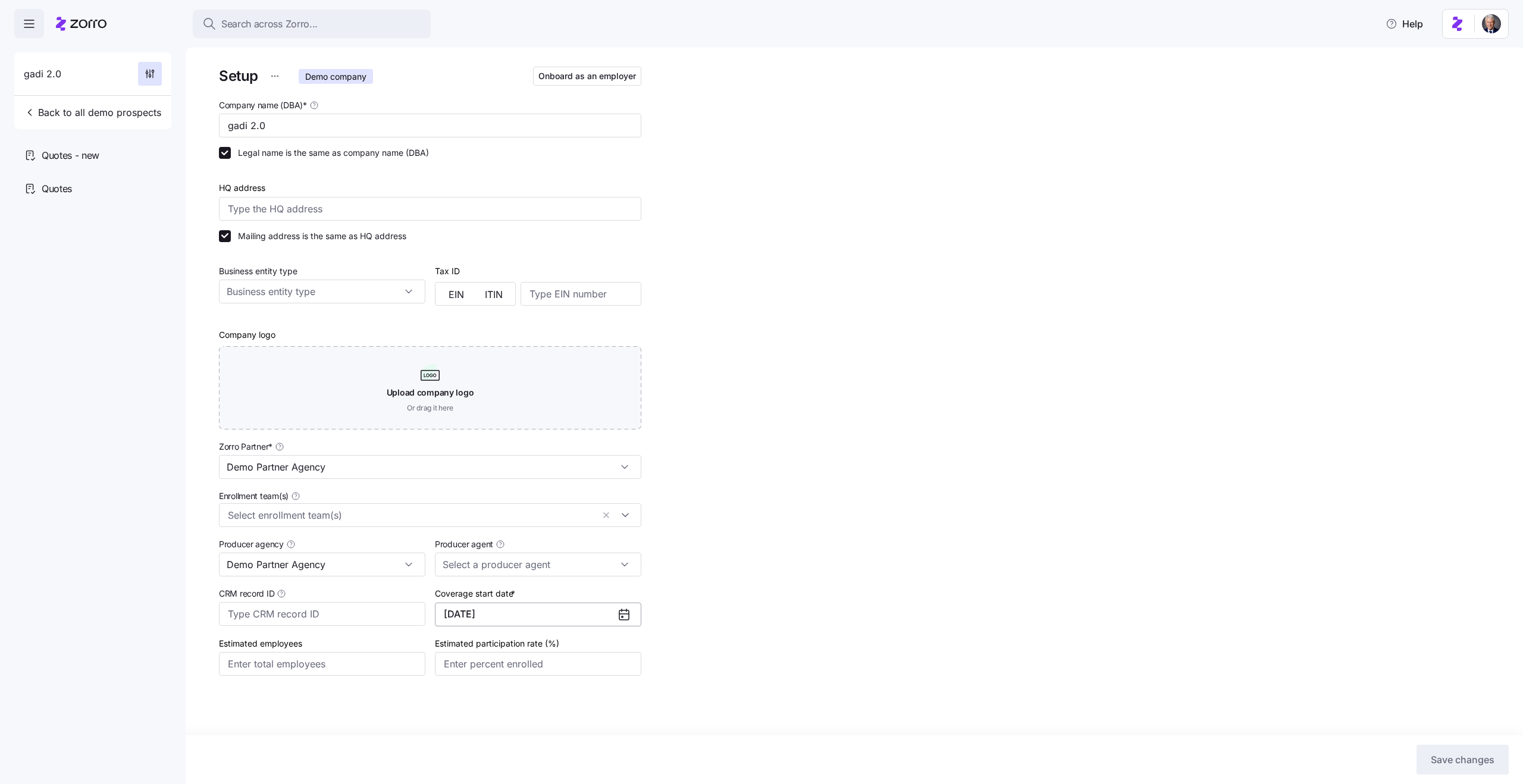
click at [510, 624] on button "01/01/2025" at bounding box center [538, 614] width 206 height 24
click at [619, 654] on button "button" at bounding box center [612, 651] width 25 height 25
click at [474, 675] on button "Jan" at bounding box center [475, 681] width 59 height 25
click at [1478, 758] on span "Save changes" at bounding box center [1463, 759] width 63 height 14
click at [574, 74] on span "Onboard as an employer" at bounding box center [587, 76] width 98 height 12
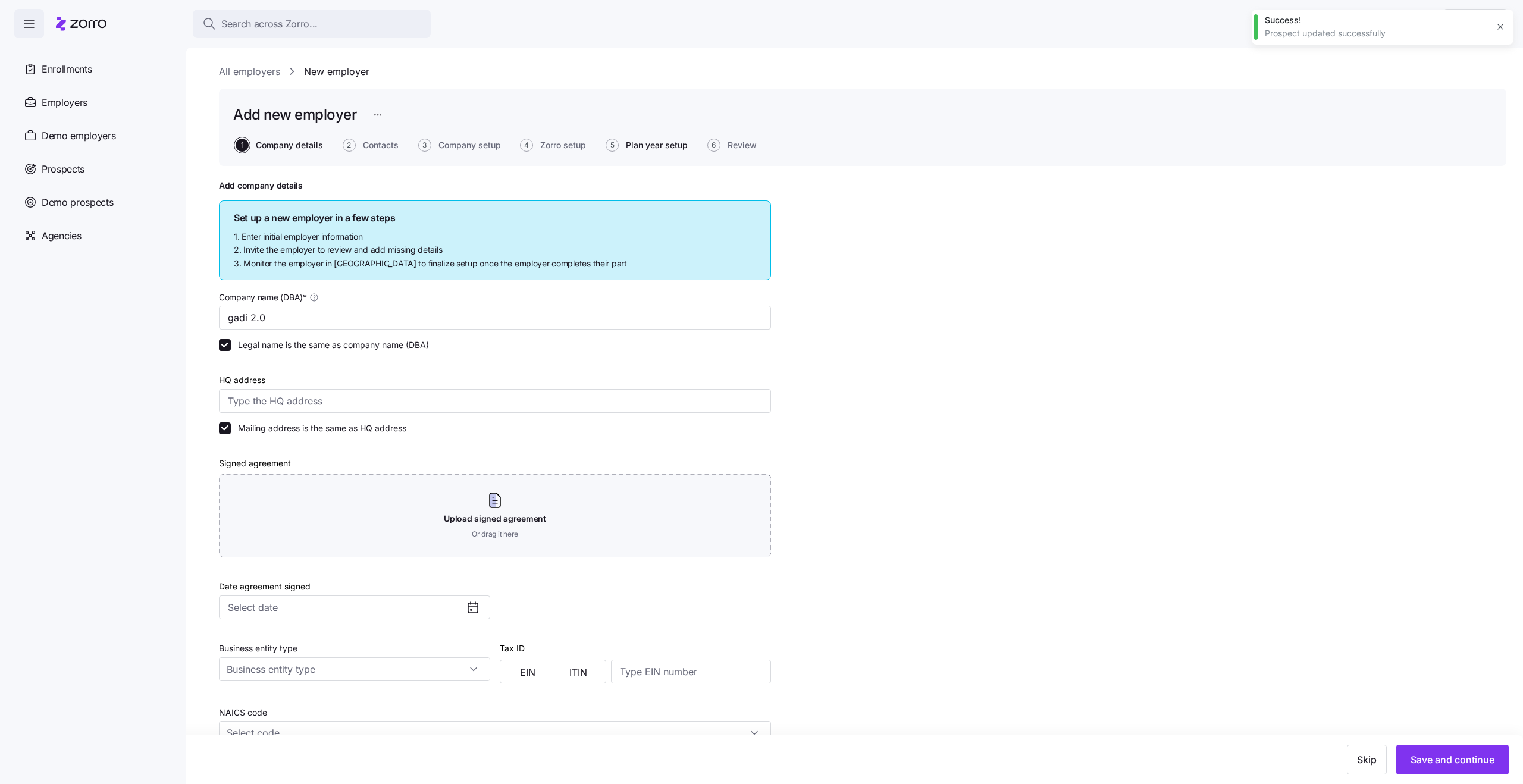
click at [683, 147] on span "Plan year setup" at bounding box center [657, 145] width 62 height 8
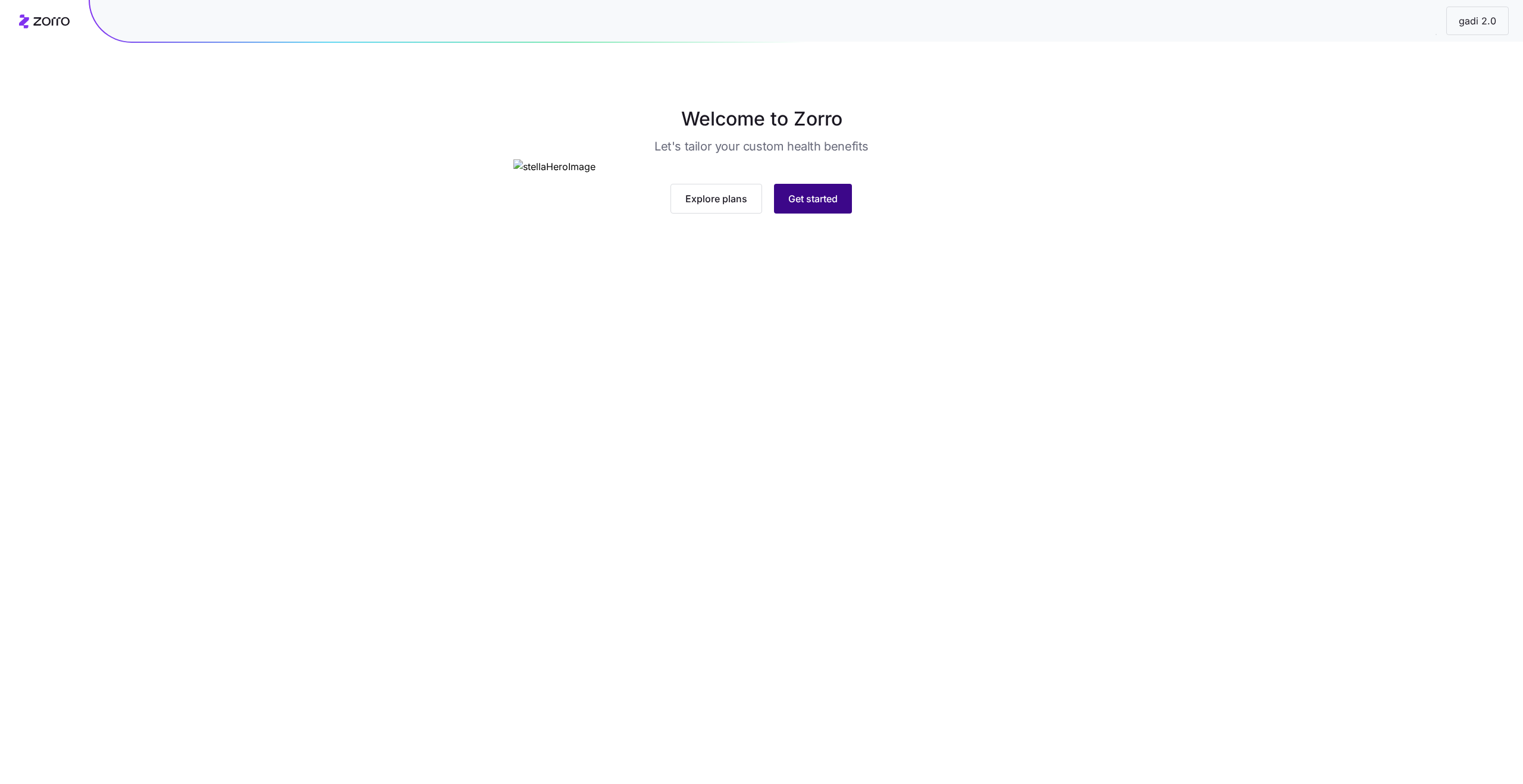
click at [805, 206] on span "Get started" at bounding box center [813, 198] width 49 height 14
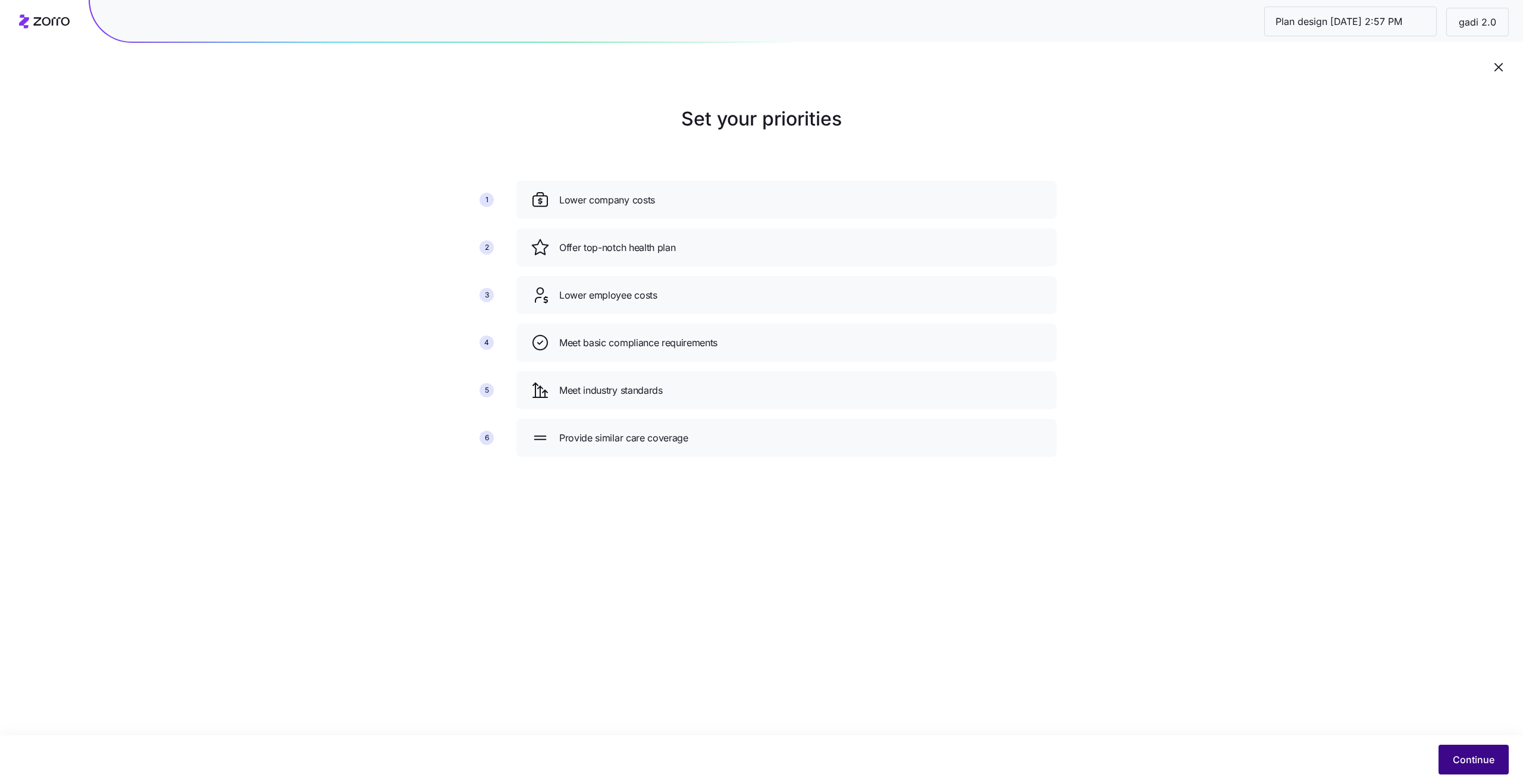
click at [1462, 753] on span "Continue" at bounding box center [1474, 759] width 41 height 14
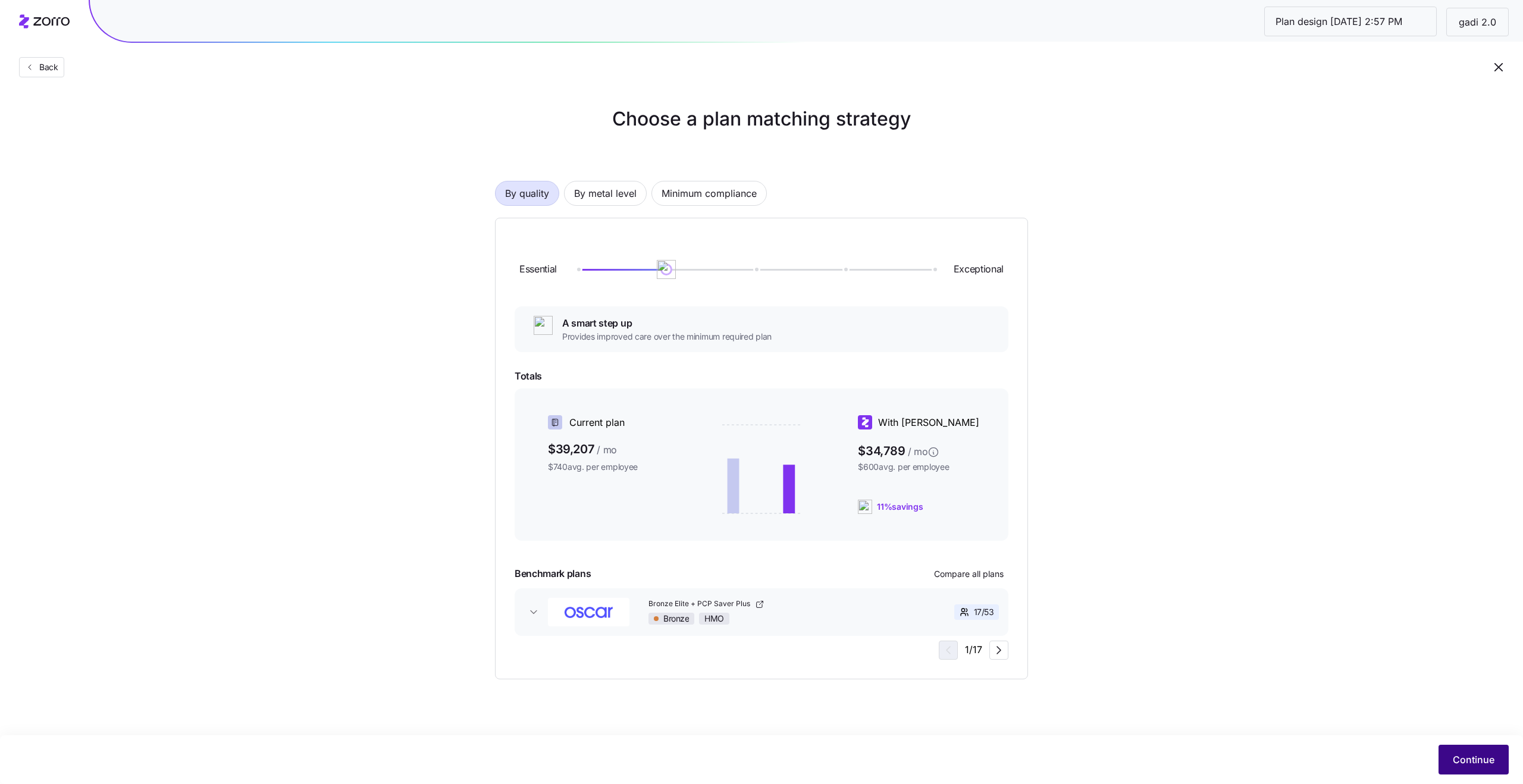
click at [1458, 758] on span "Continue" at bounding box center [1474, 759] width 41 height 14
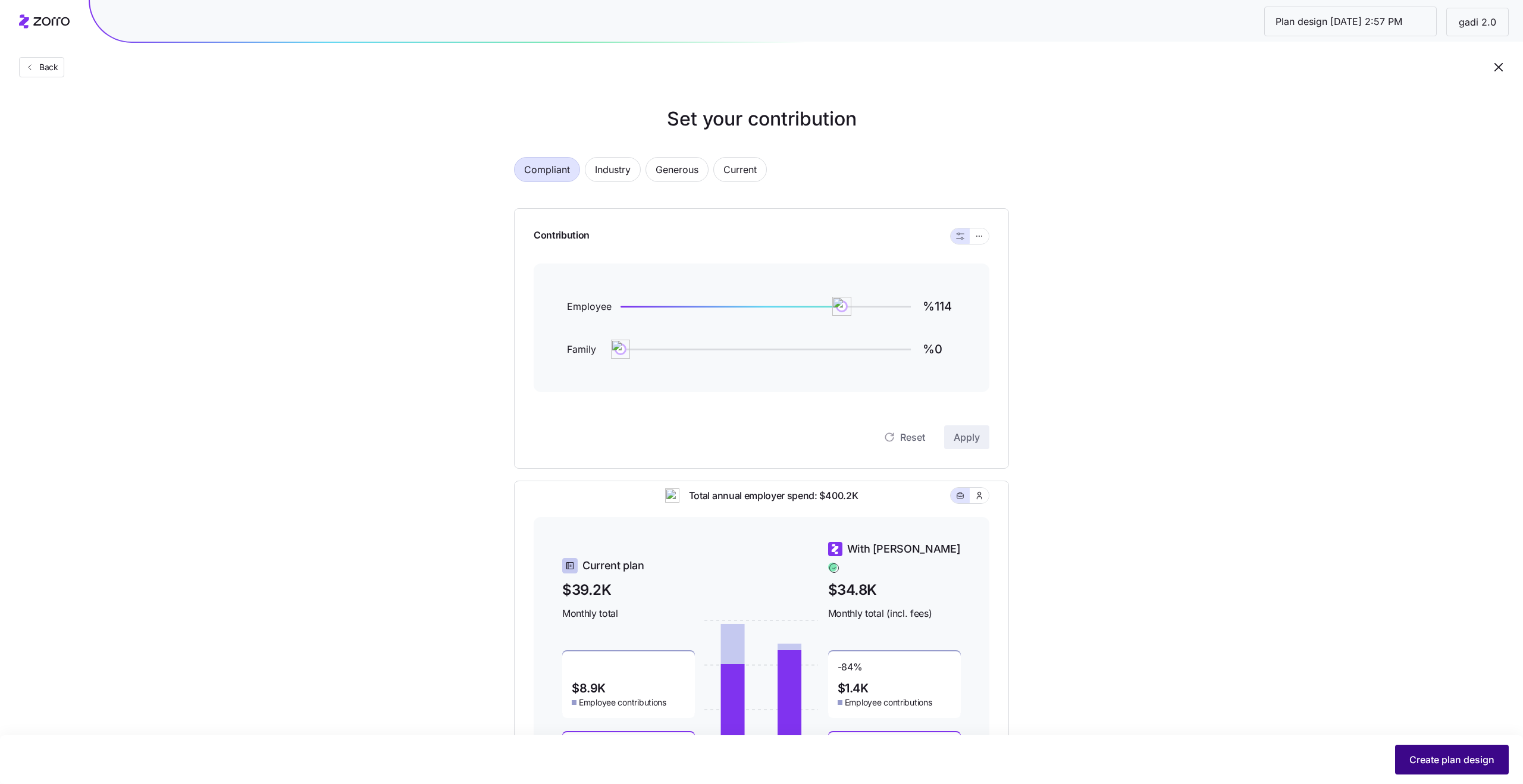
click at [1443, 770] on button "Create plan design" at bounding box center [1453, 759] width 114 height 30
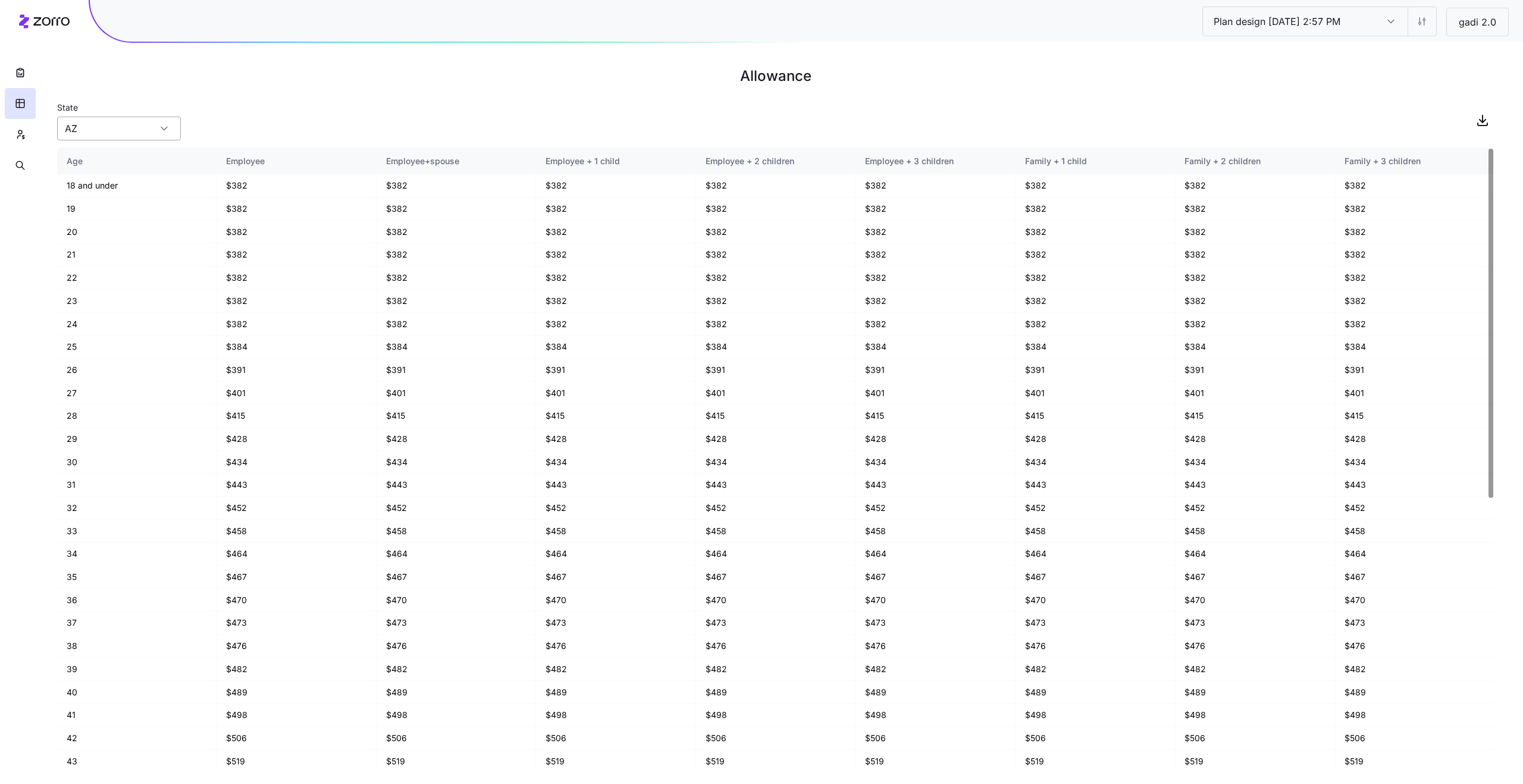
click at [165, 123] on div "AZ" at bounding box center [118, 128] width 124 height 24
click at [164, 132] on div "AZ" at bounding box center [118, 128] width 124 height 24
click at [118, 129] on input "AZ" at bounding box center [118, 128] width 124 height 24
click at [326, 144] on main "Allowance State AZ Age Employee Employee+spouse Employee + 1 child Employee + 2…" at bounding box center [761, 392] width 1523 height 784
click at [120, 128] on input "AZ" at bounding box center [118, 128] width 124 height 24
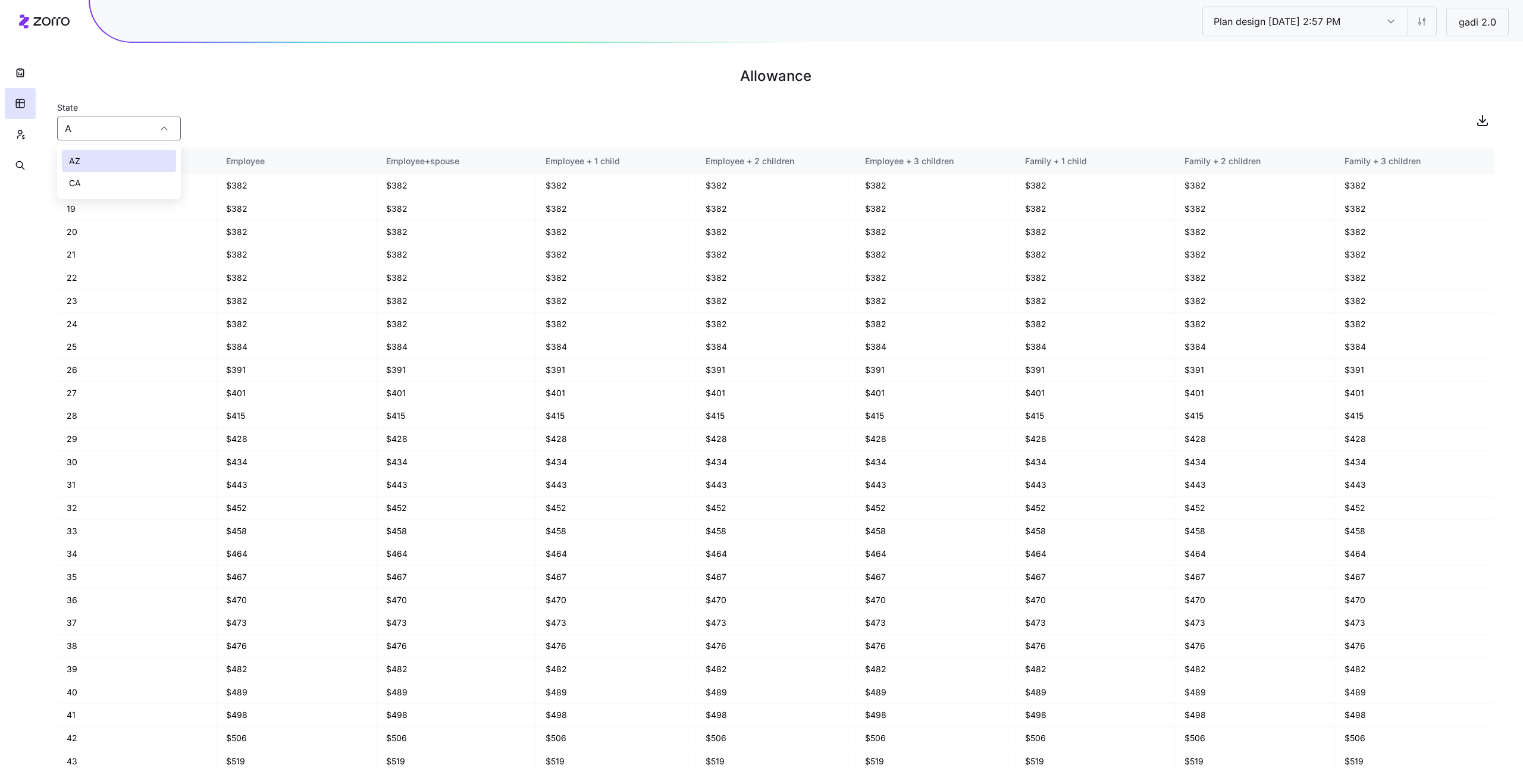
type input "AZ"
click at [323, 127] on div "State AZ" at bounding box center [775, 120] width 1438 height 41
click at [1423, 30] on html "Plan design 09/23/2025 2:57 PM Plan design 09/23/2025 2:57 PM gadi 2.0 Allowanc…" at bounding box center [761, 392] width 1523 height 784
click at [1454, 99] on div "2025" at bounding box center [1462, 92] width 50 height 19
click at [1423, 25] on html "Plan design 09/23/2025 2:57 PM Plan design 09/23/2025 2:57 PM gadi 2.0 Allowanc…" at bounding box center [761, 392] width 1523 height 784
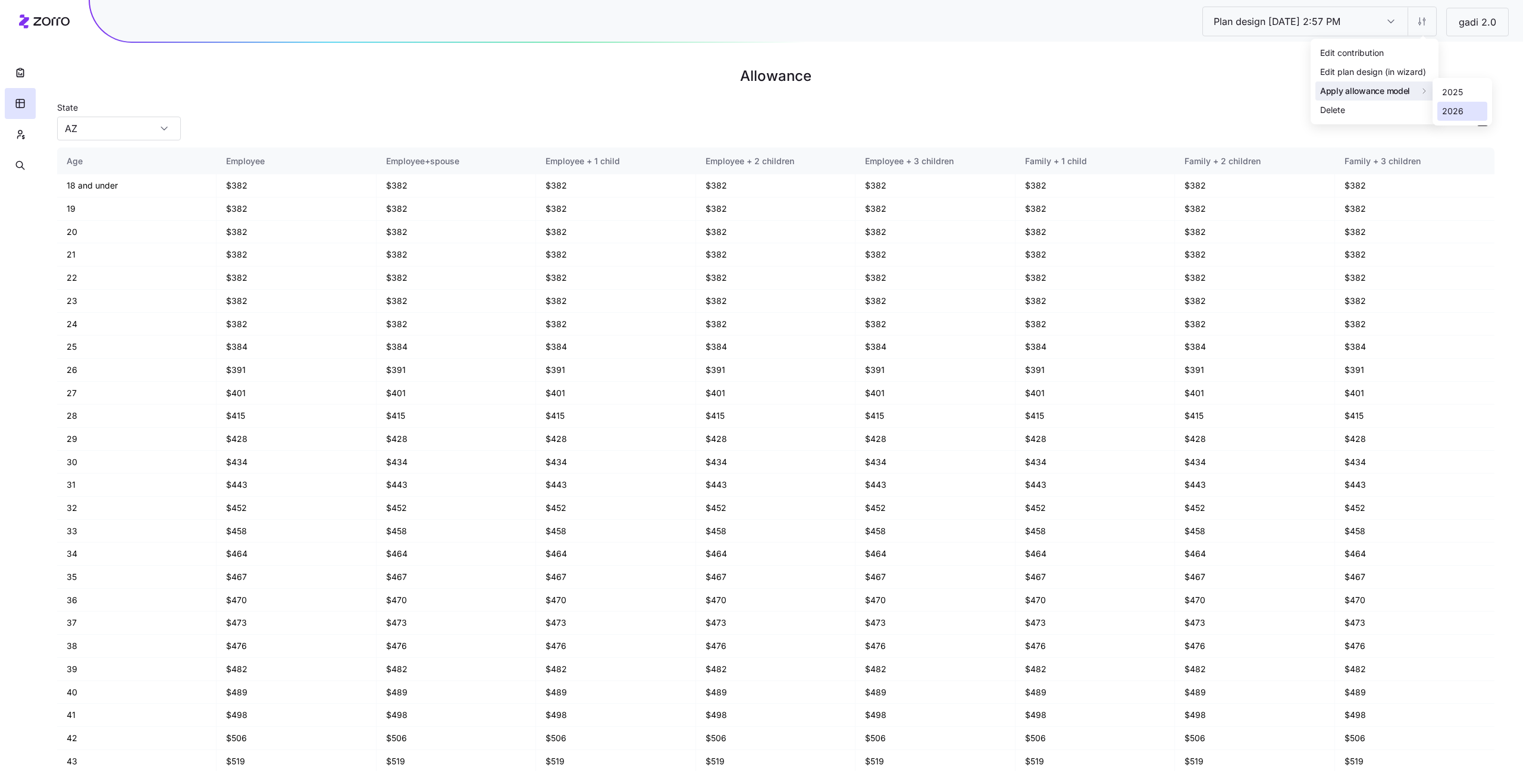
click at [1464, 108] on div "2026" at bounding box center [1462, 111] width 50 height 19
